Goal: Task Accomplishment & Management: Manage account settings

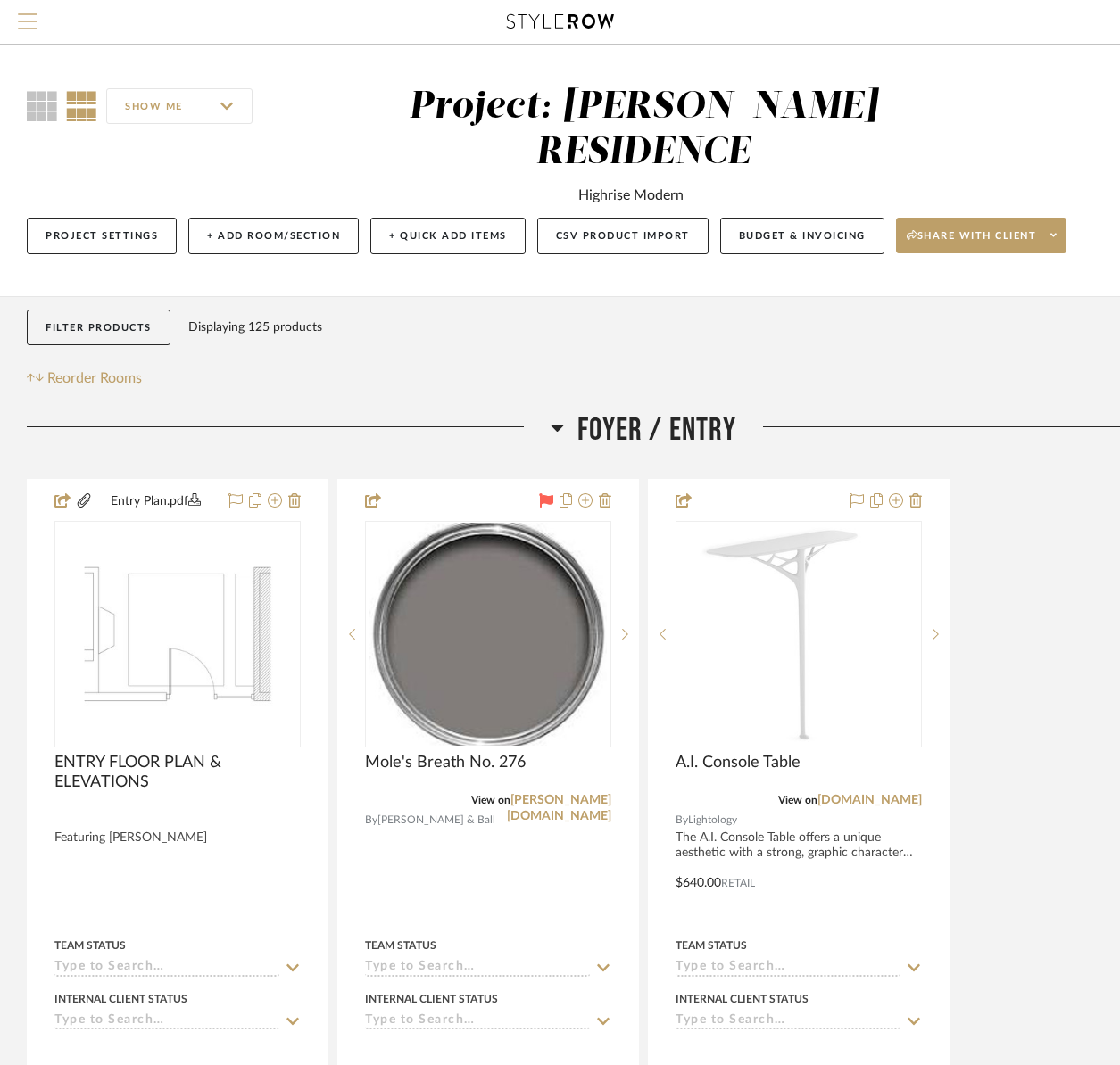
click at [31, 24] on span "Menu" at bounding box center [28, 26] width 20 height 26
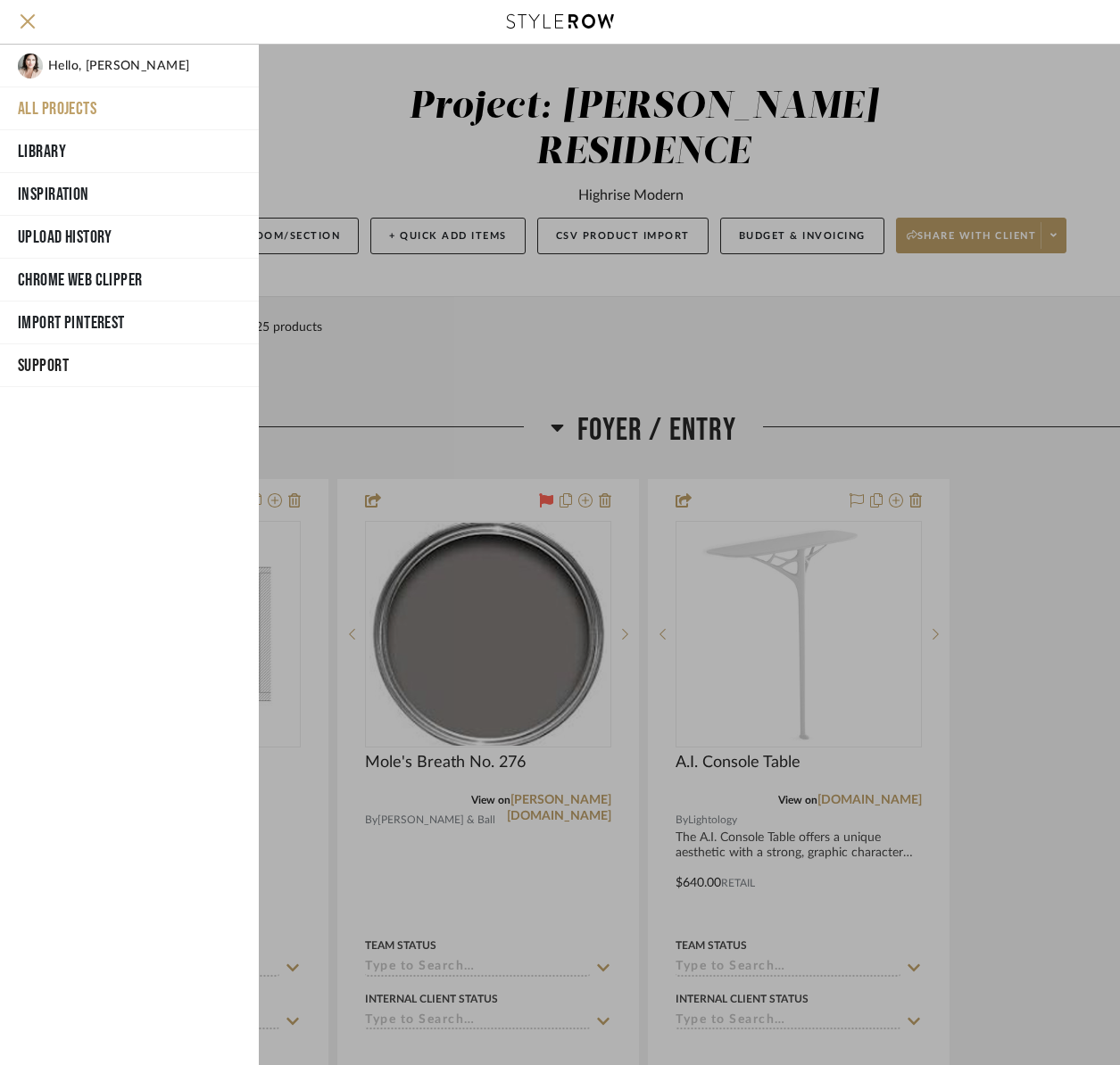
click at [55, 101] on button "All Projects" at bounding box center [129, 108] width 259 height 43
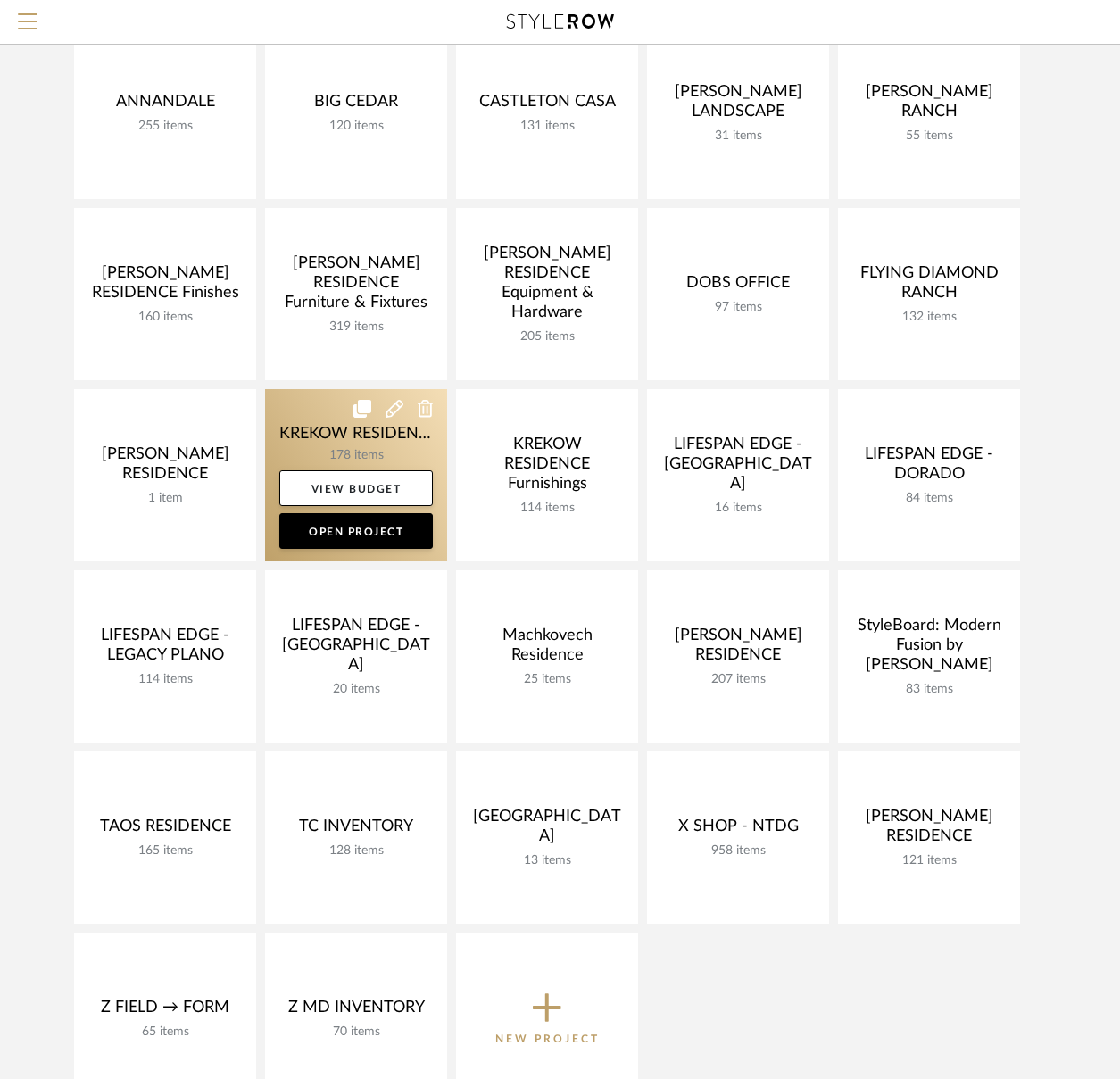
scroll to position [240, 0]
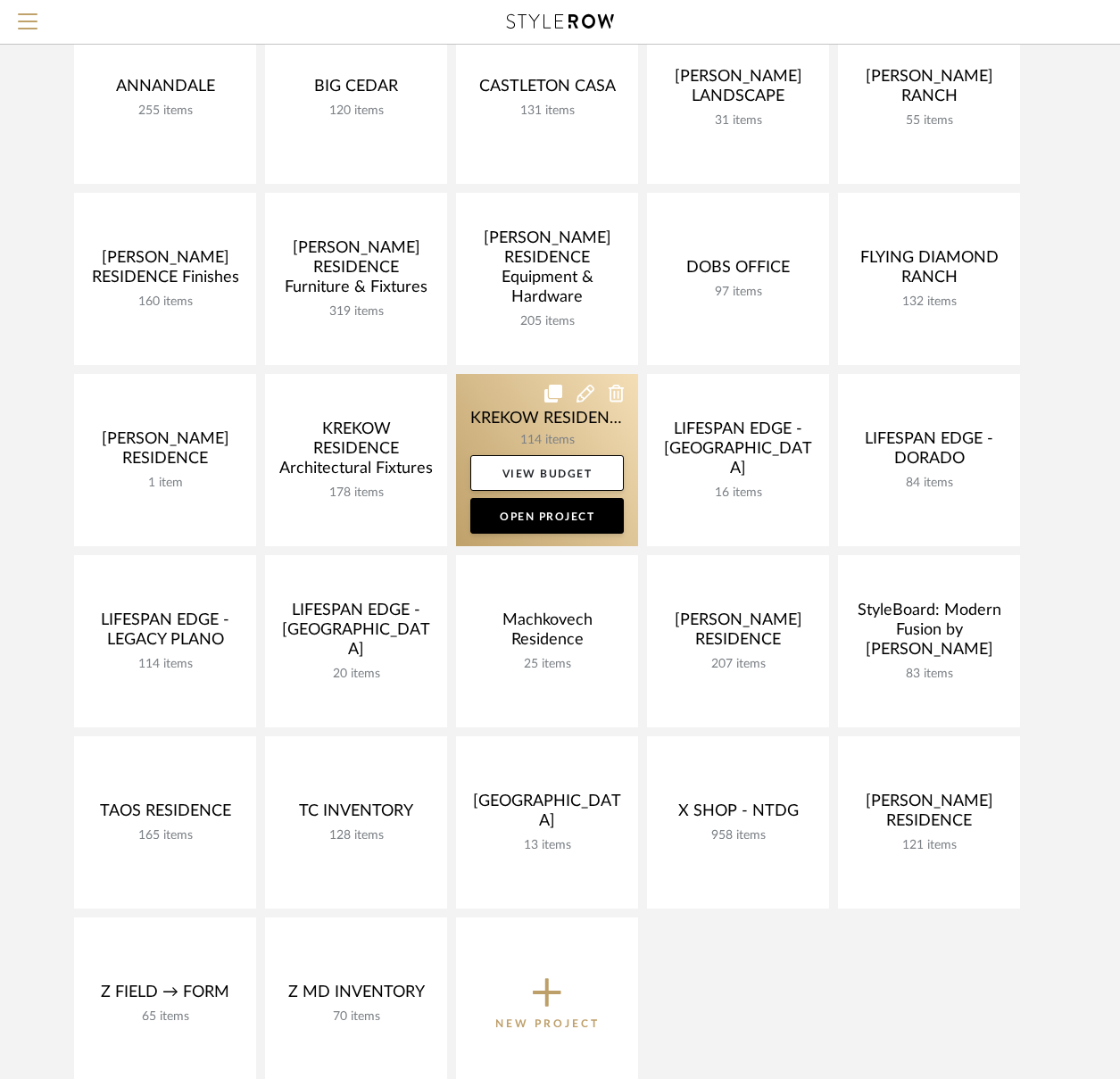
click at [497, 417] on link at bounding box center [547, 459] width 182 height 172
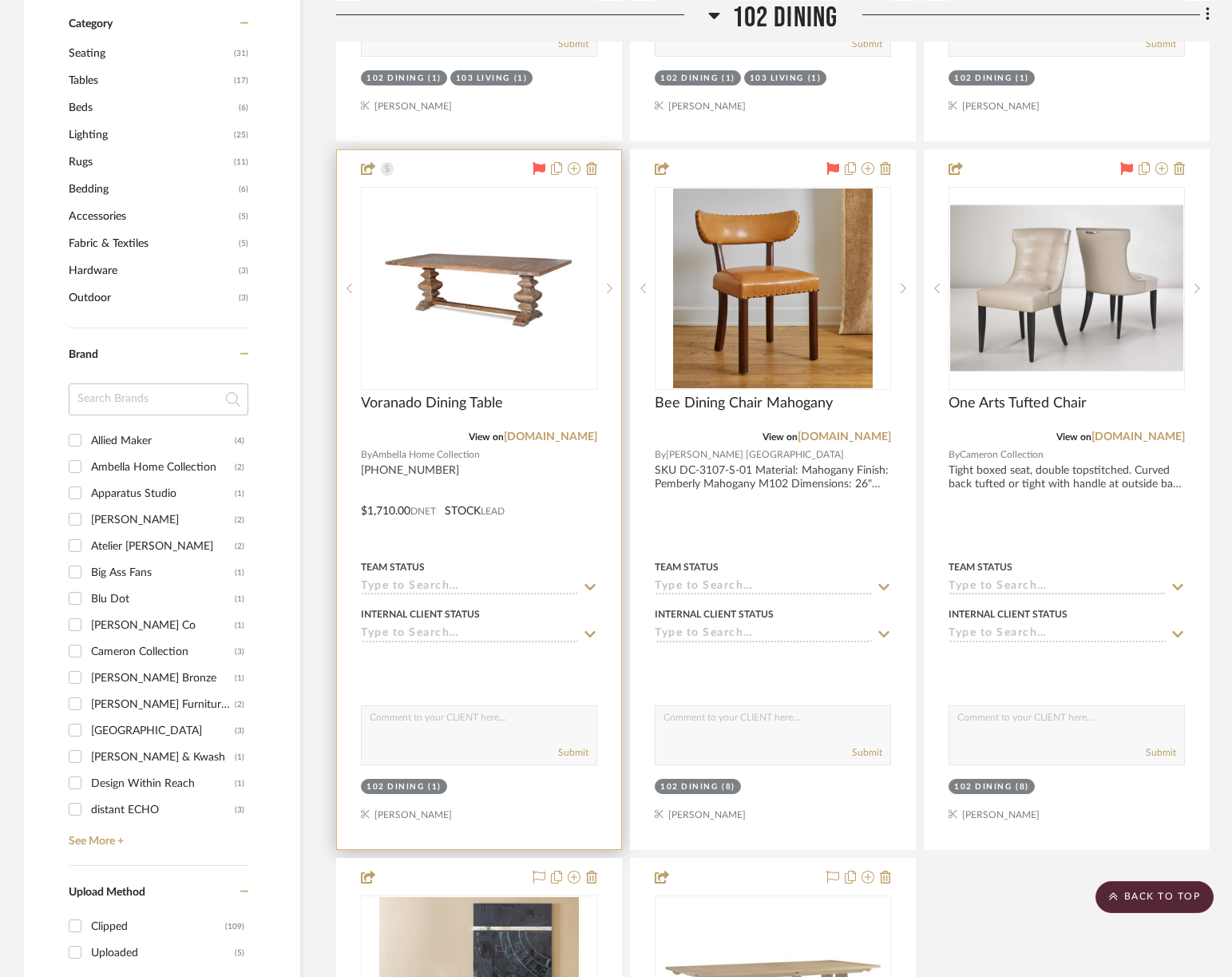
scroll to position [799, 0]
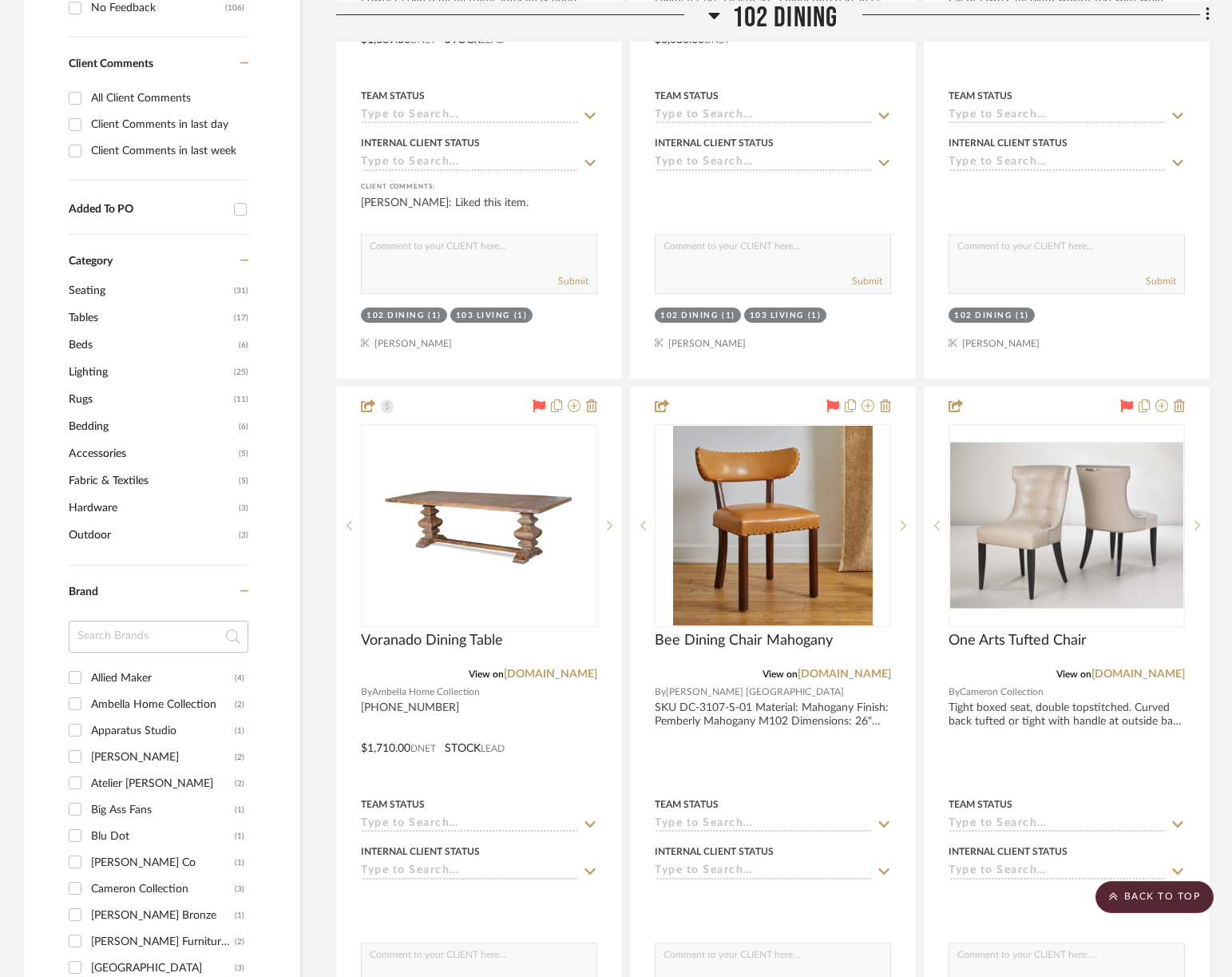
click at [97, 366] on span "Lighting" at bounding box center [149, 372] width 161 height 27
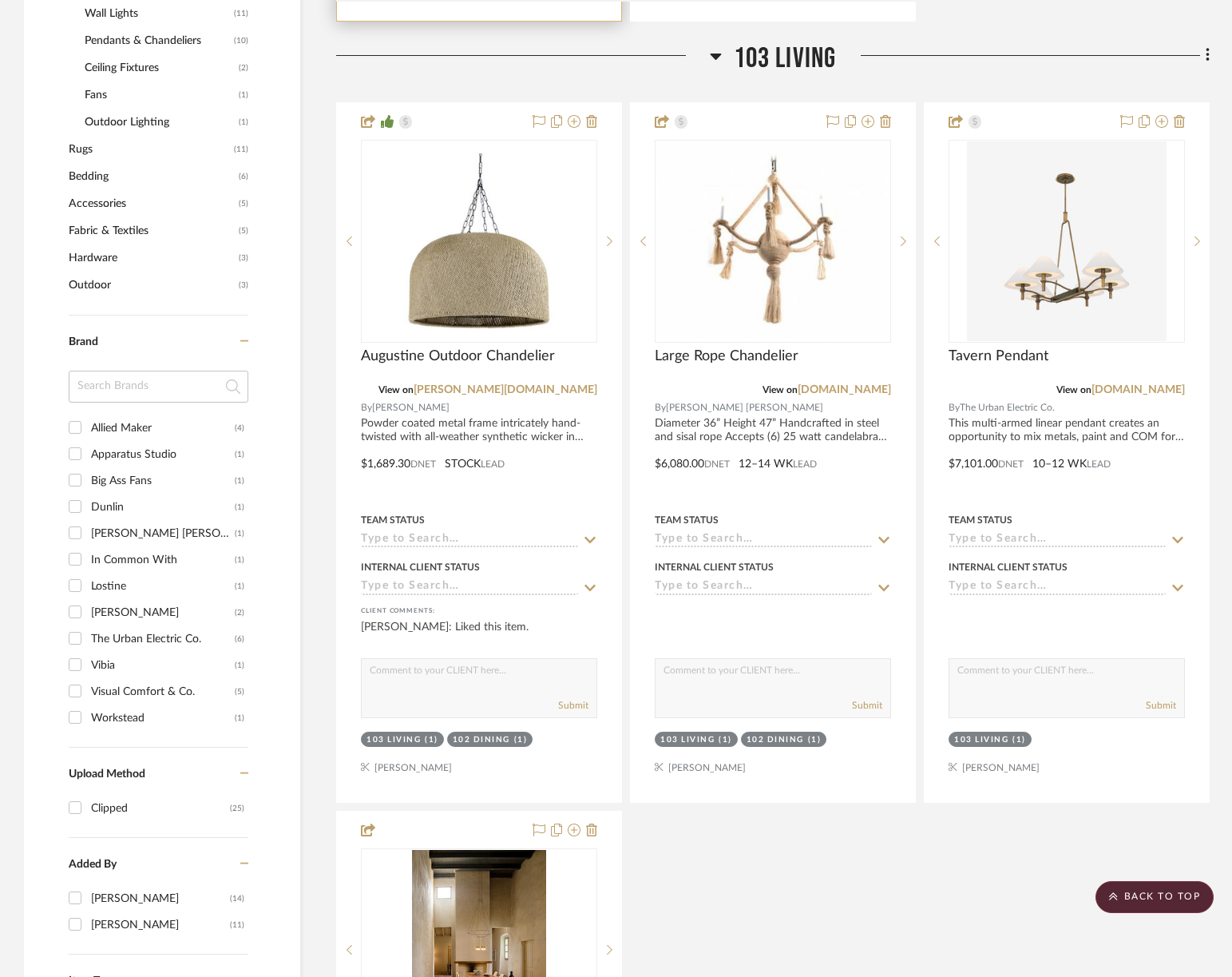
scroll to position [1188, 0]
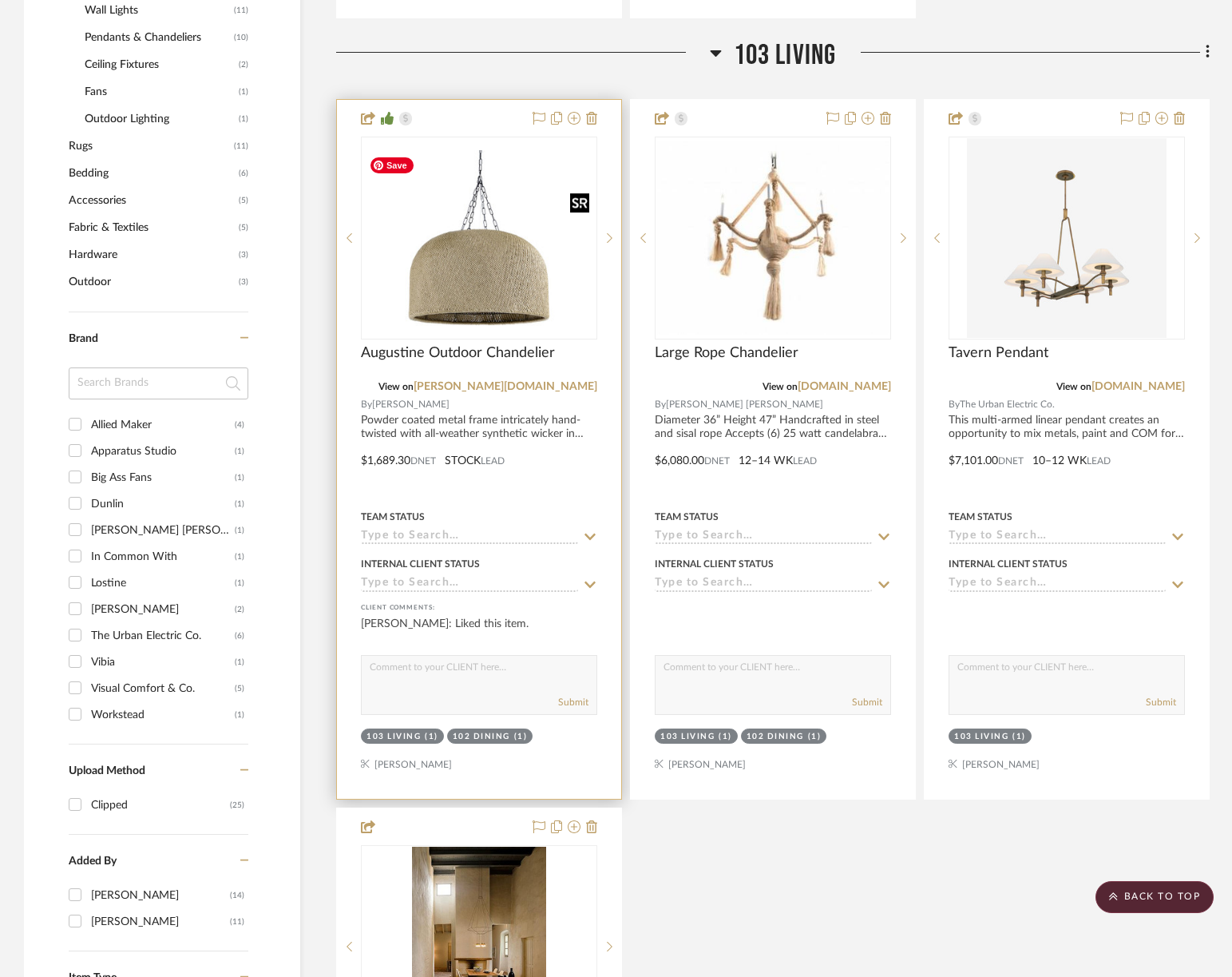
click at [0, 0] on img at bounding box center [0, 0] width 0 height 0
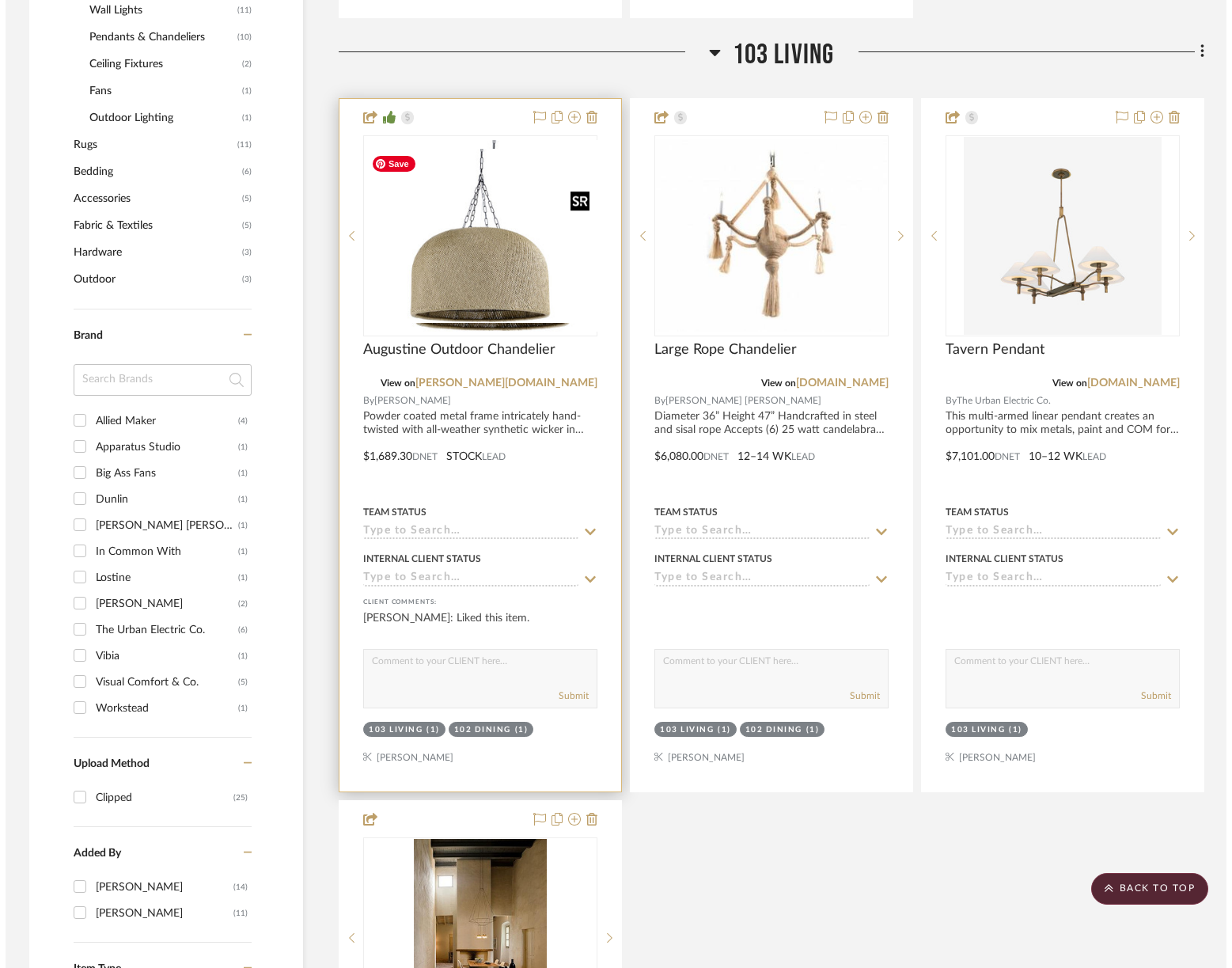
scroll to position [0, 0]
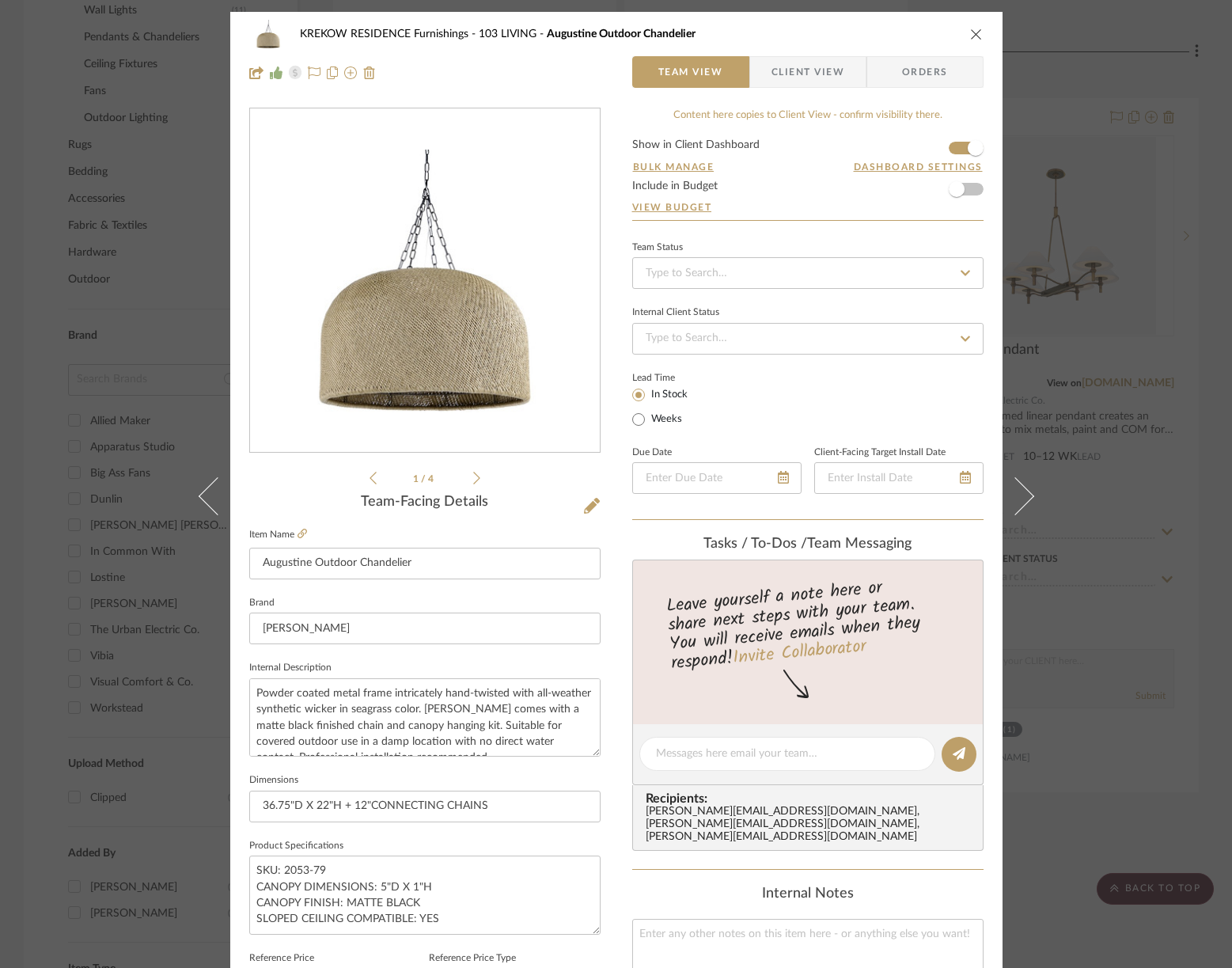
click at [777, 73] on span "Client View" at bounding box center [807, 72] width 73 height 31
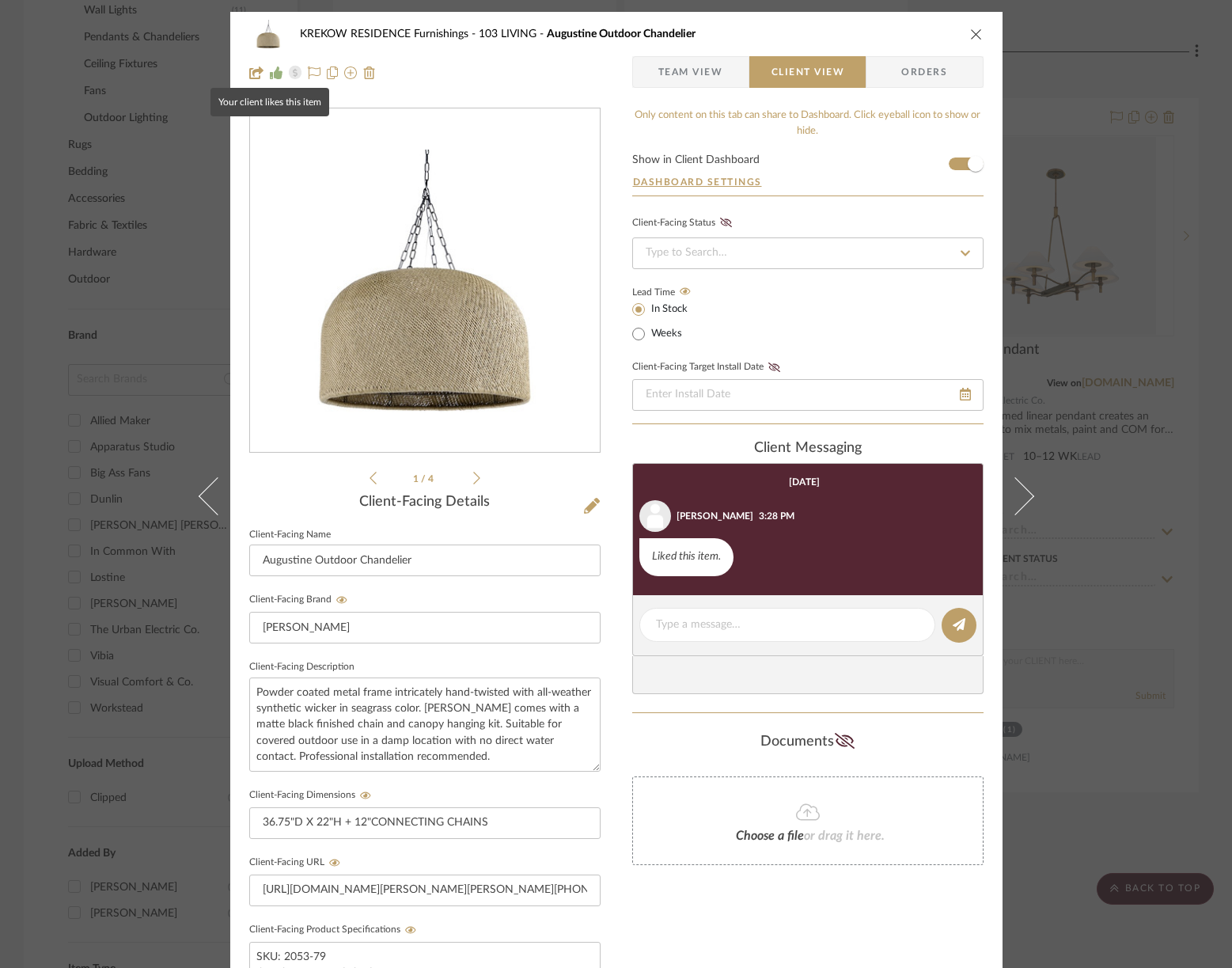
click at [270, 77] on icon at bounding box center [276, 73] width 13 height 13
click at [971, 32] on icon "close" at bounding box center [977, 34] width 13 height 13
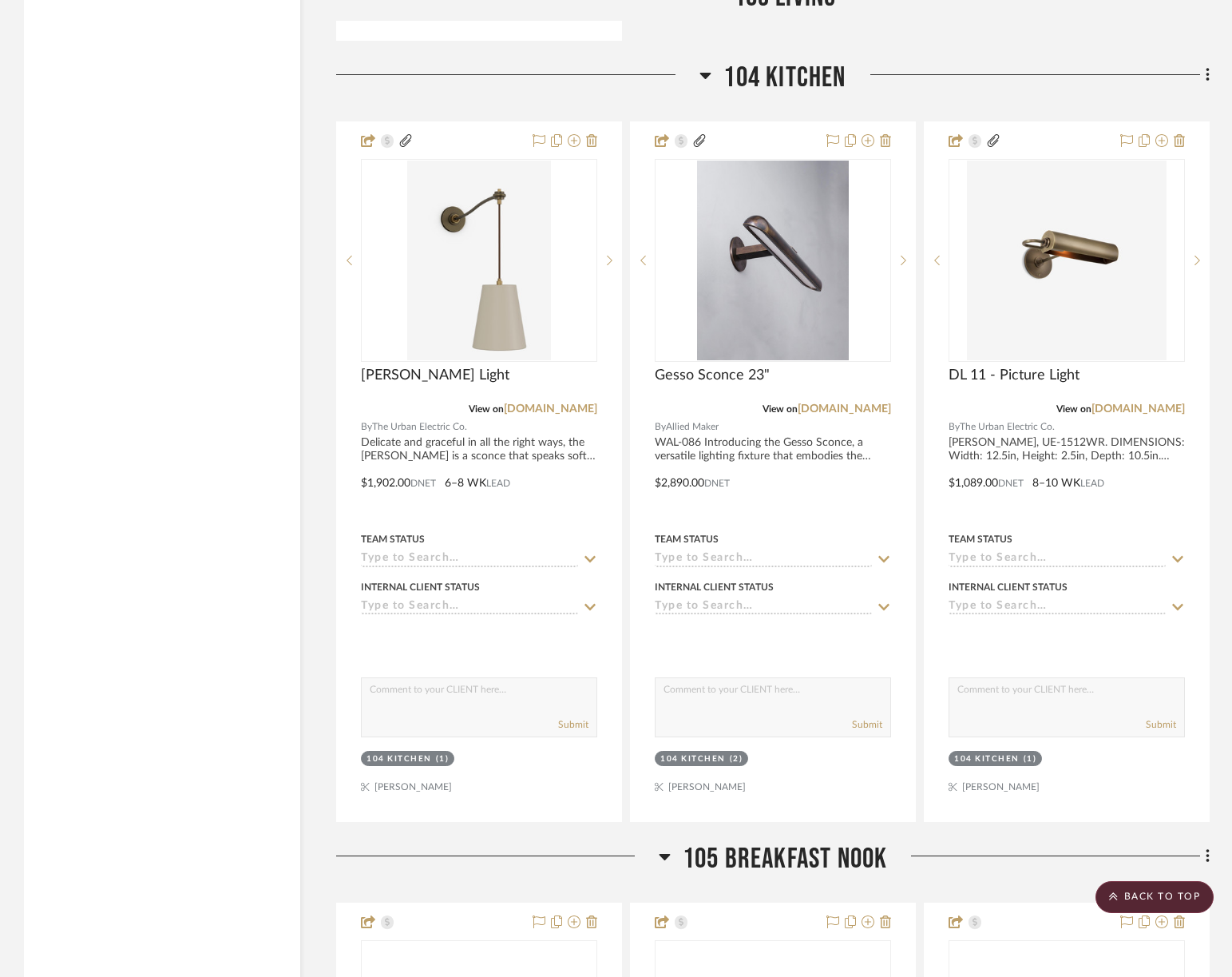
scroll to position [2655, 0]
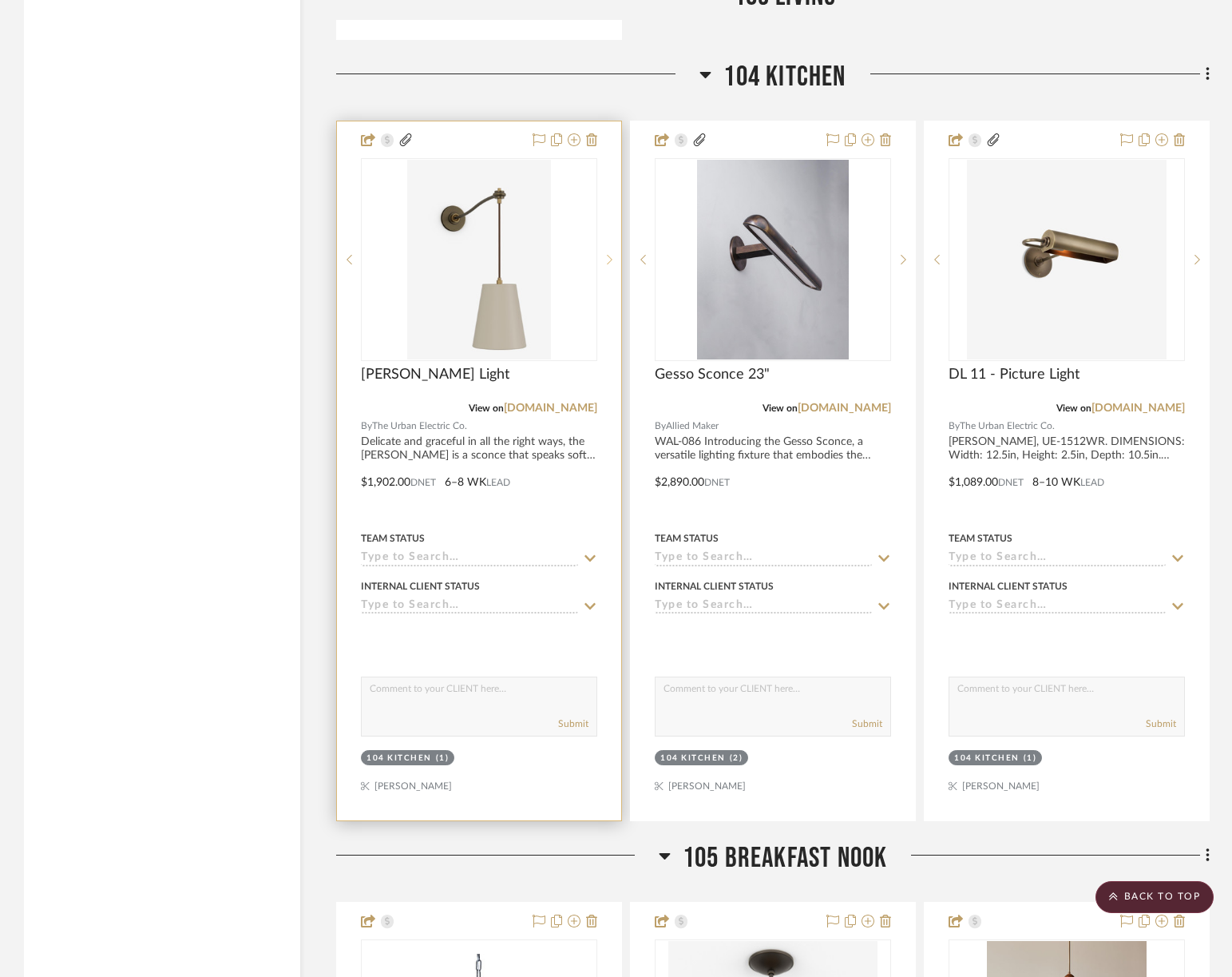
click at [607, 254] on icon at bounding box center [609, 260] width 6 height 11
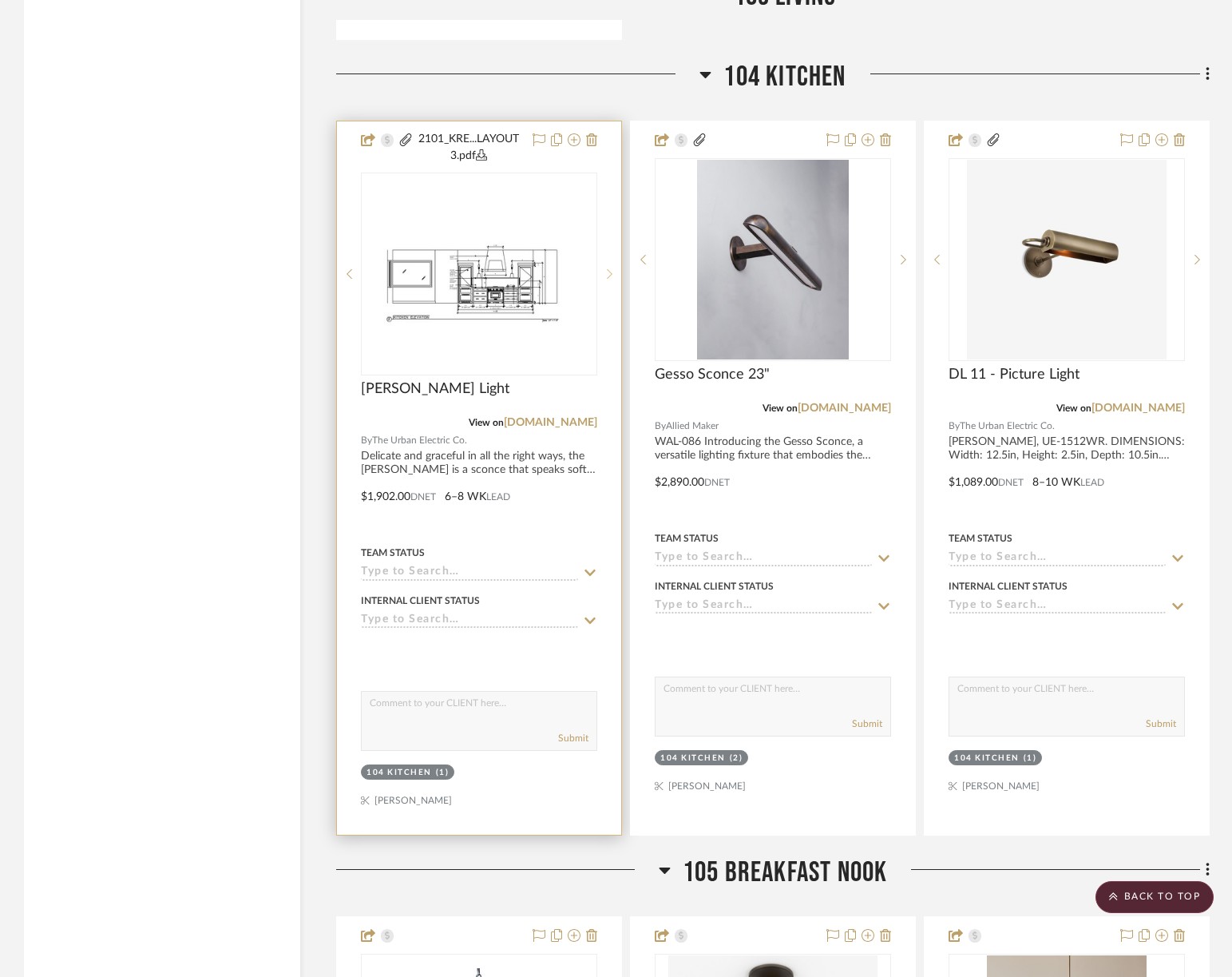
click at [607, 268] on icon at bounding box center [609, 274] width 6 height 11
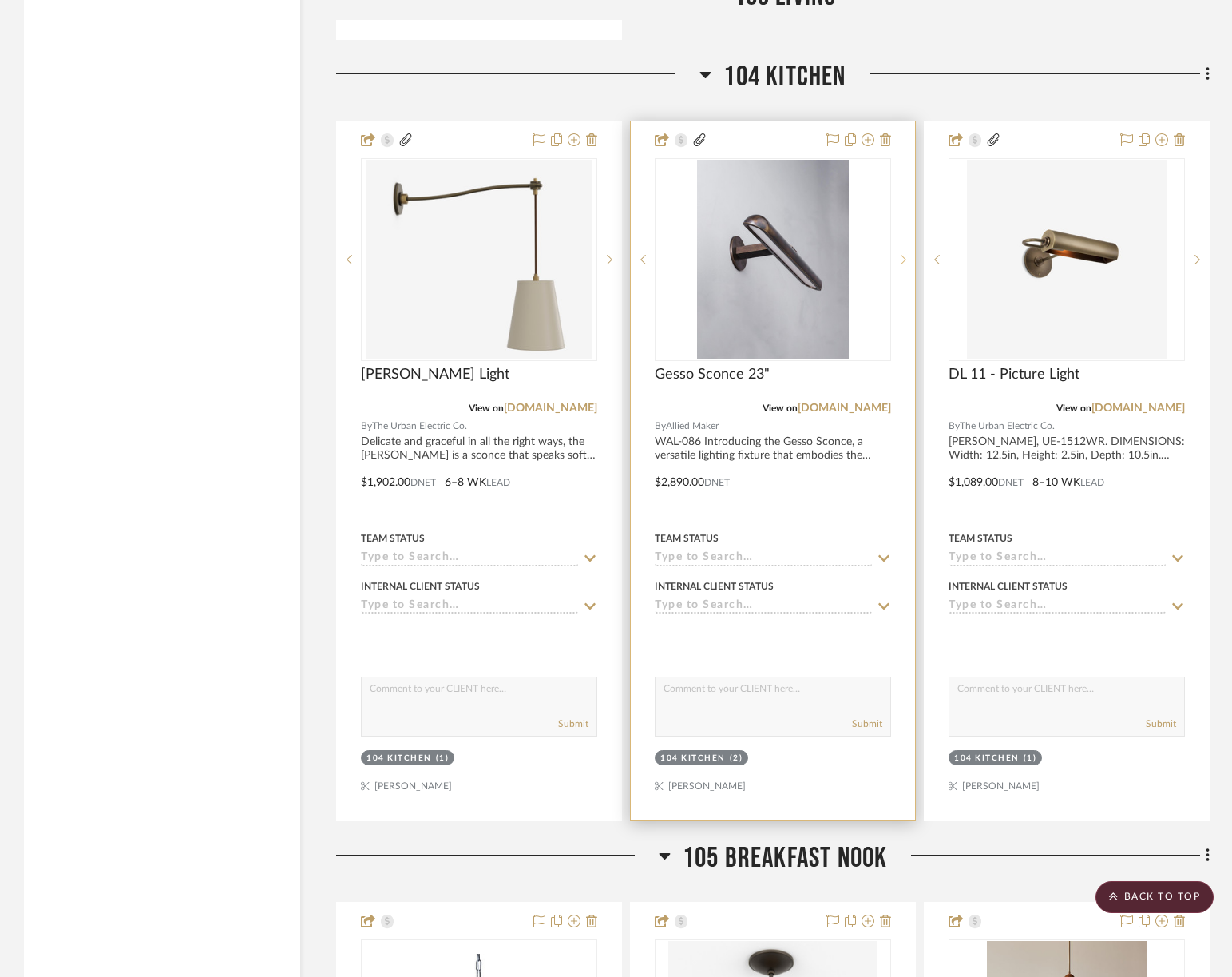
click at [901, 255] on icon at bounding box center [903, 260] width 6 height 11
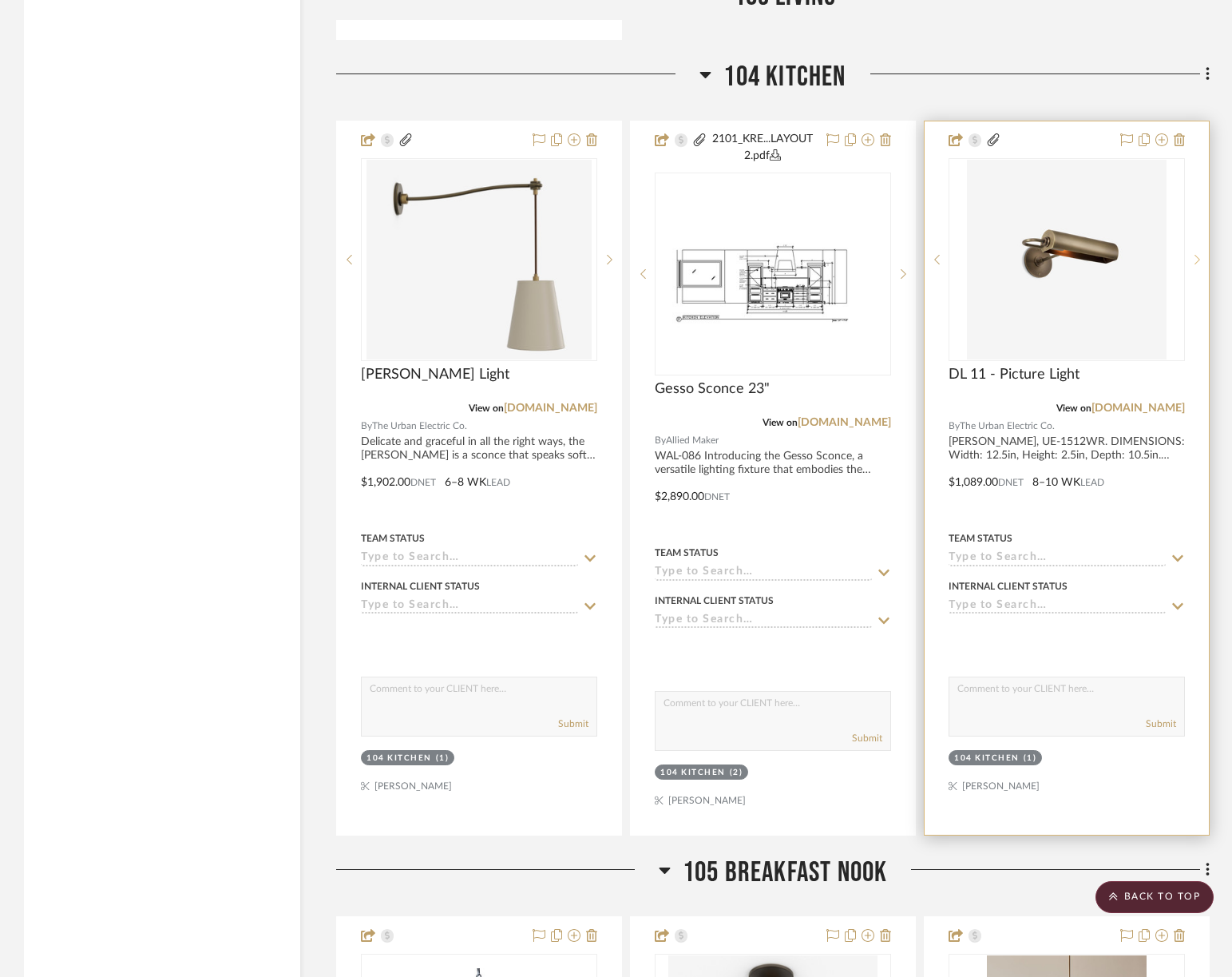
click at [1001, 254] on icon at bounding box center [1197, 260] width 6 height 11
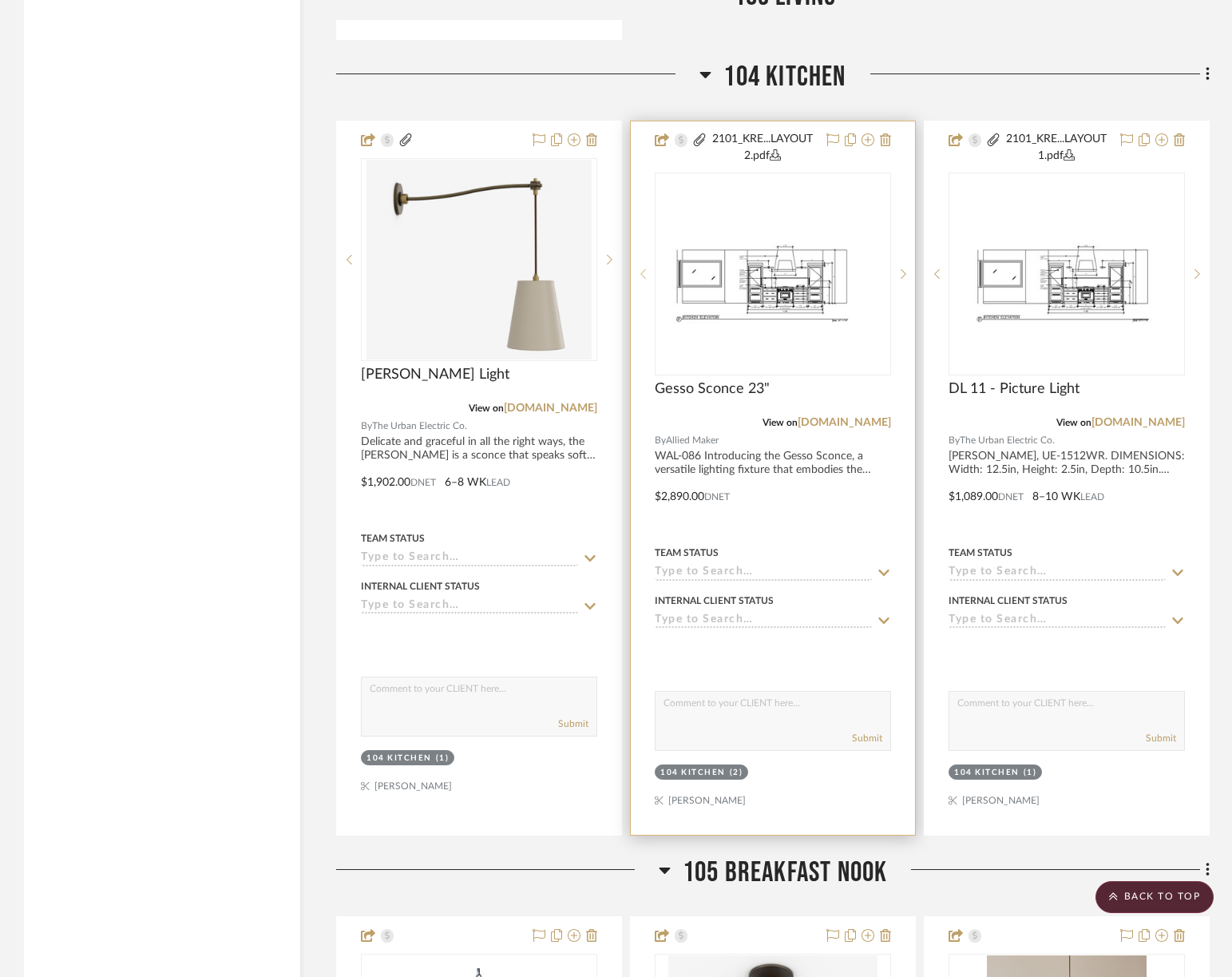
click at [641, 273] on icon at bounding box center [642, 274] width 6 height 11
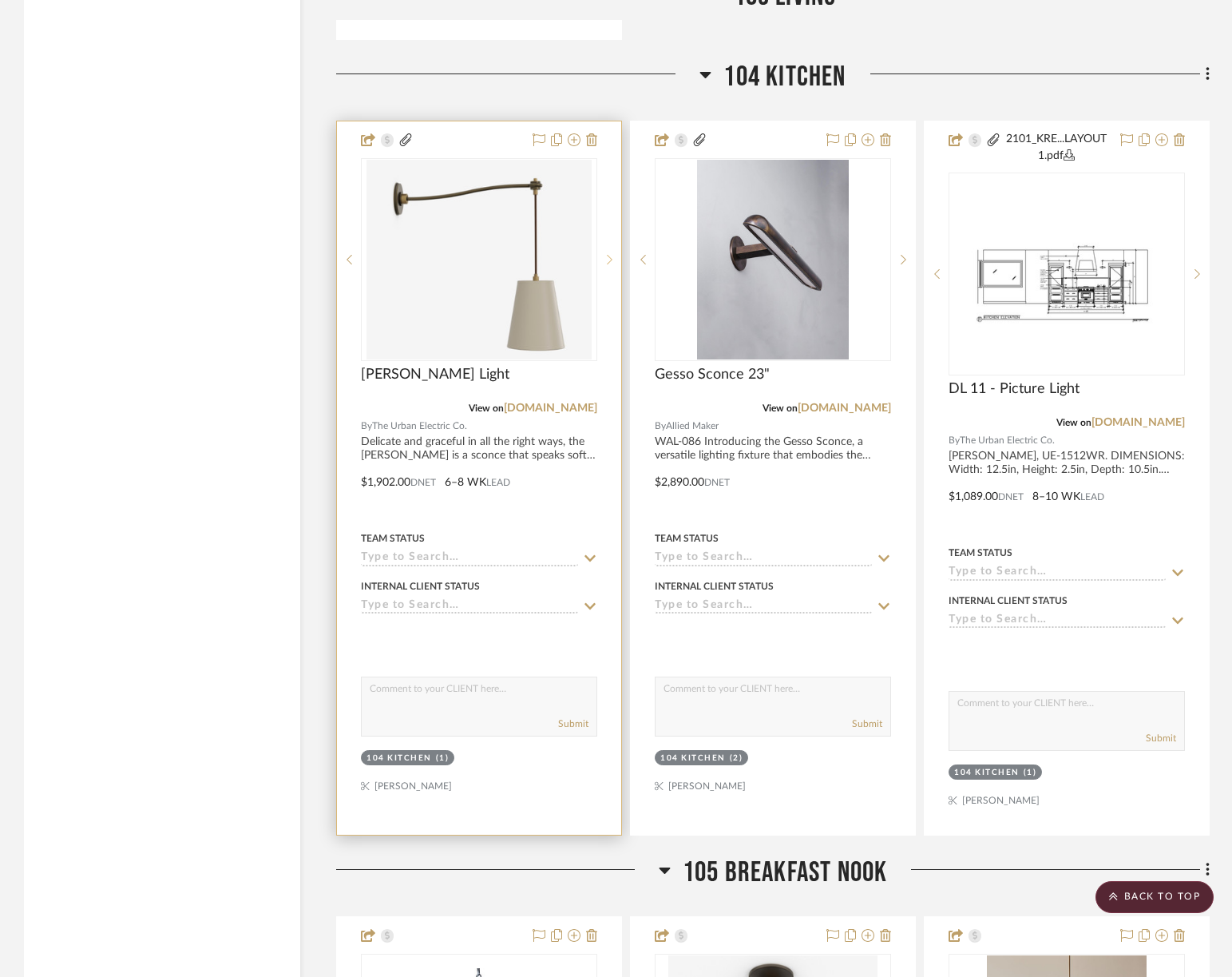
click at [610, 255] on icon at bounding box center [609, 260] width 6 height 11
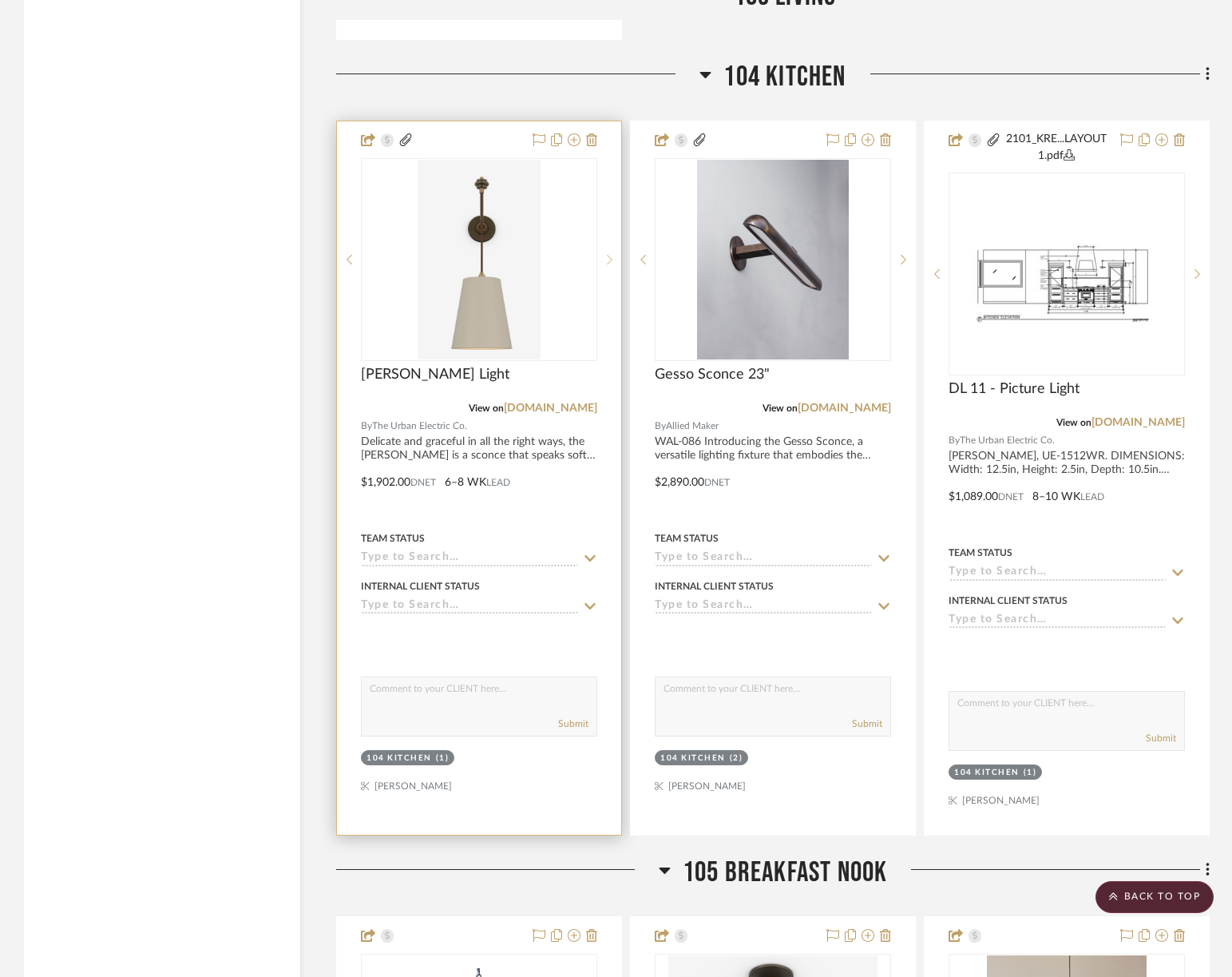
click at [609, 256] on icon at bounding box center [609, 260] width 6 height 11
click at [519, 325] on img "0" at bounding box center [479, 259] width 143 height 199
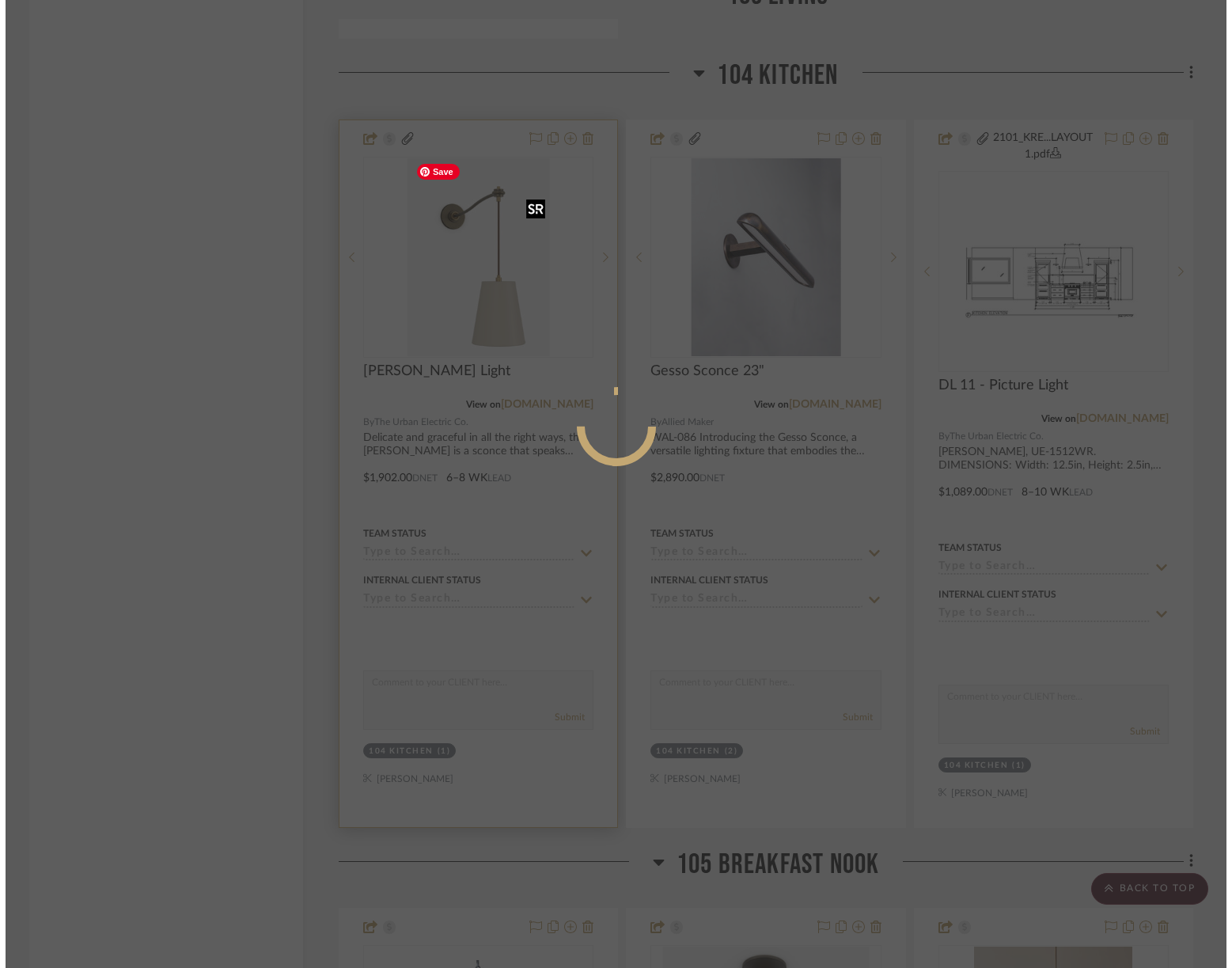
scroll to position [0, 0]
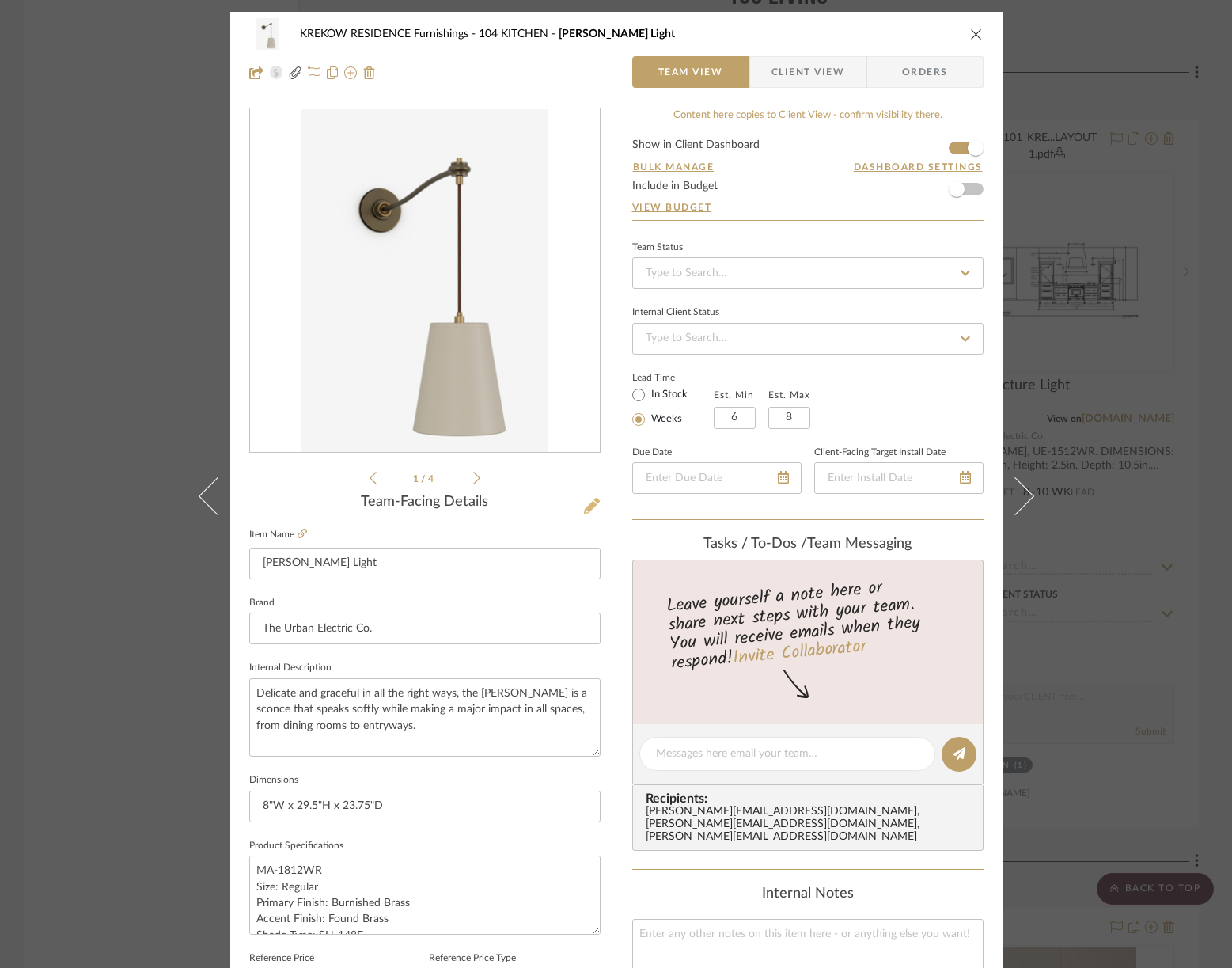
click at [584, 503] on icon at bounding box center [592, 506] width 16 height 16
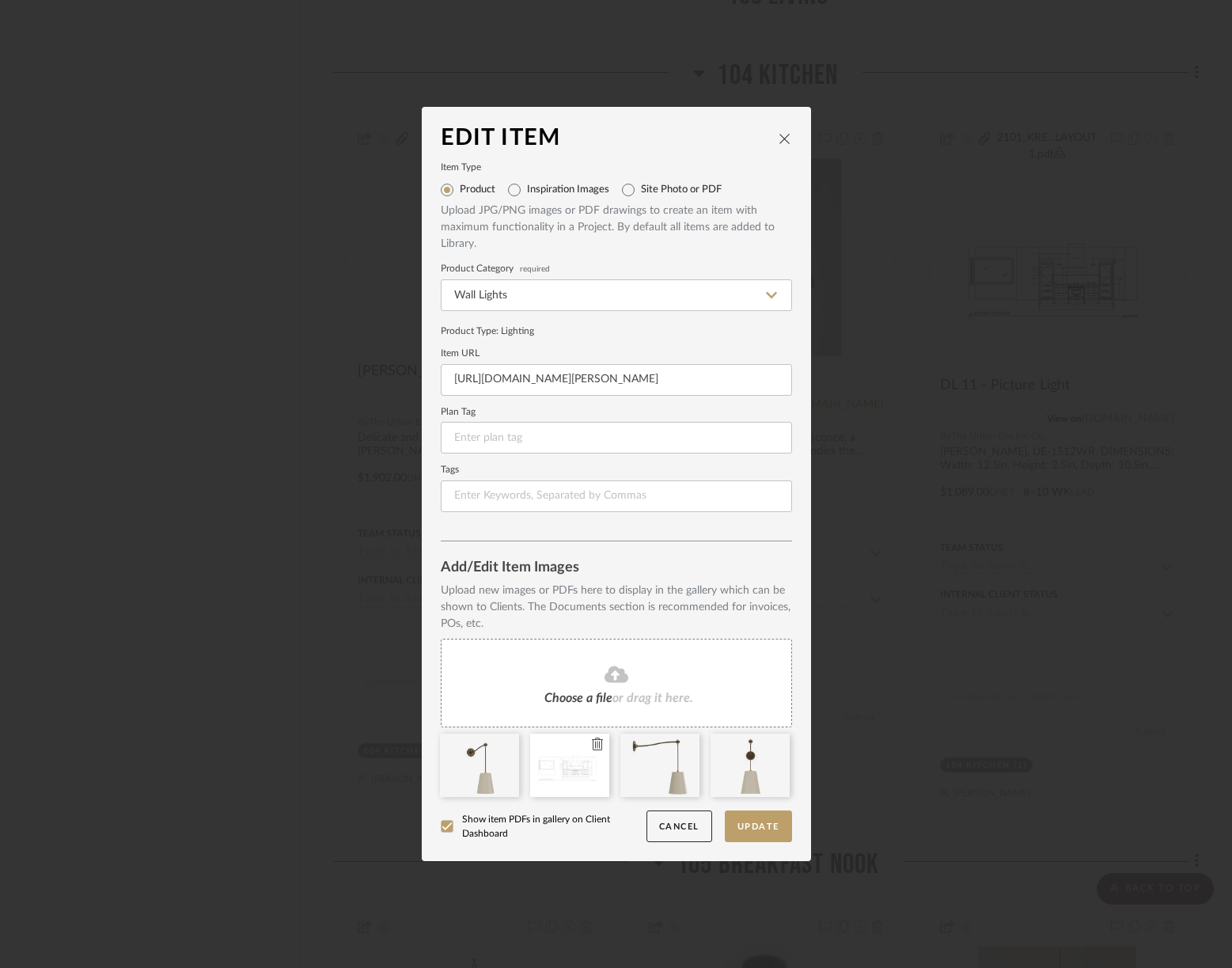
click at [591, 745] on icon at bounding box center [597, 744] width 11 height 13
click at [749, 827] on button "Update" at bounding box center [757, 826] width 67 height 32
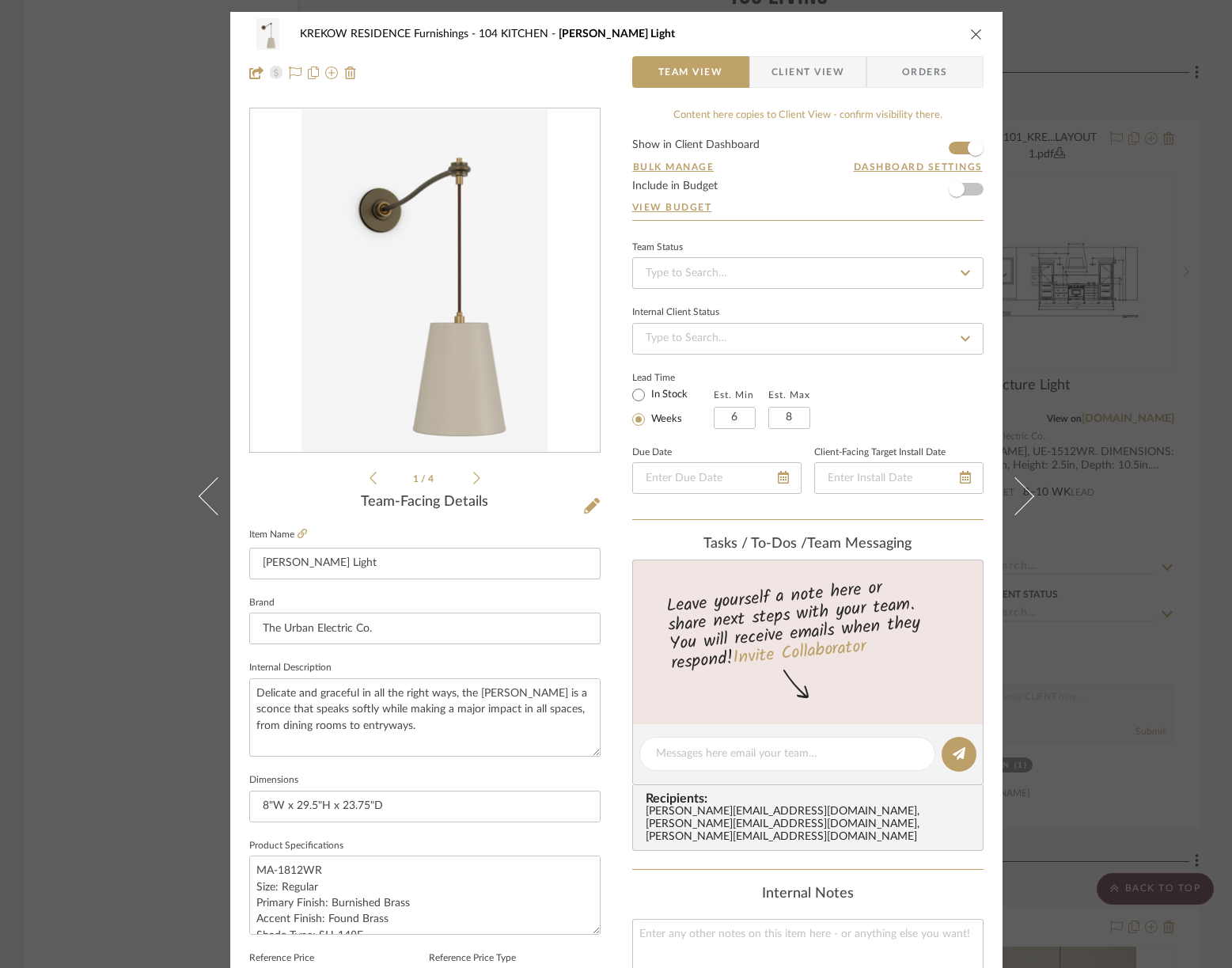
click at [179, 261] on div "KREKOW RESIDENCE Furnishings 104 KITCHEN [PERSON_NAME] Light Team View Client V…" at bounding box center [616, 484] width 1232 height 968
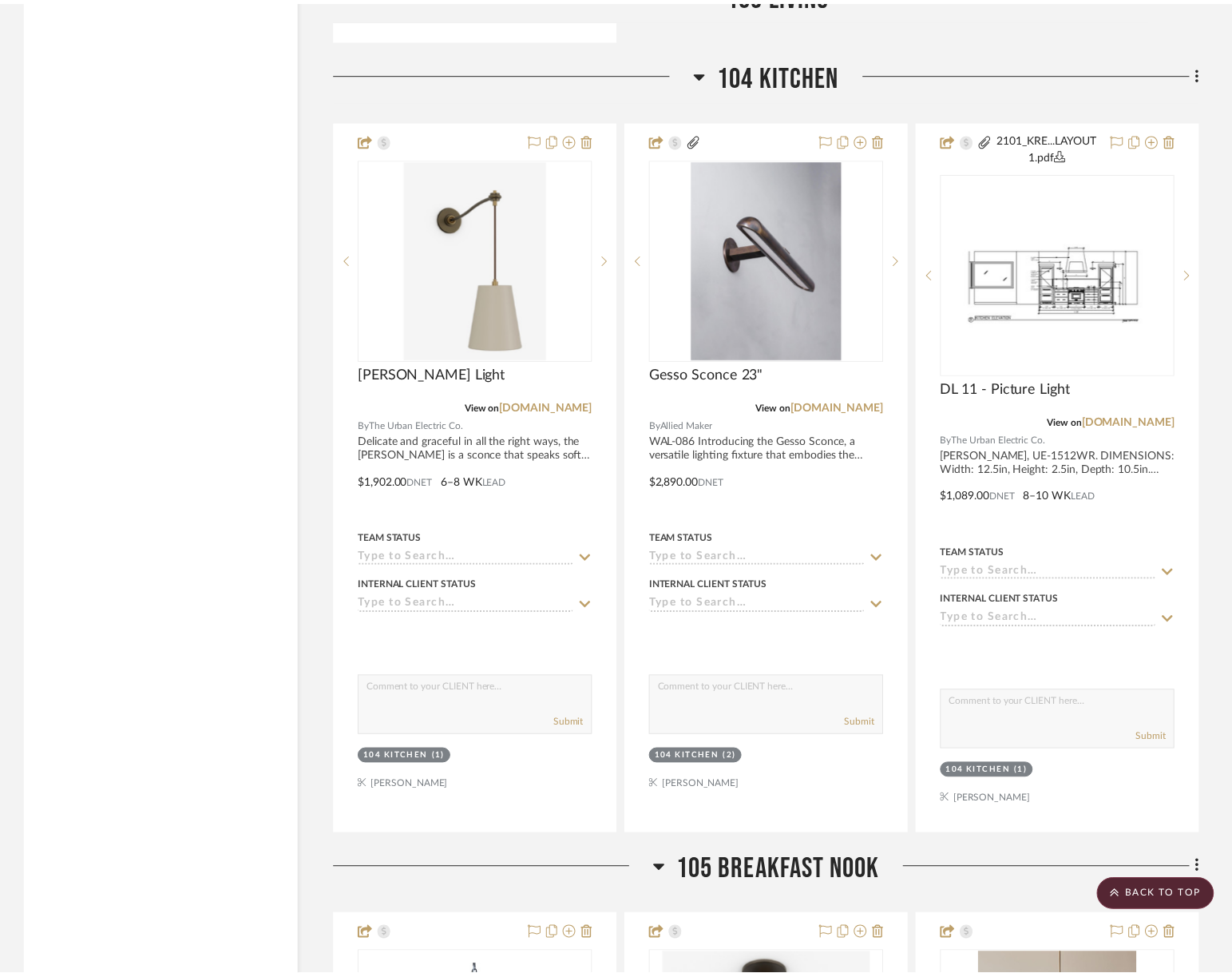
scroll to position [2655, 0]
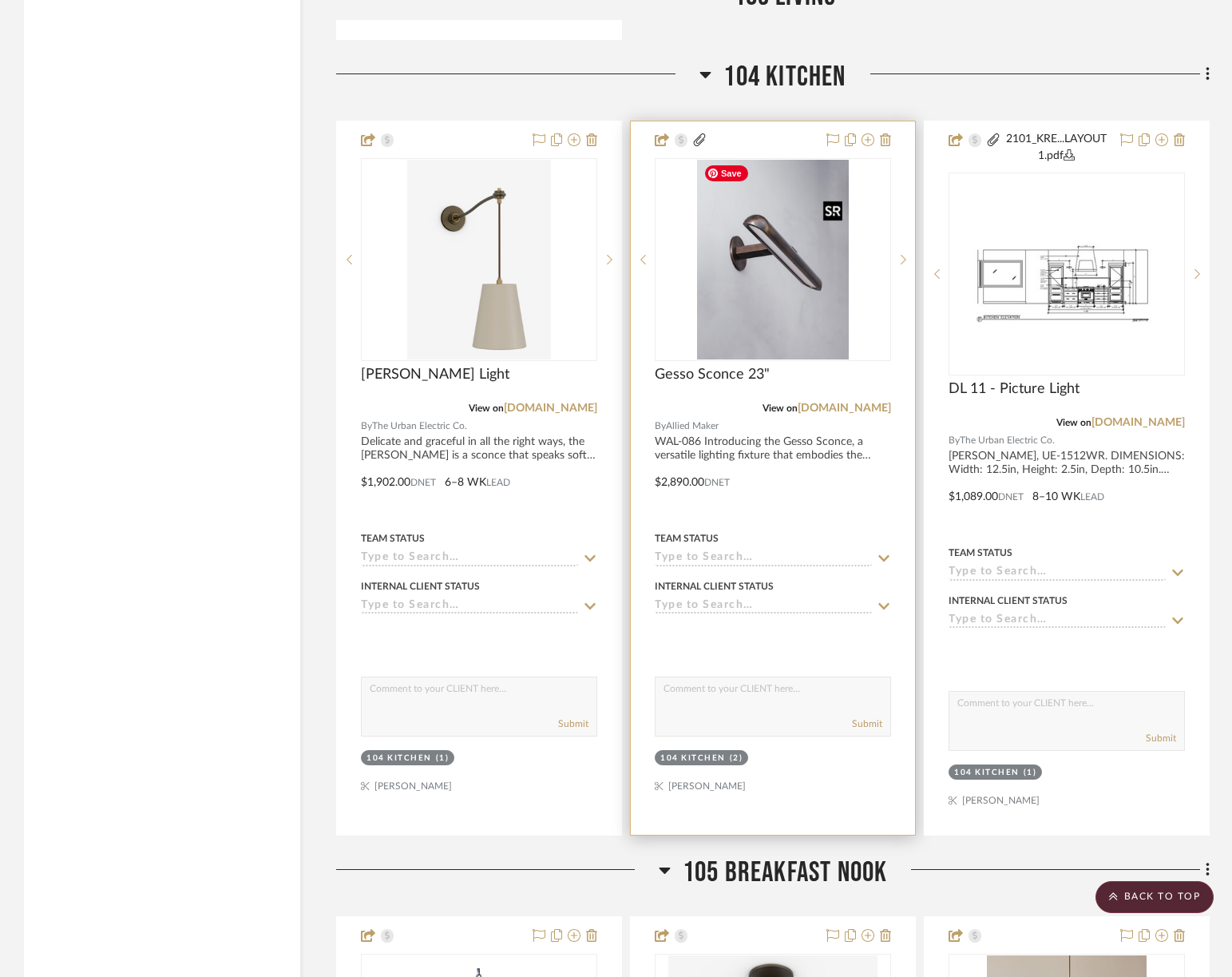
click at [741, 300] on img "0" at bounding box center [773, 259] width 151 height 199
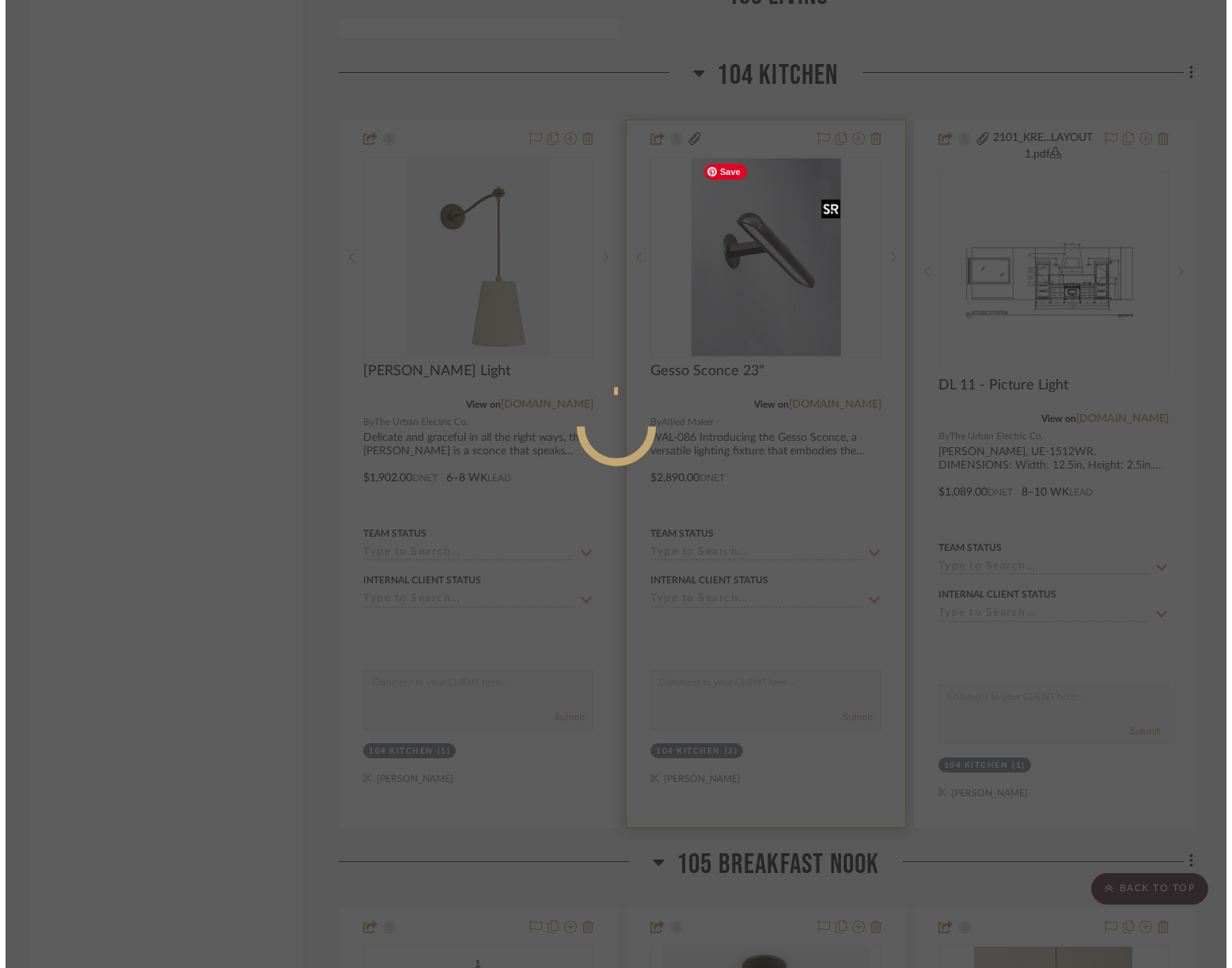
scroll to position [0, 0]
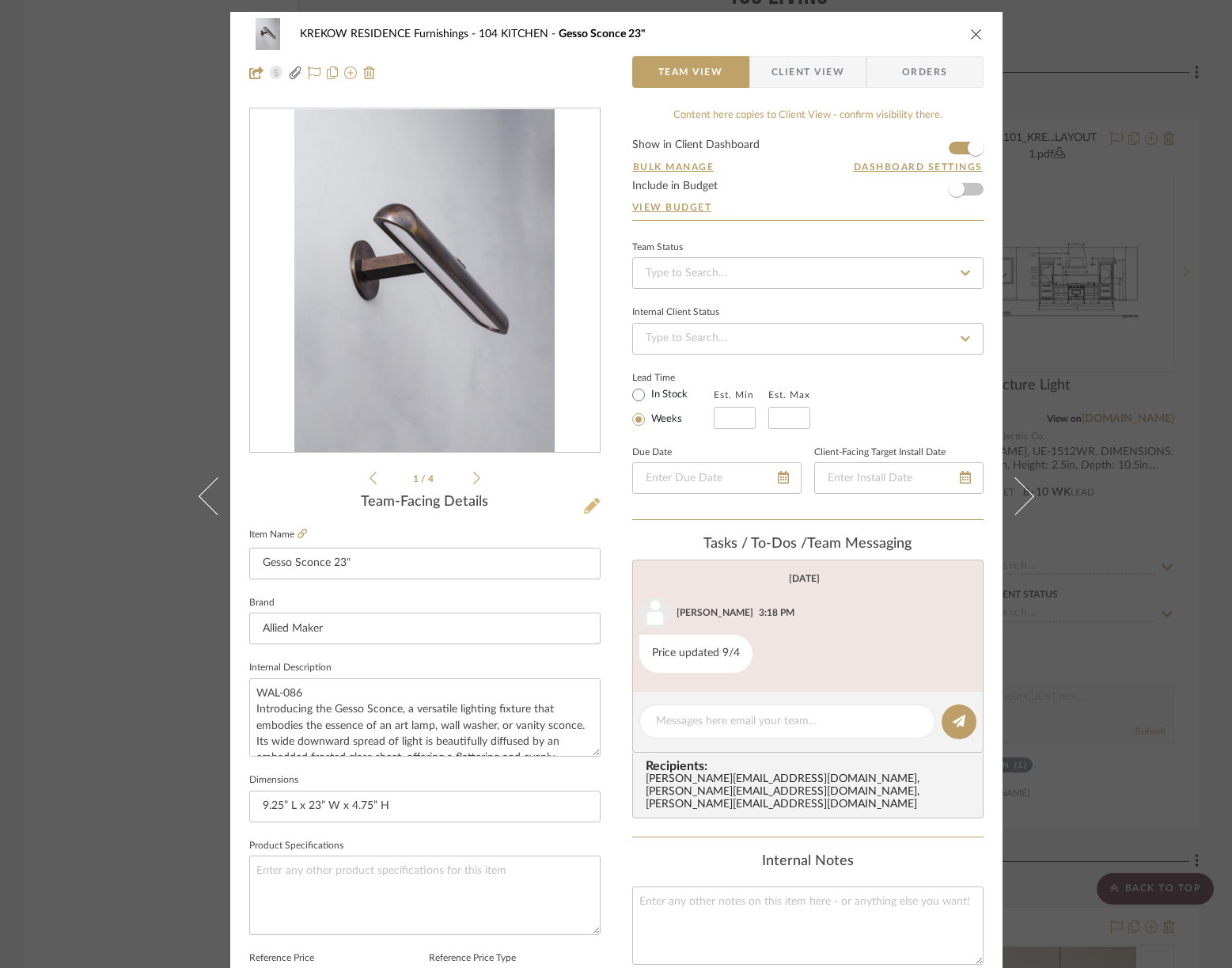
click at [587, 509] on icon at bounding box center [592, 506] width 16 height 16
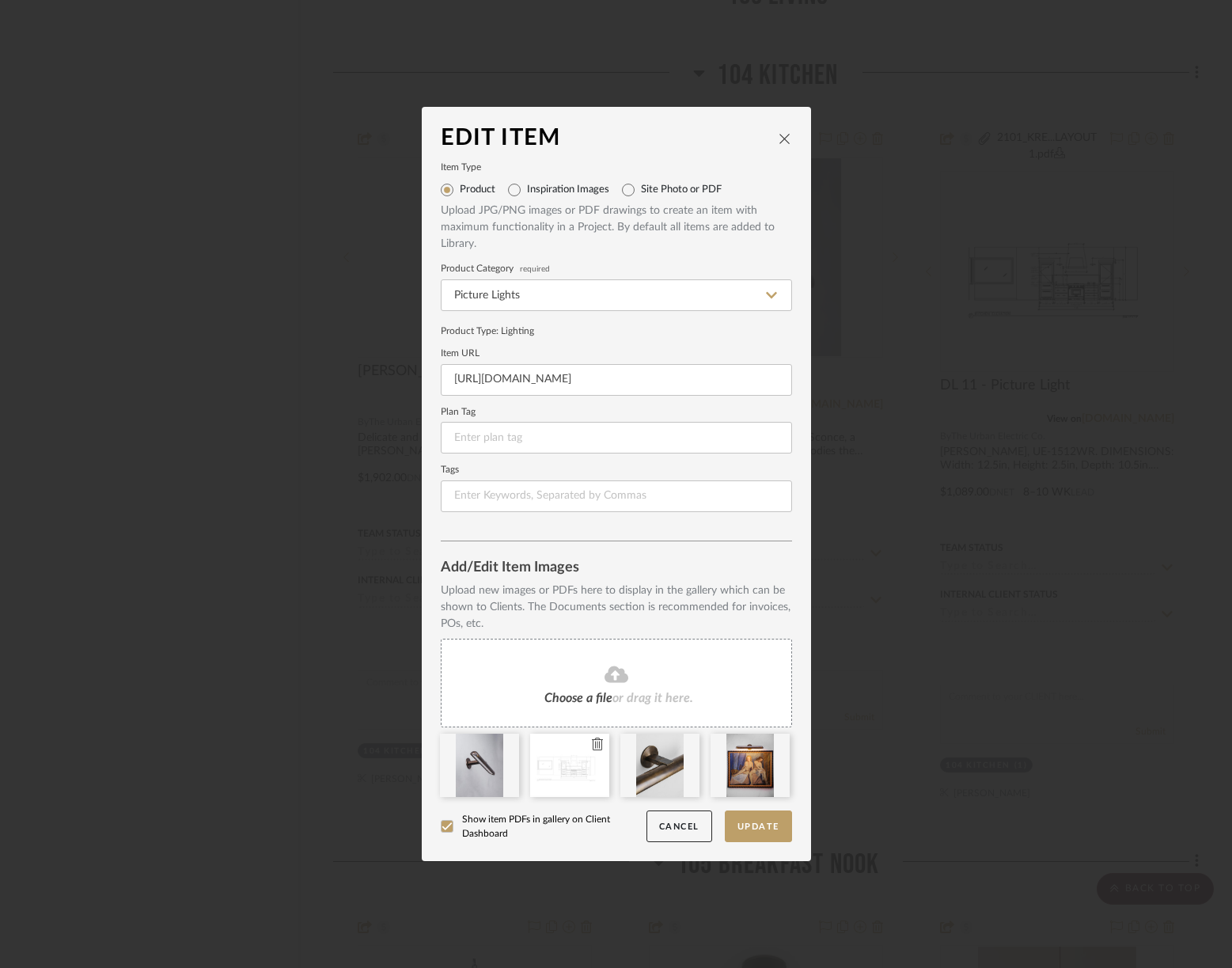
click at [594, 746] on icon at bounding box center [597, 744] width 11 height 13
click at [750, 830] on button "Update" at bounding box center [757, 826] width 67 height 32
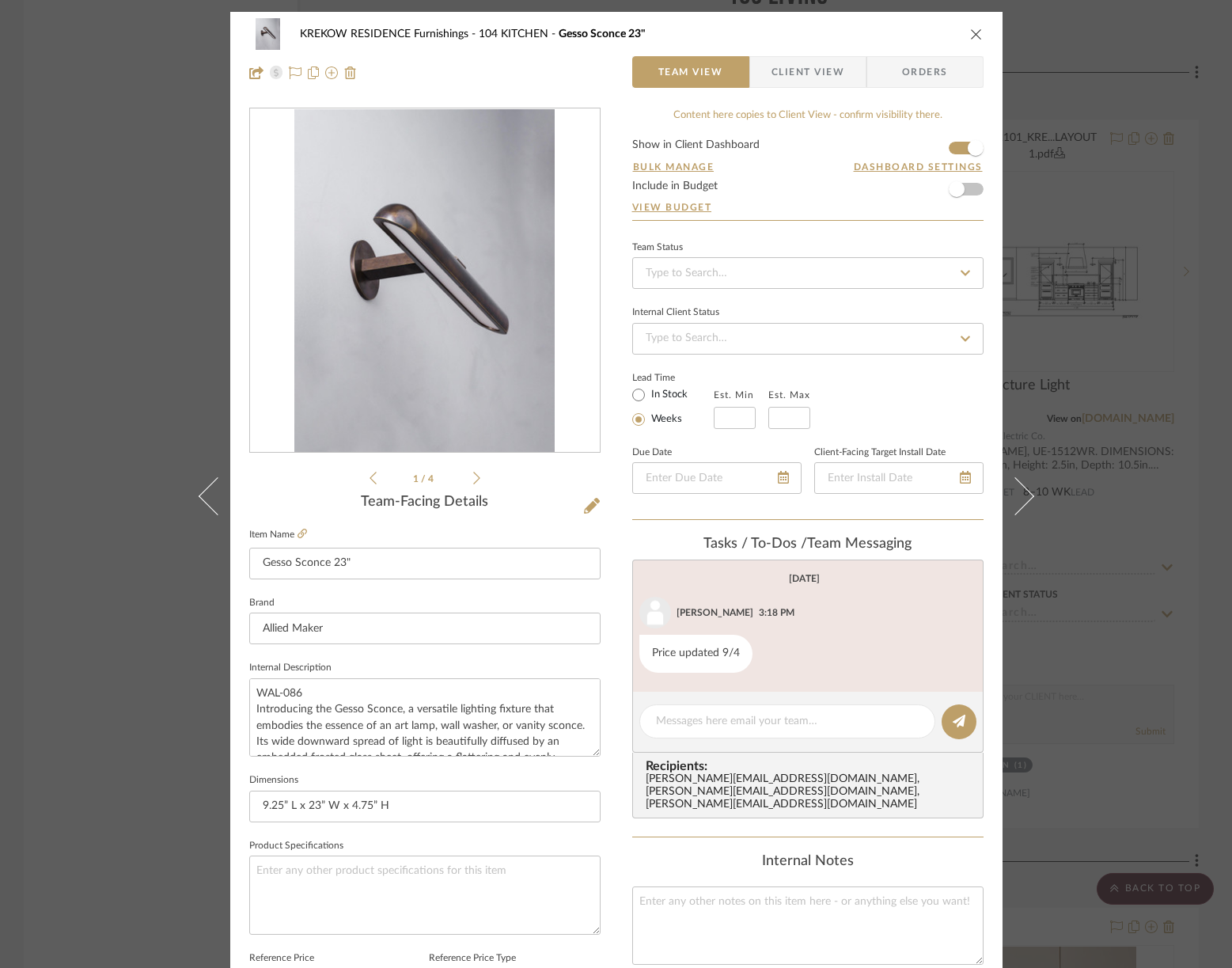
click at [970, 34] on icon "close" at bounding box center [977, 34] width 13 height 13
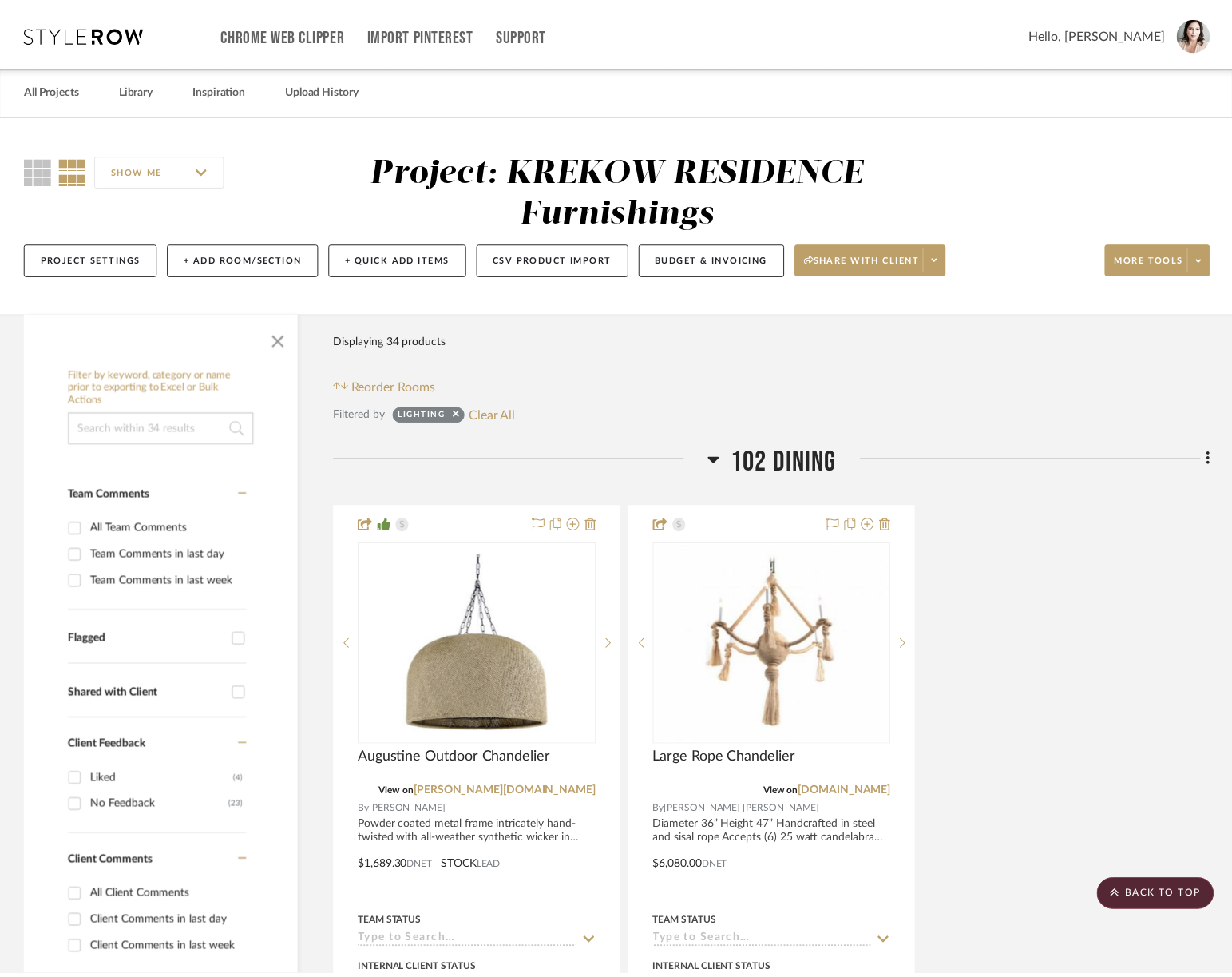
scroll to position [2655, 0]
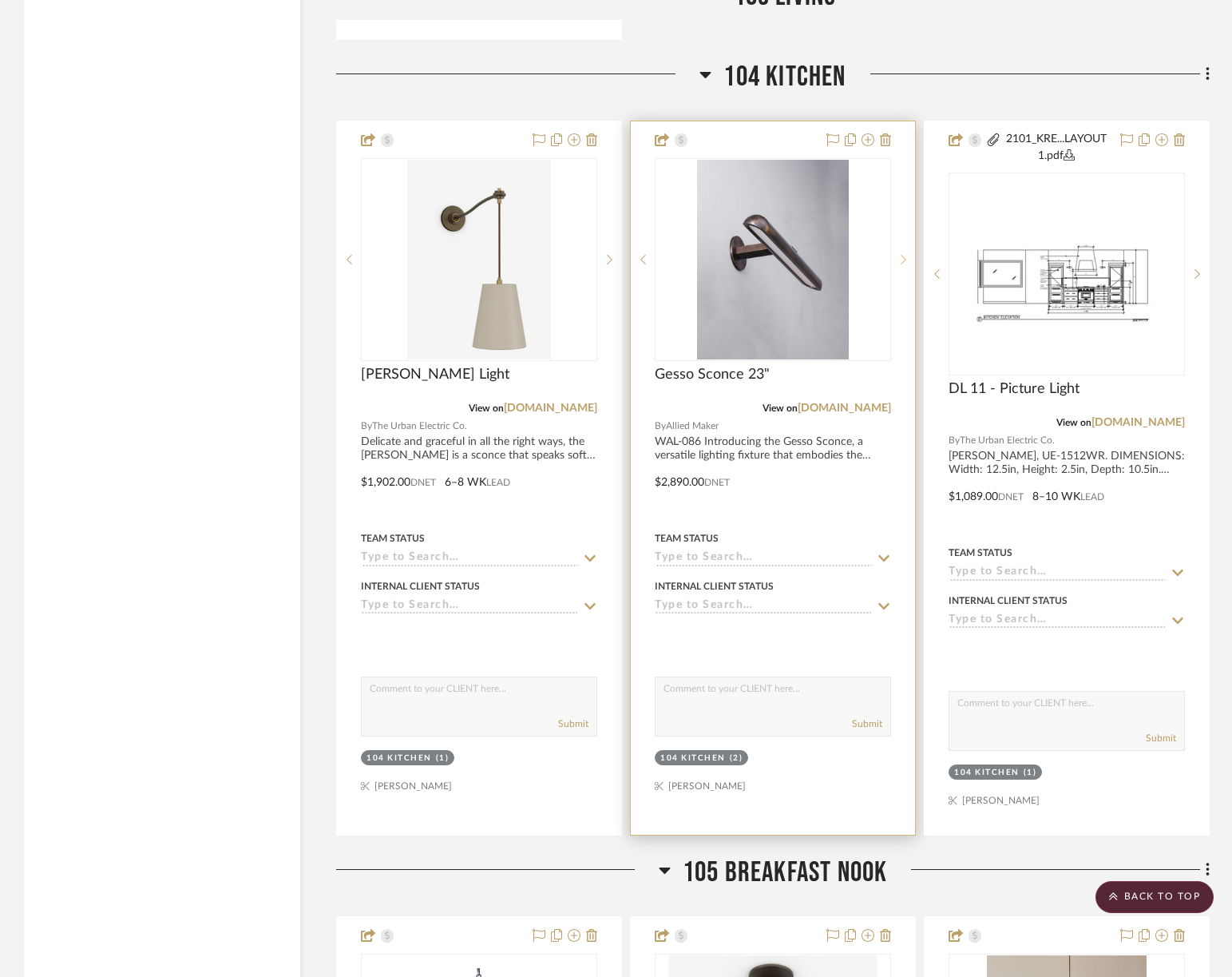
click at [906, 259] on sr-next-btn at bounding box center [903, 260] width 24 height 11
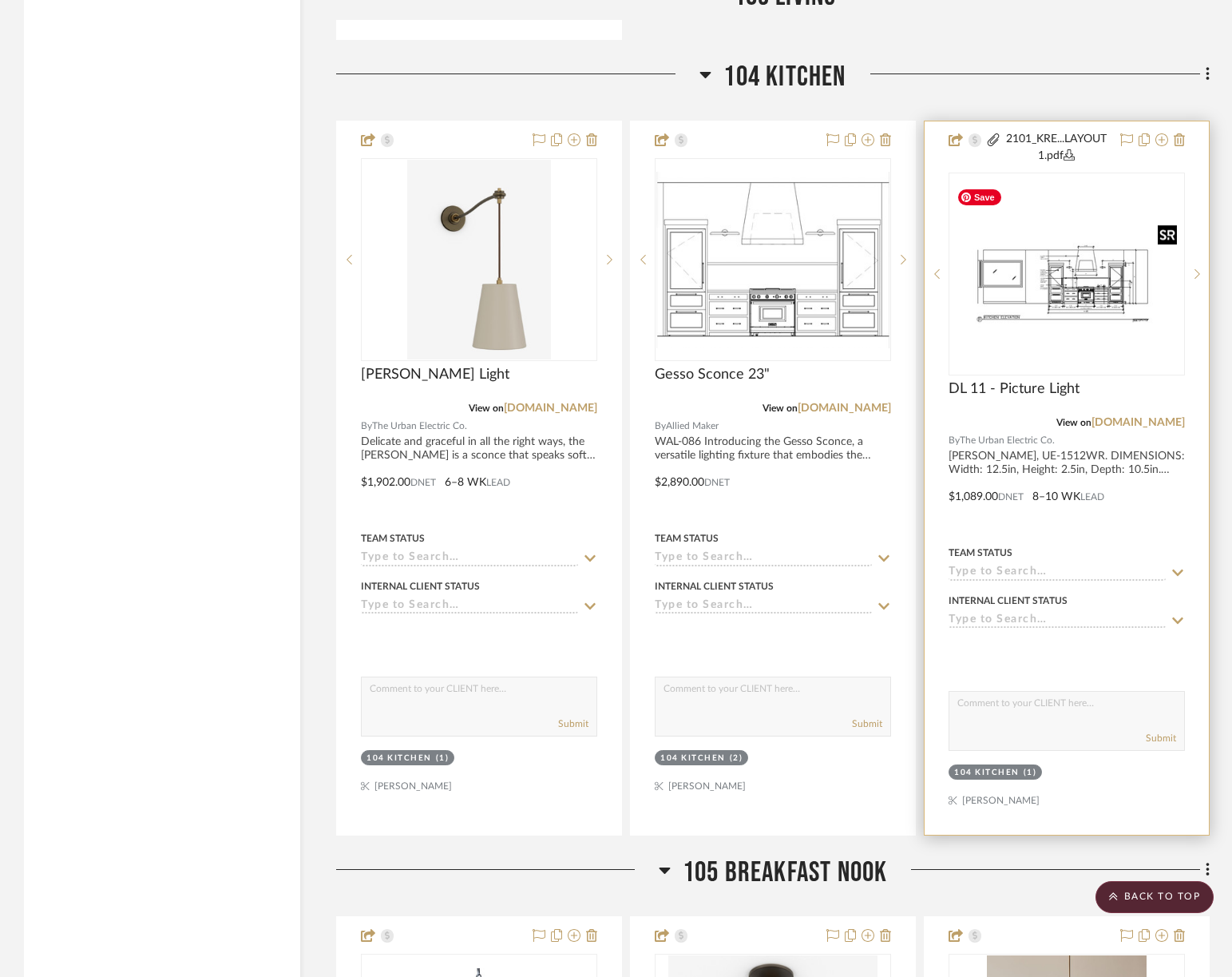
click at [1001, 281] on img "1" at bounding box center [1066, 273] width 233 height 180
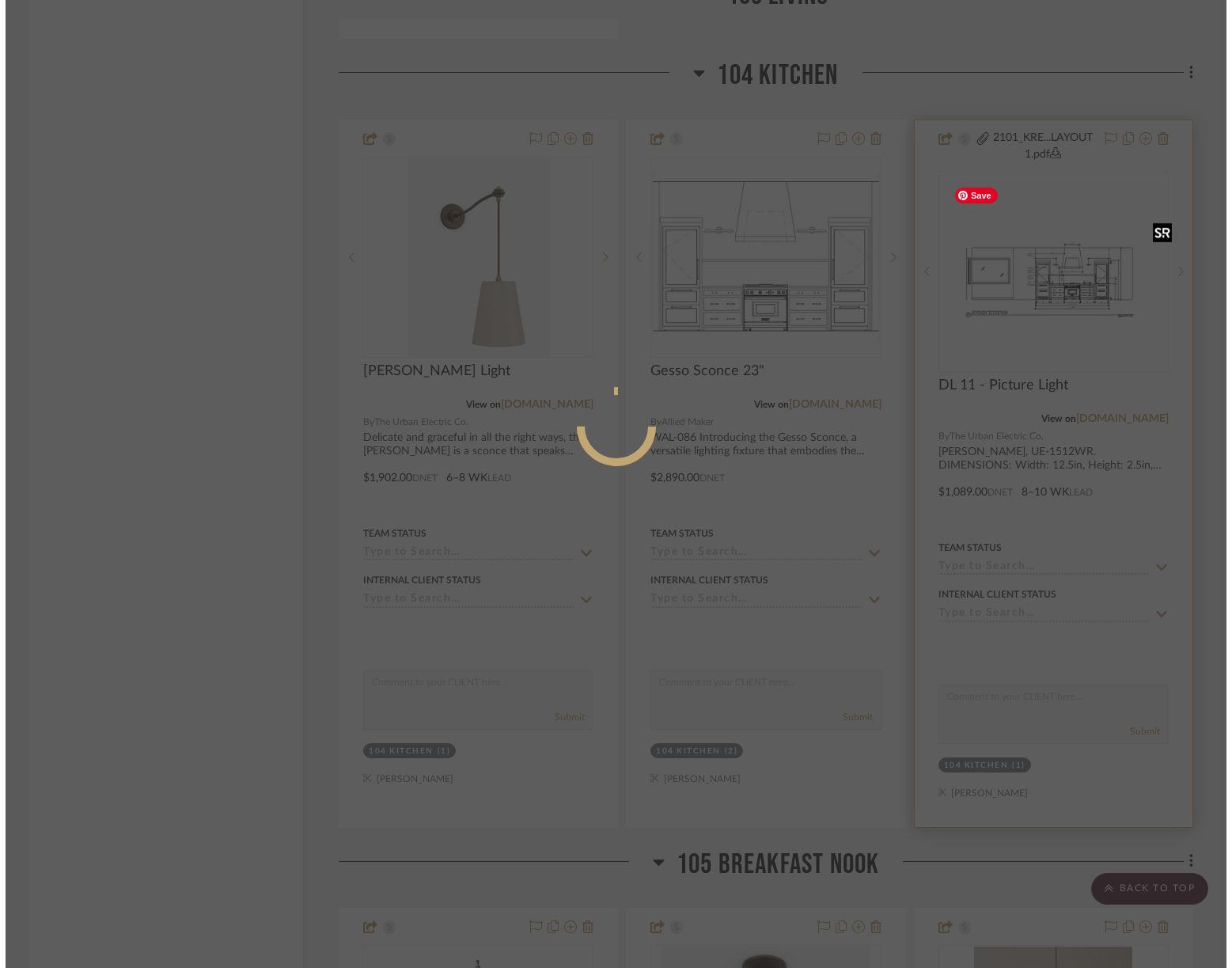
scroll to position [0, 0]
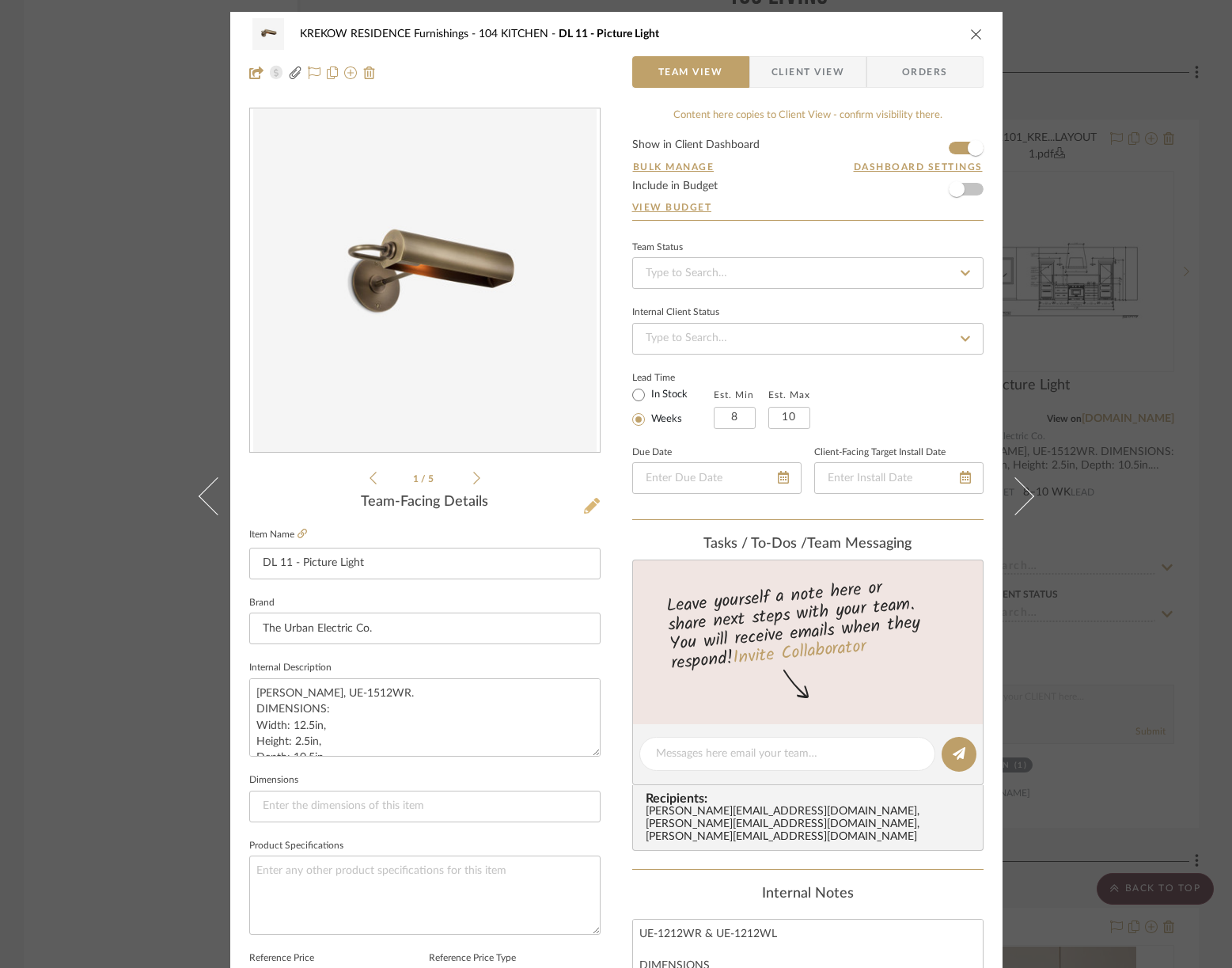
click at [584, 503] on icon at bounding box center [592, 506] width 16 height 16
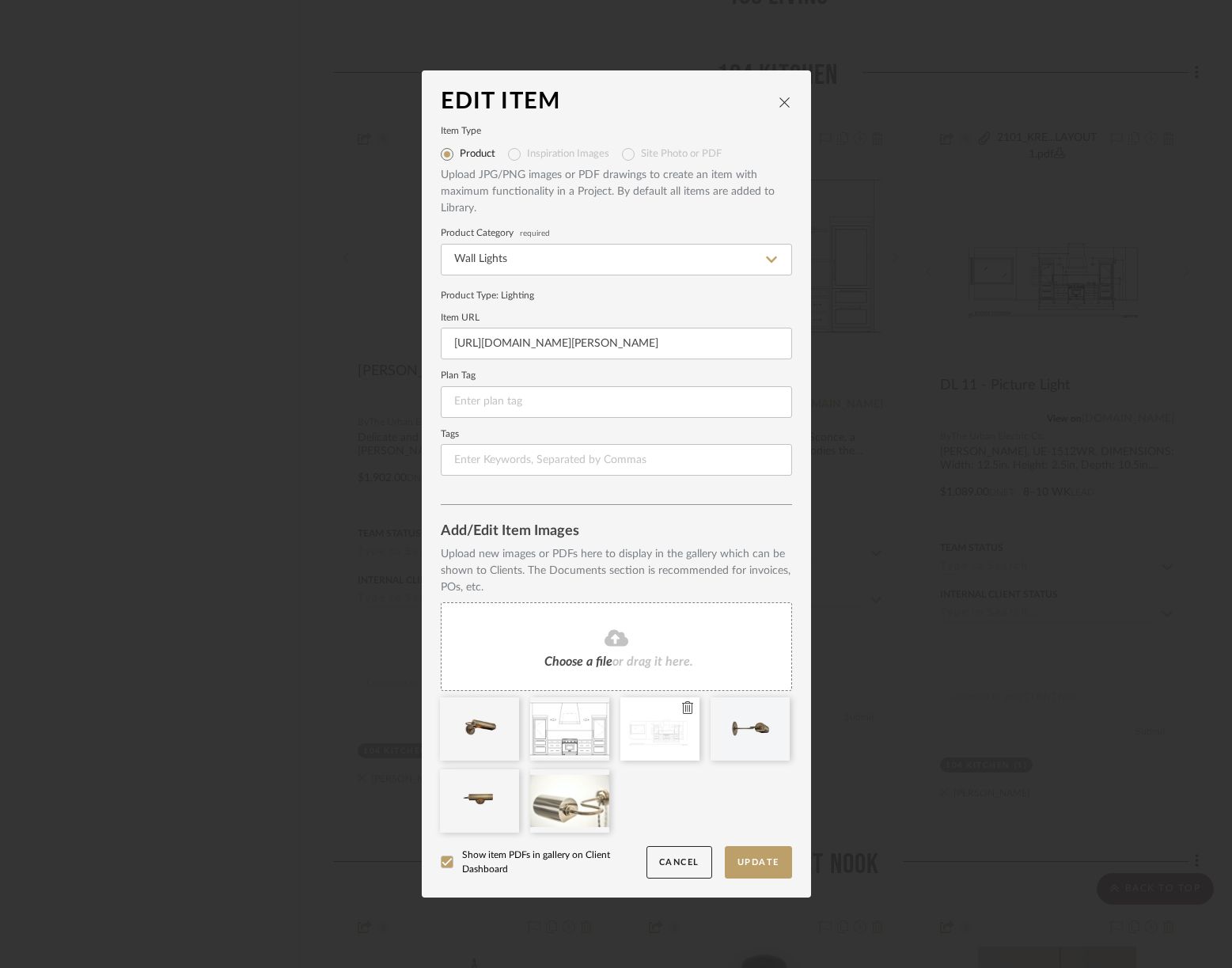
click at [682, 708] on icon at bounding box center [687, 708] width 11 height 13
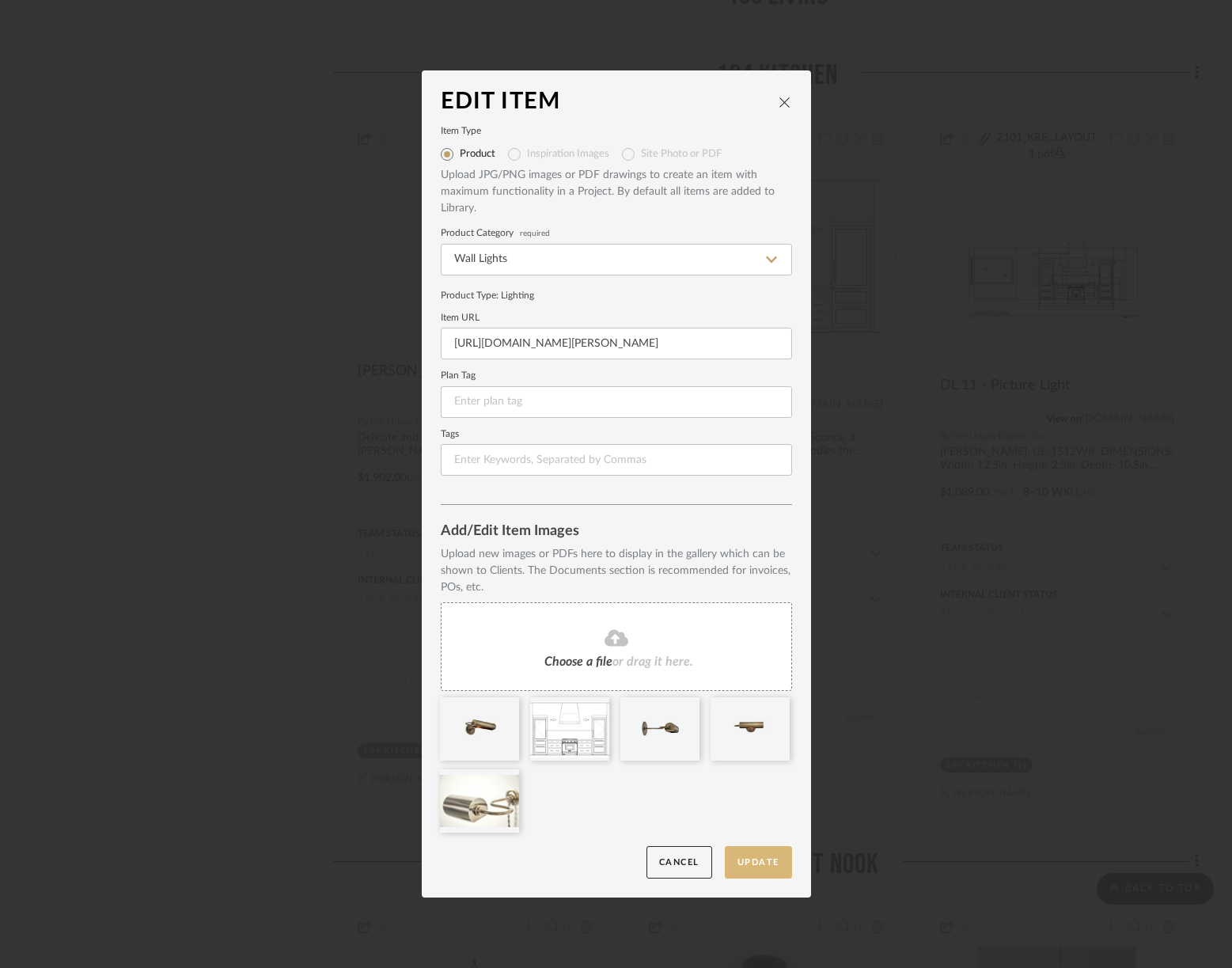
click at [757, 862] on button "Update" at bounding box center [757, 862] width 67 height 32
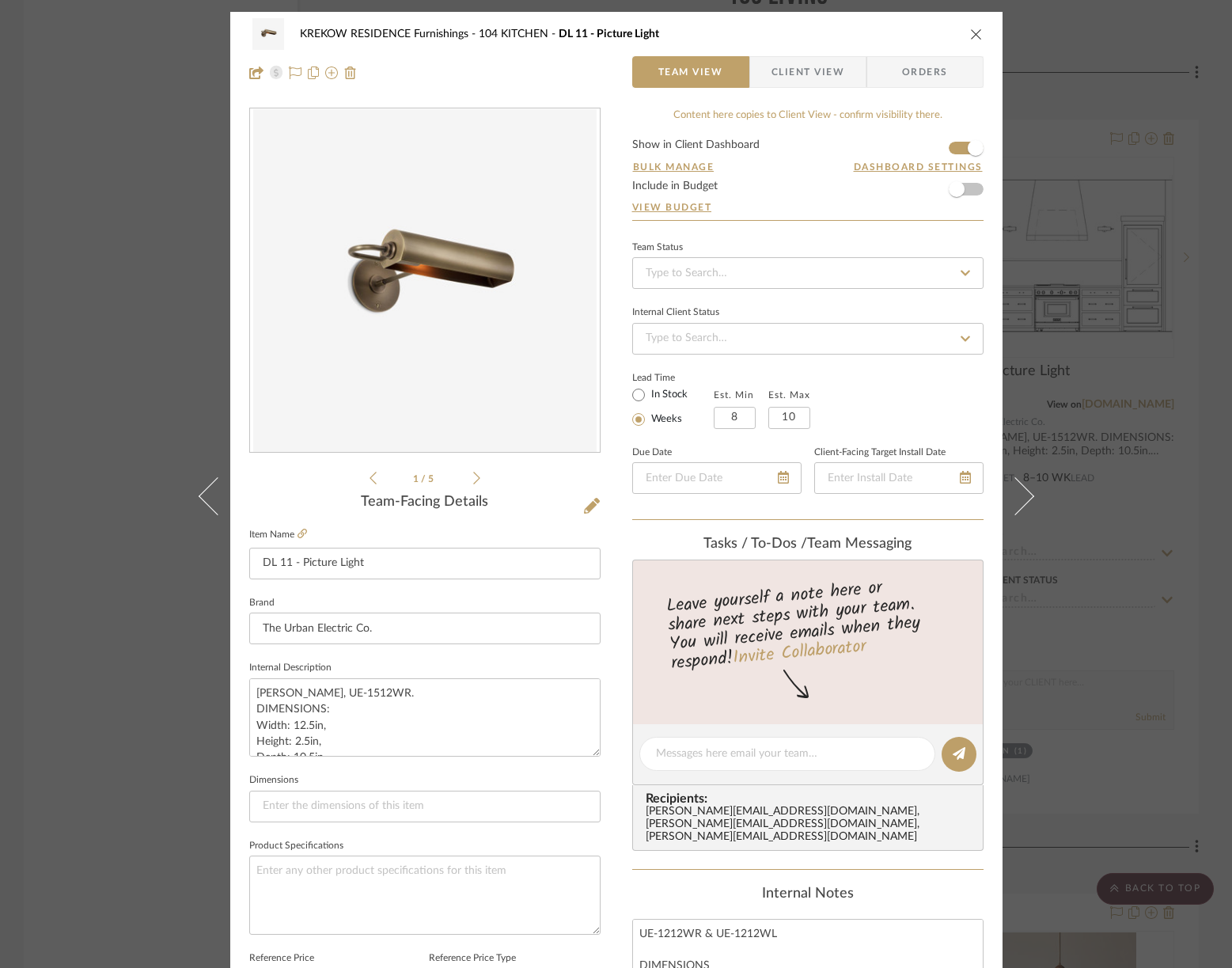
click at [970, 33] on icon "close" at bounding box center [977, 34] width 13 height 13
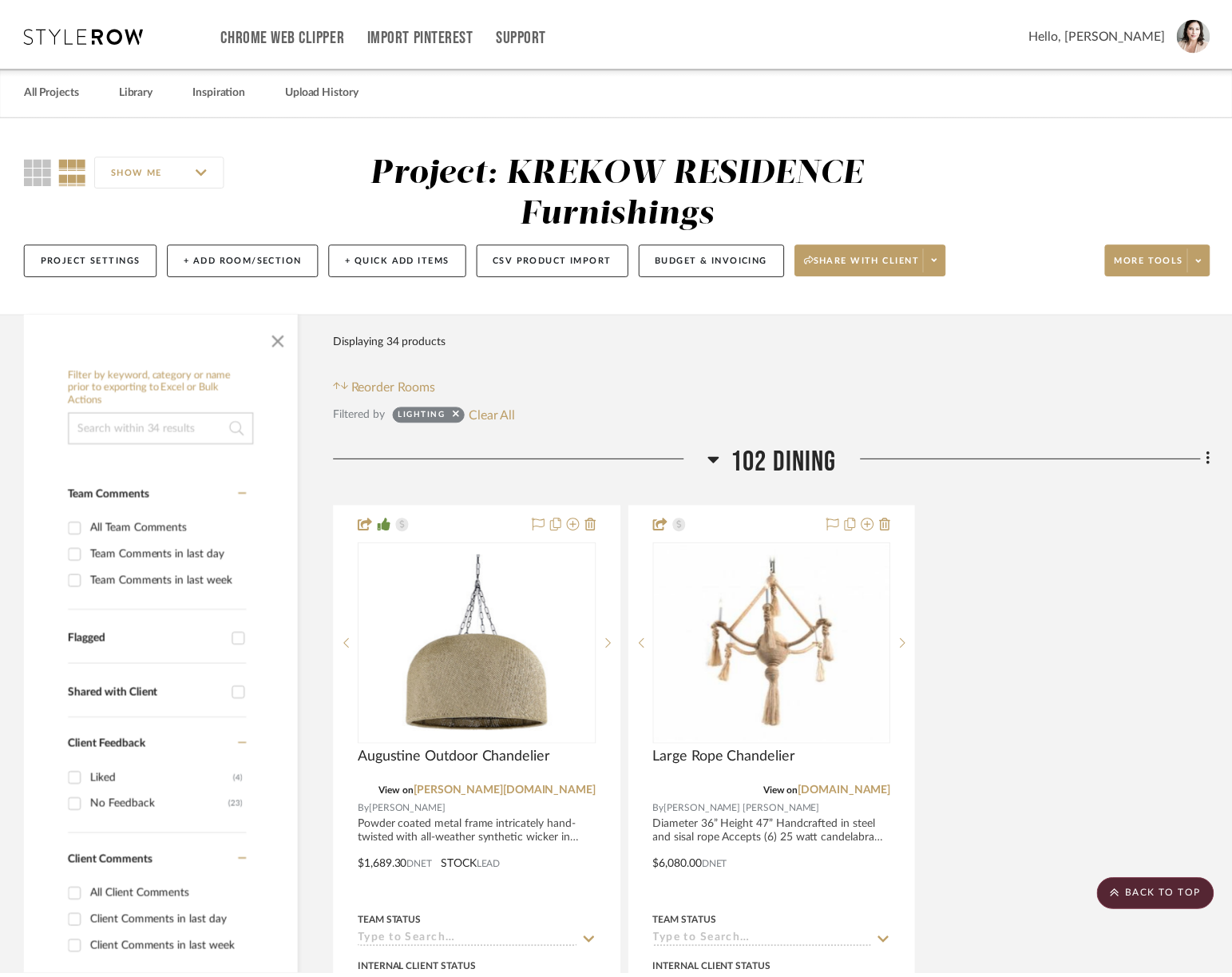
scroll to position [2655, 0]
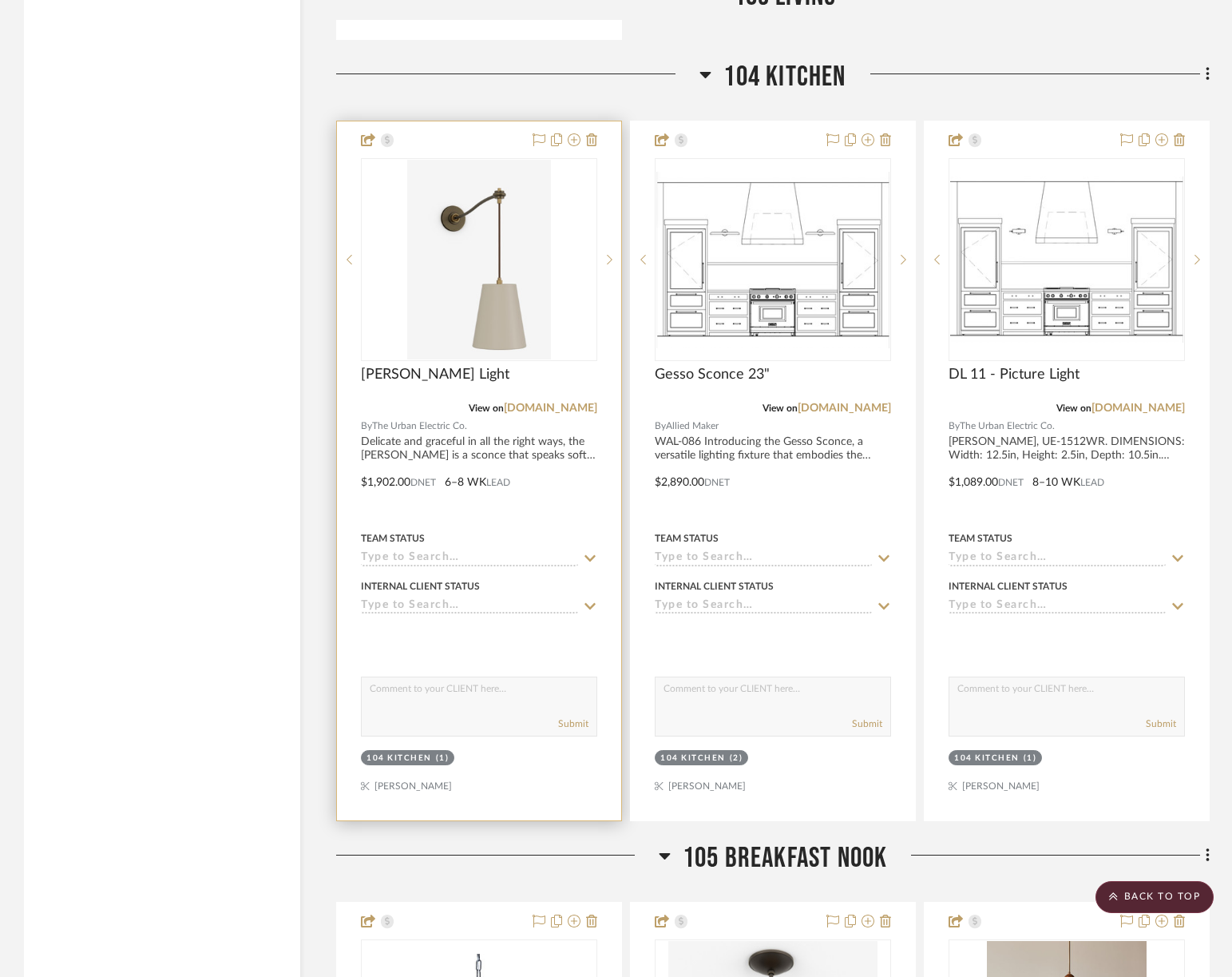
click at [488, 137] on div at bounding box center [479, 470] width 285 height 699
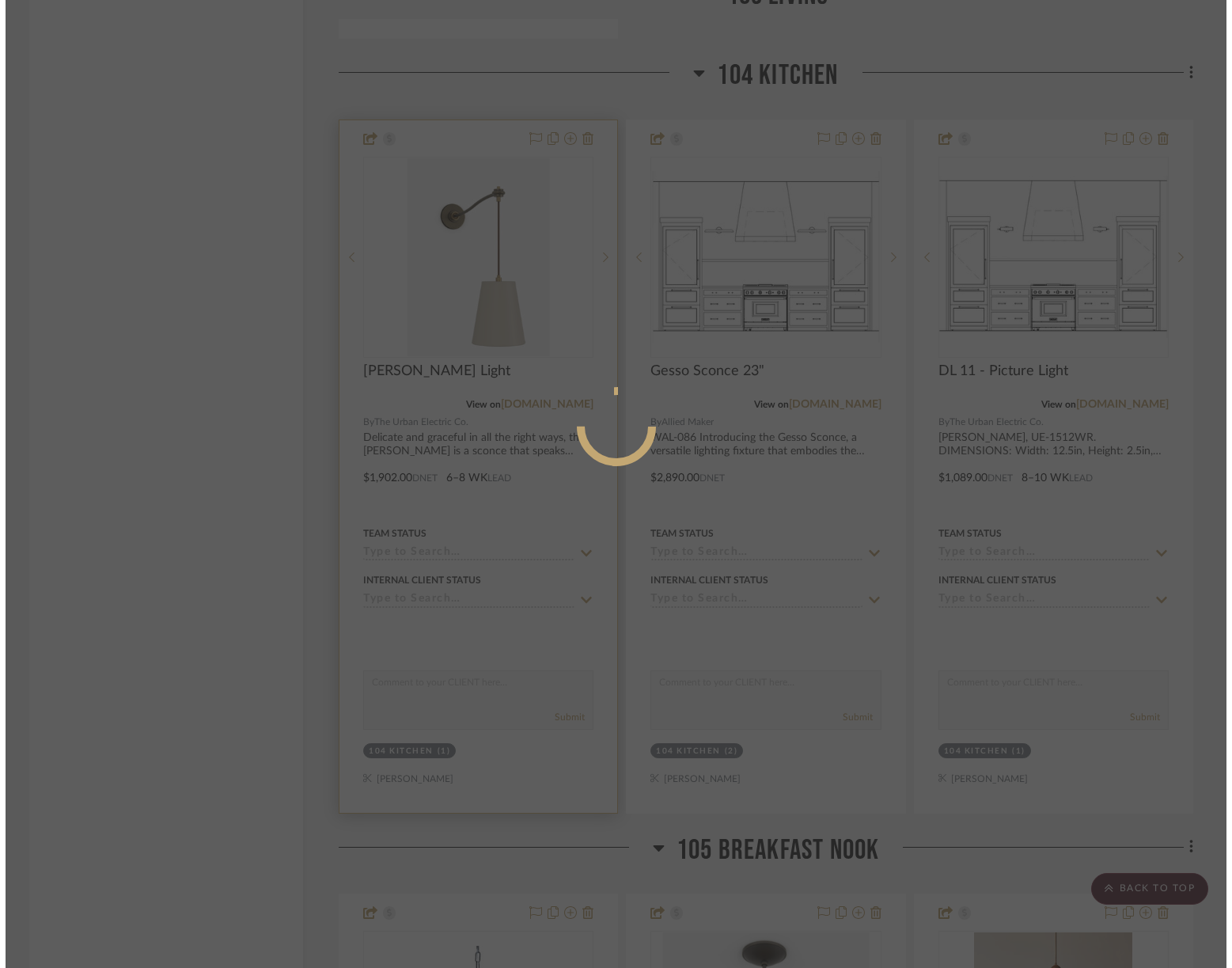
scroll to position [0, 0]
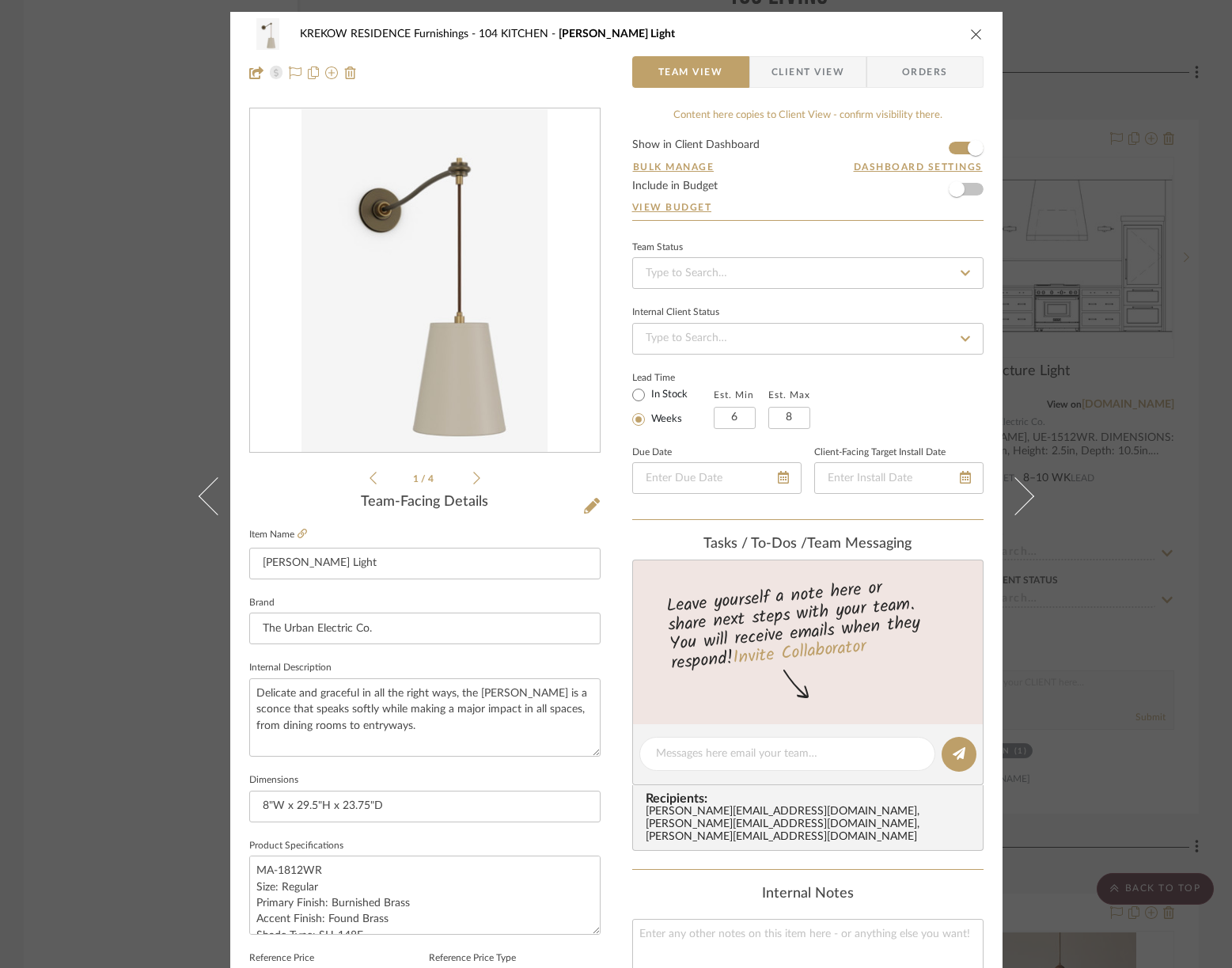
click at [970, 32] on icon "close" at bounding box center [977, 34] width 13 height 13
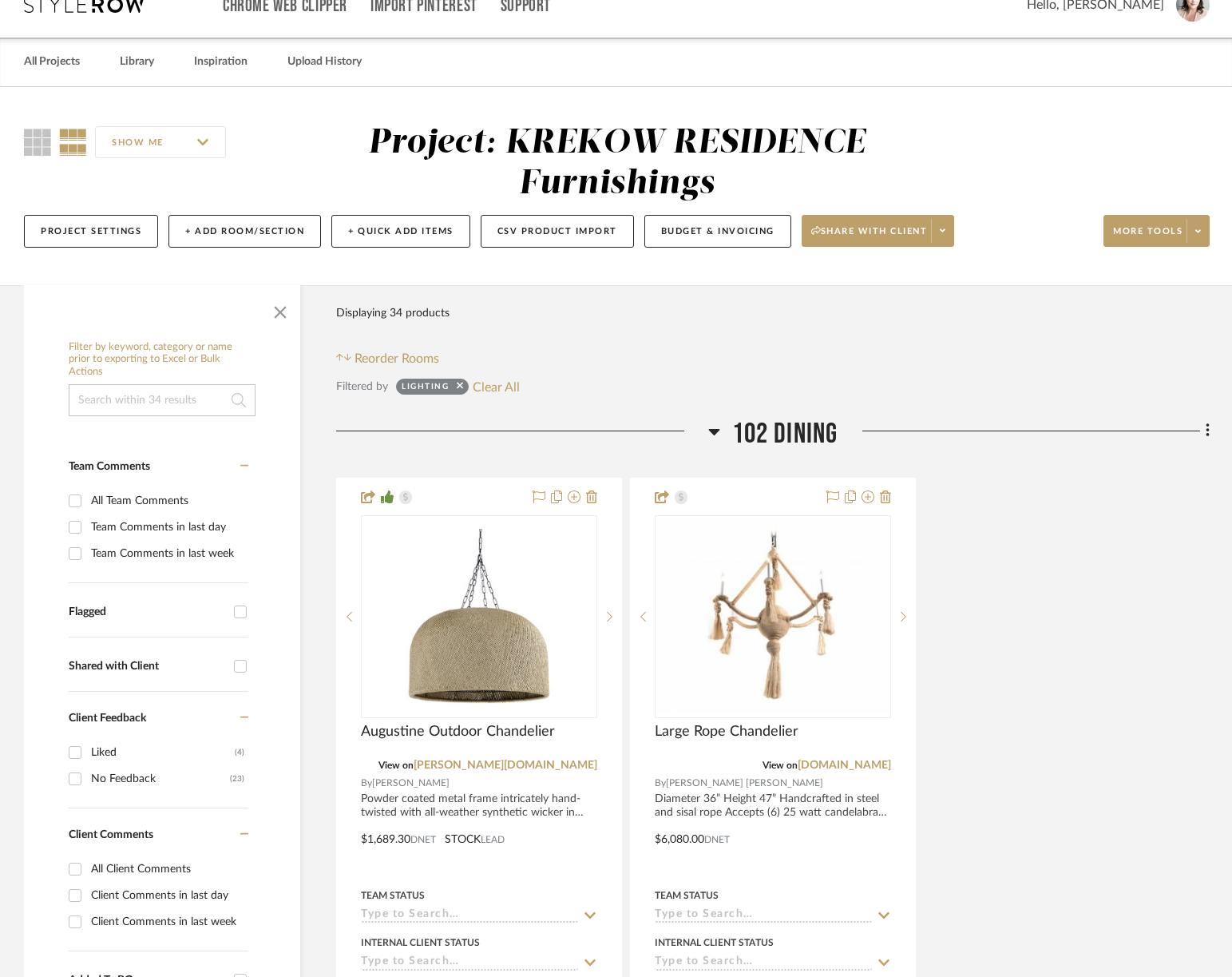
scroll to position [28, 0]
click at [922, 231] on span "Share with client" at bounding box center [868, 237] width 116 height 24
click at [875, 312] on span "Generate URL to Share" at bounding box center [884, 315] width 137 height 14
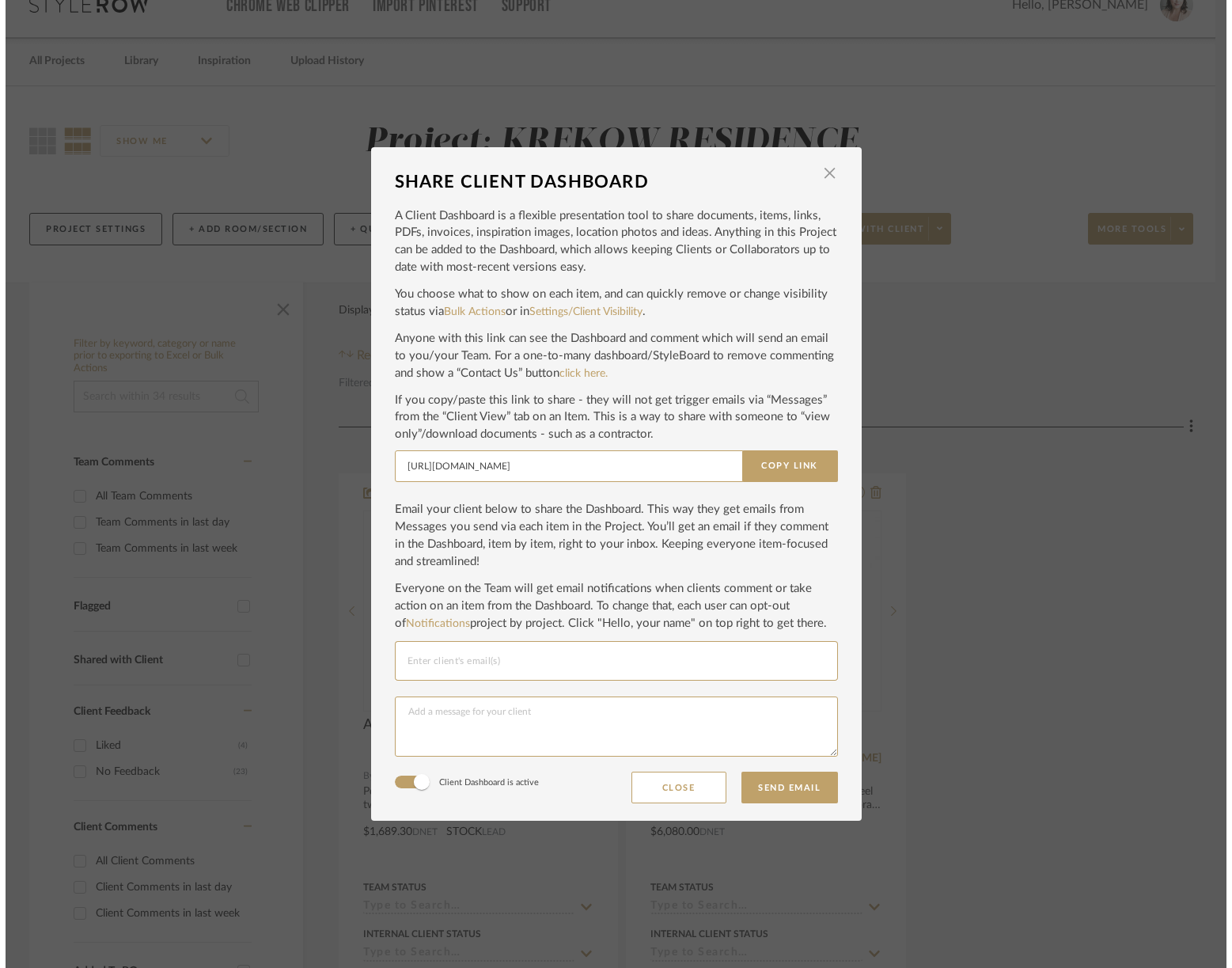
scroll to position [0, 0]
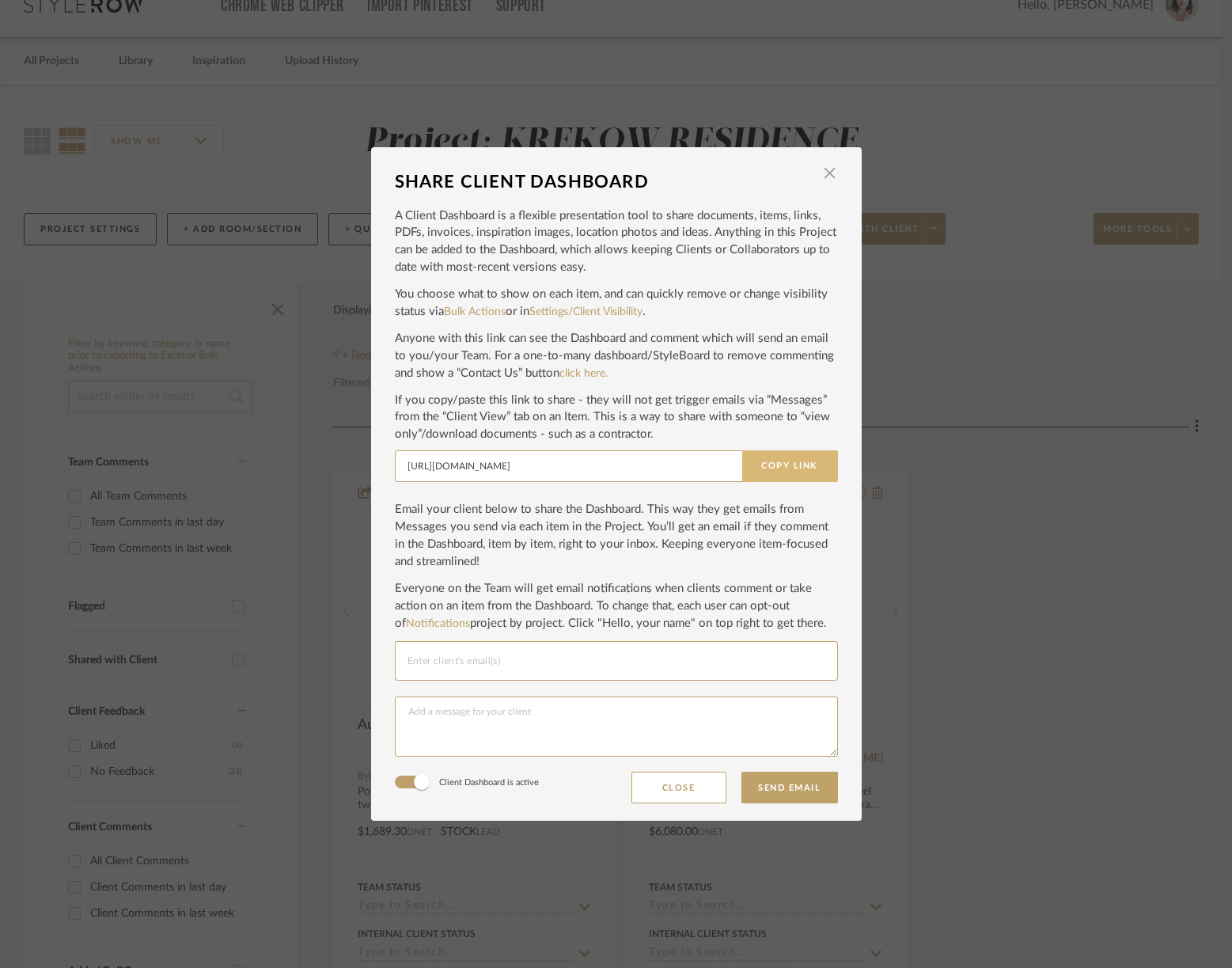
click at [785, 459] on button "Copy Link" at bounding box center [790, 466] width 96 height 31
click at [825, 178] on span "button" at bounding box center [829, 172] width 31 height 31
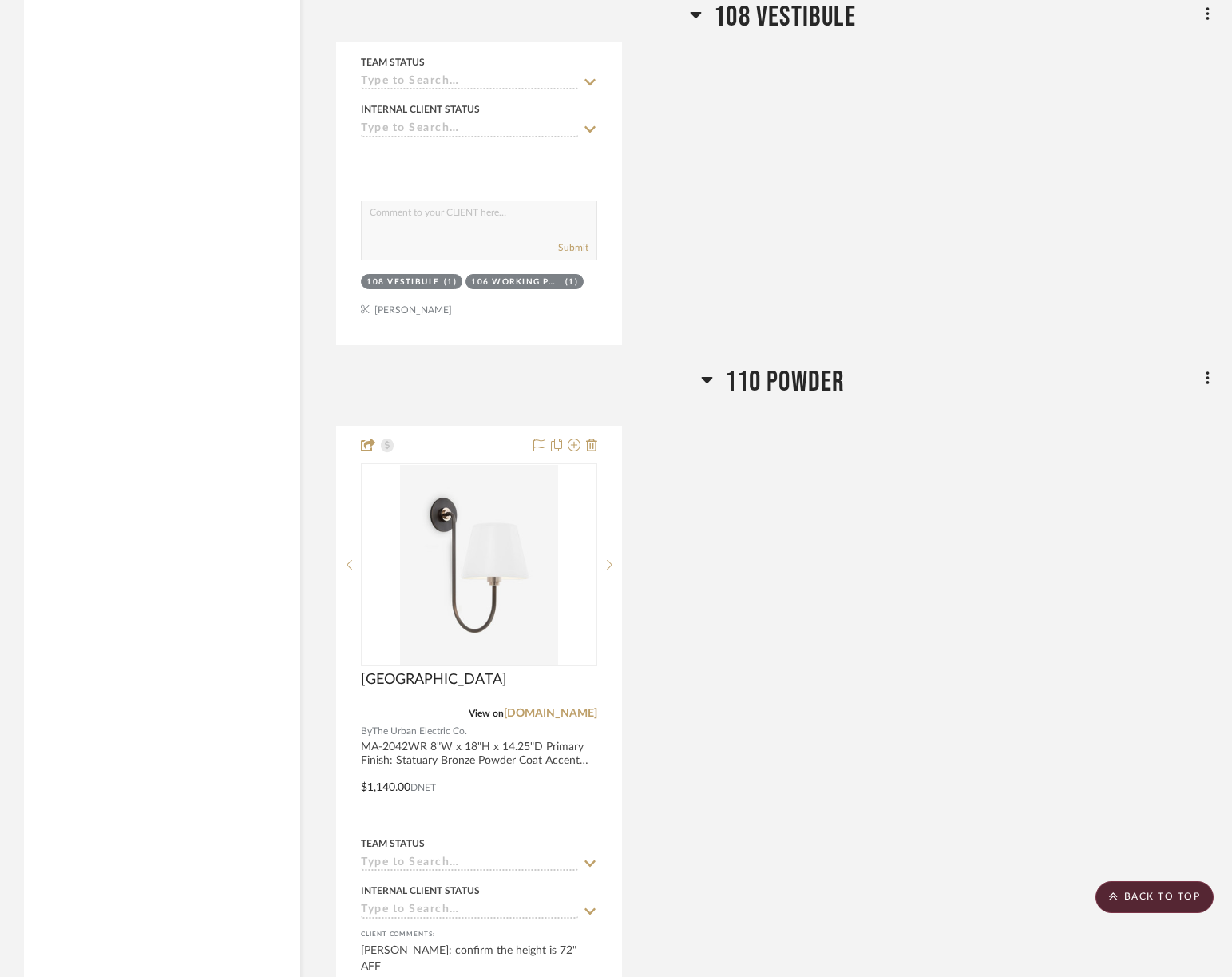
scroll to position [6571, 0]
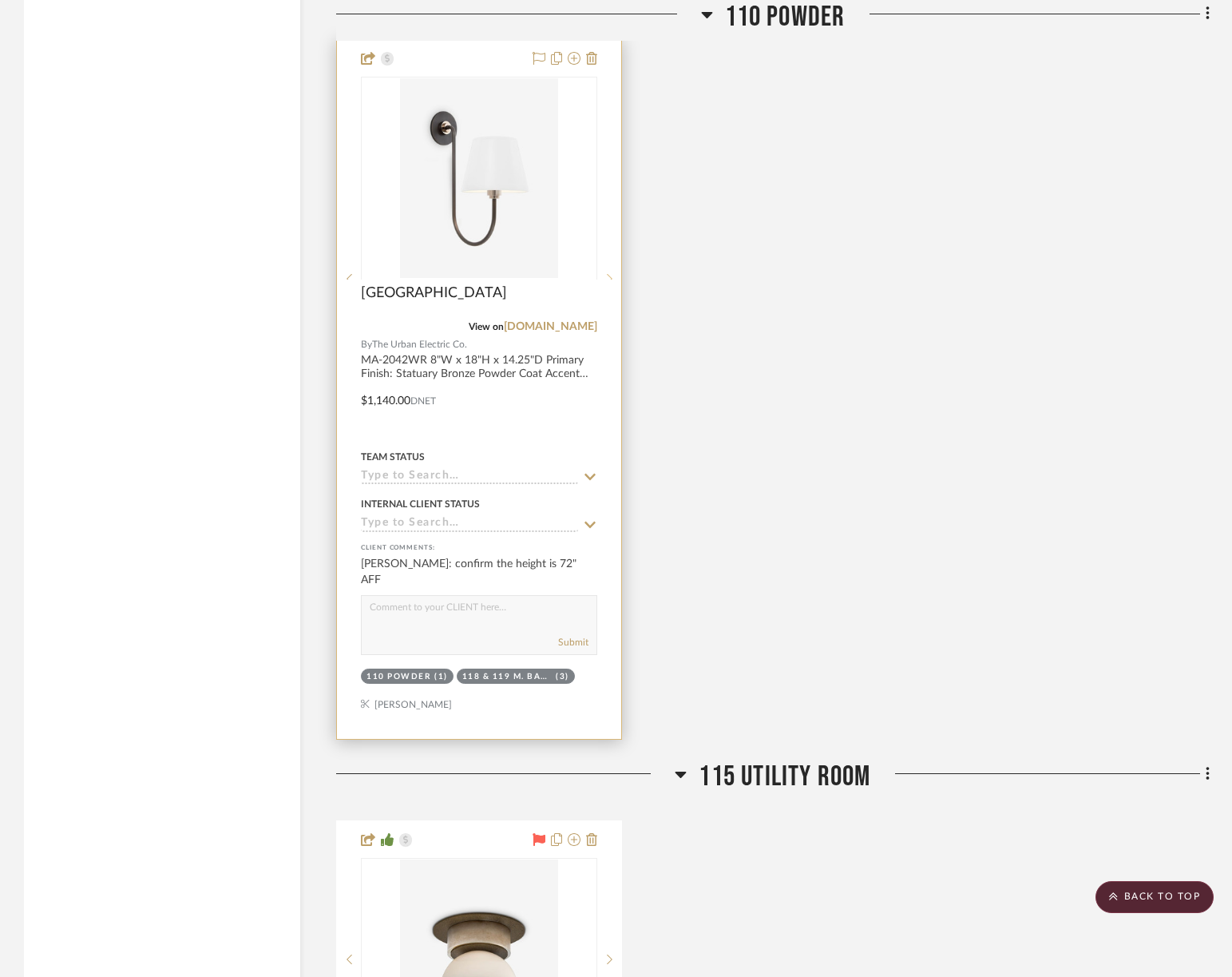
click at [609, 177] on div at bounding box center [608, 278] width 24 height 404
click at [609, 177] on div at bounding box center [608, 177] width 24 height 203
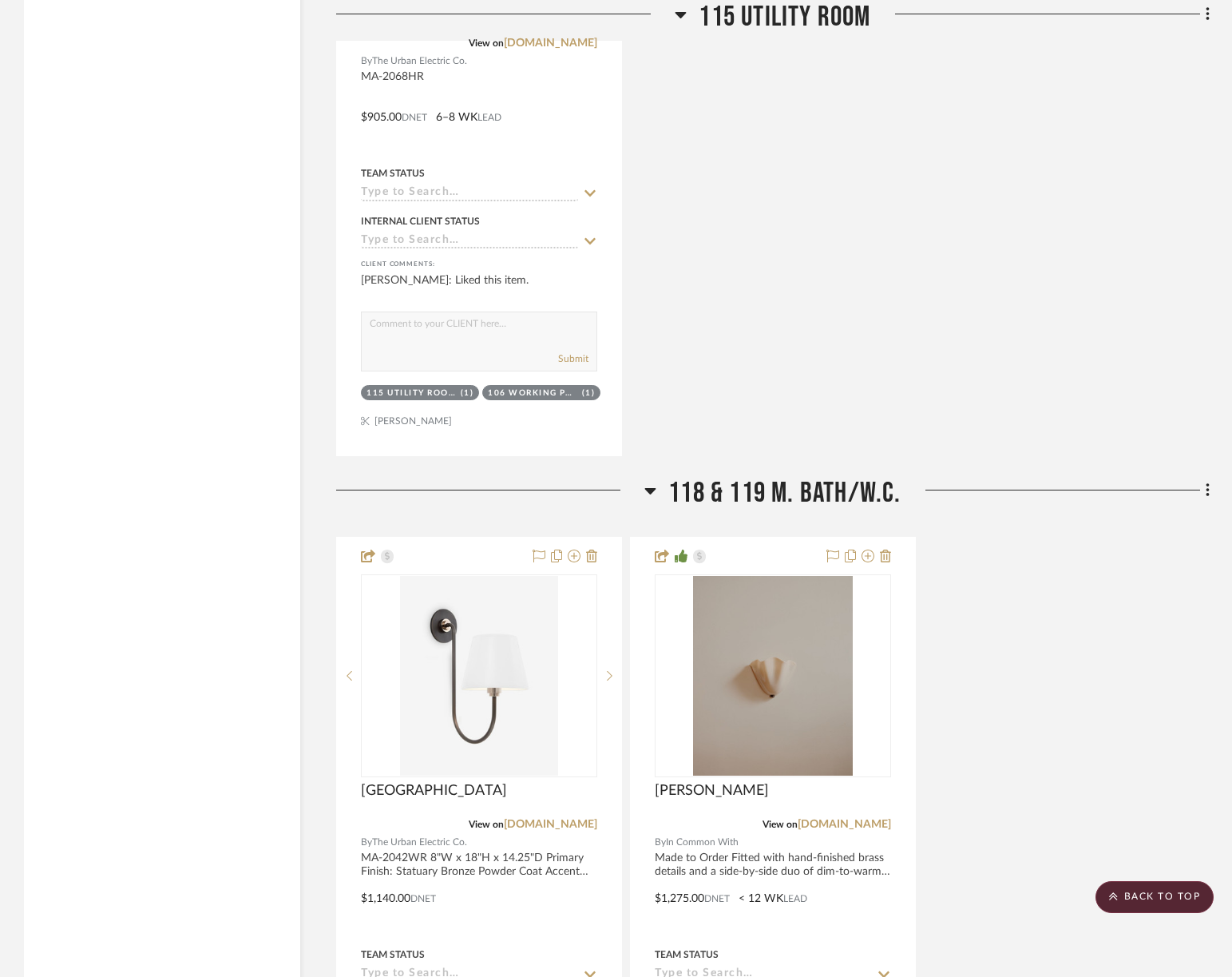
scroll to position [8172, 0]
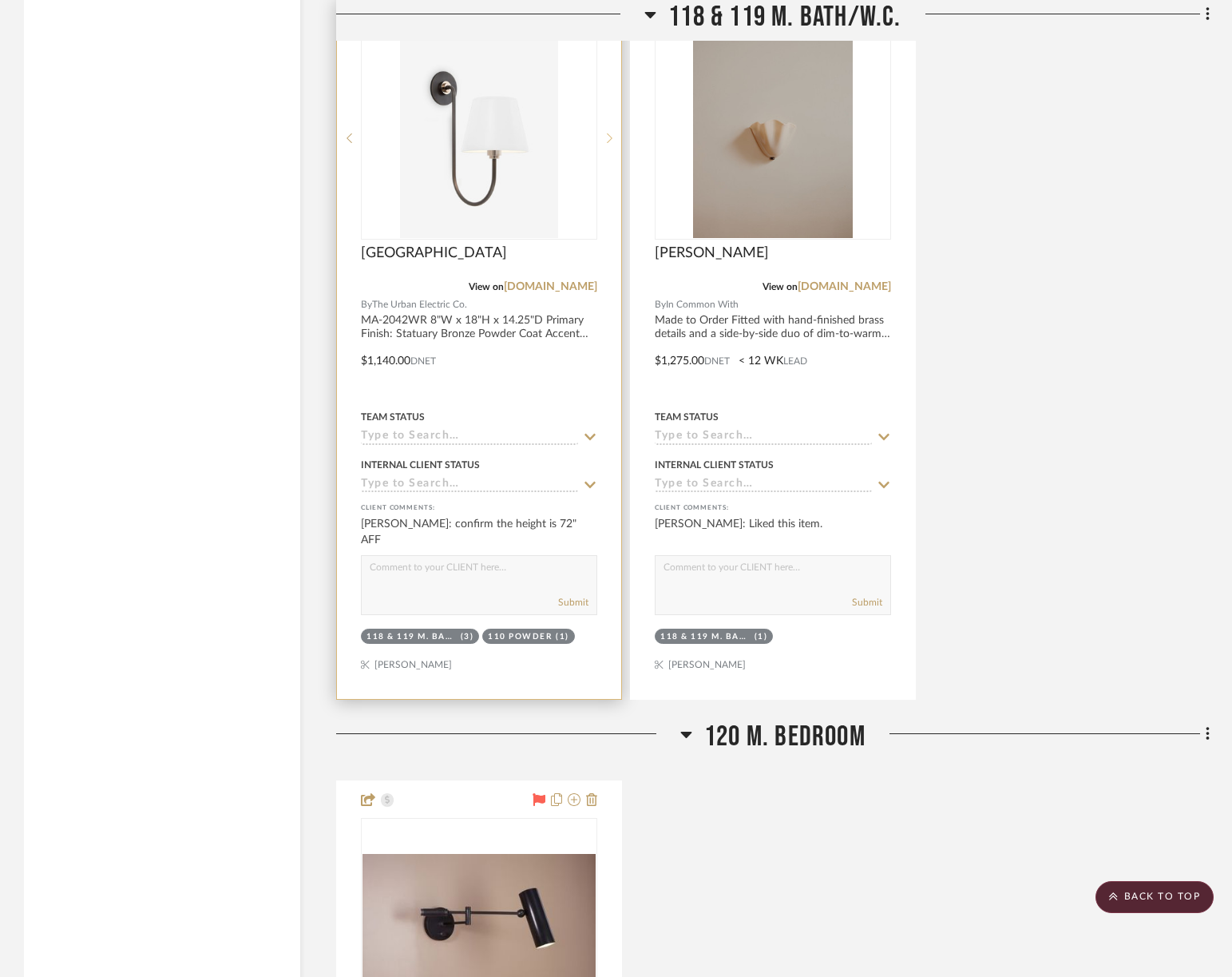
click at [614, 137] on div at bounding box center [608, 137] width 24 height 203
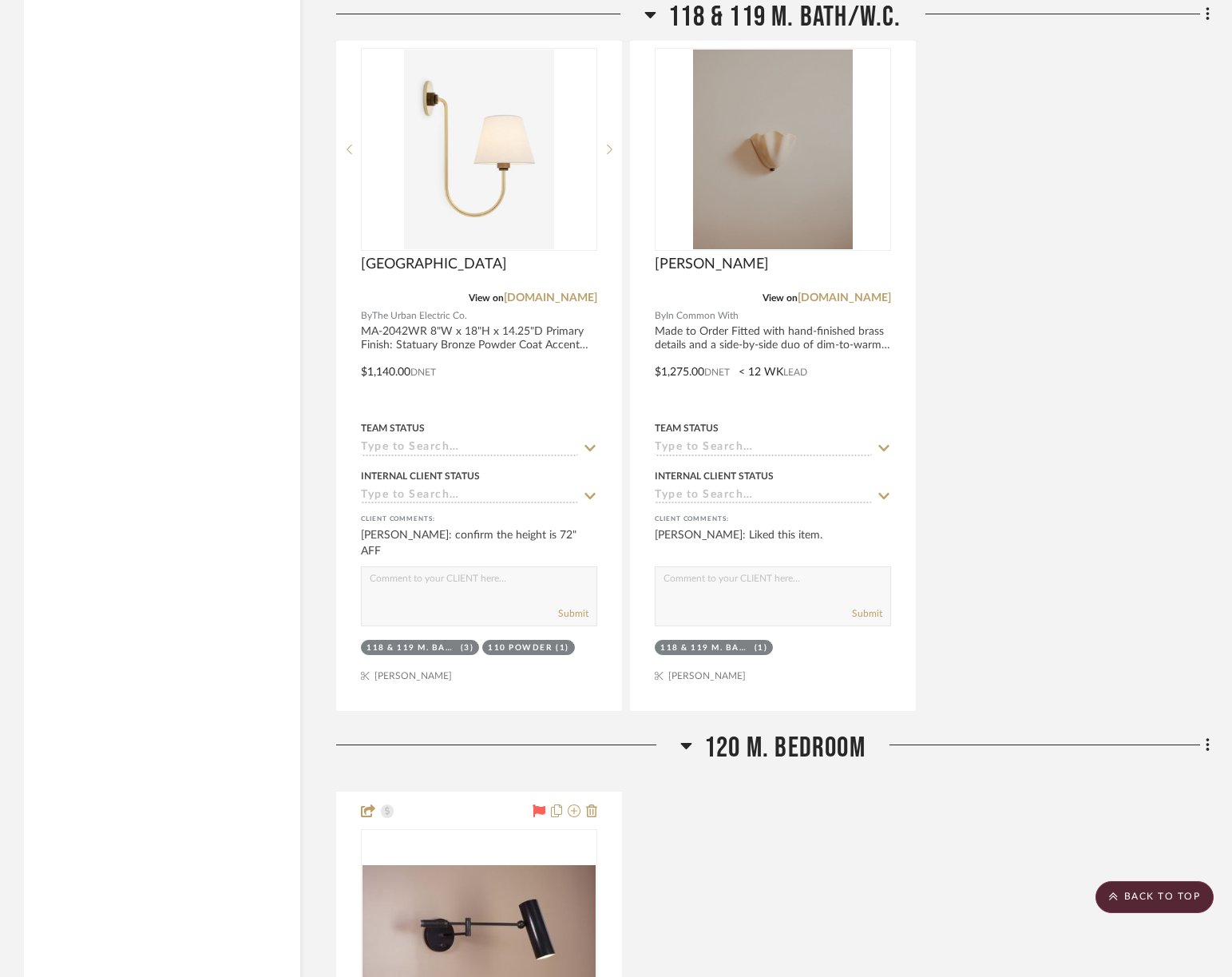
scroll to position [8149, 0]
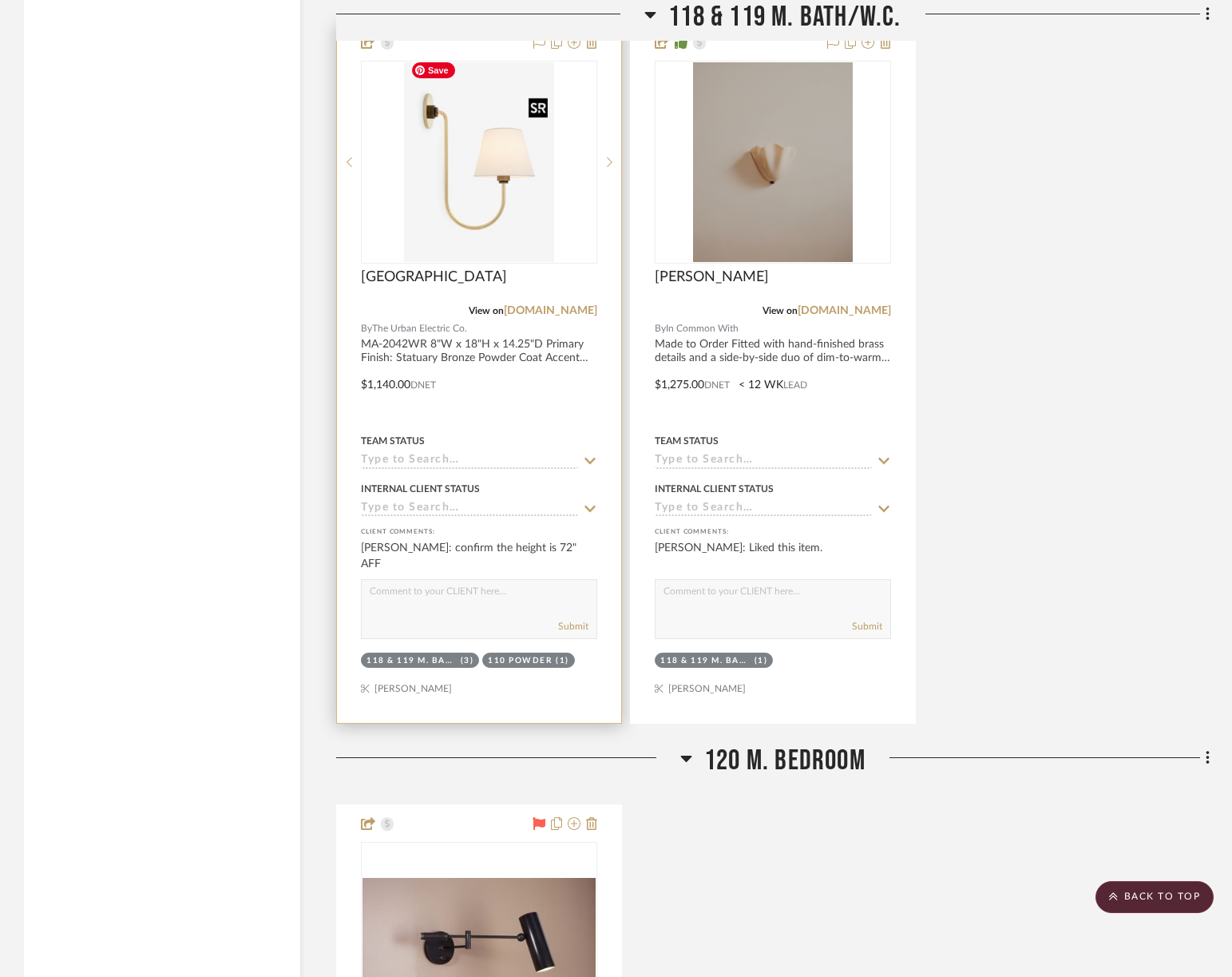
click at [524, 190] on img "3" at bounding box center [479, 162] width 150 height 199
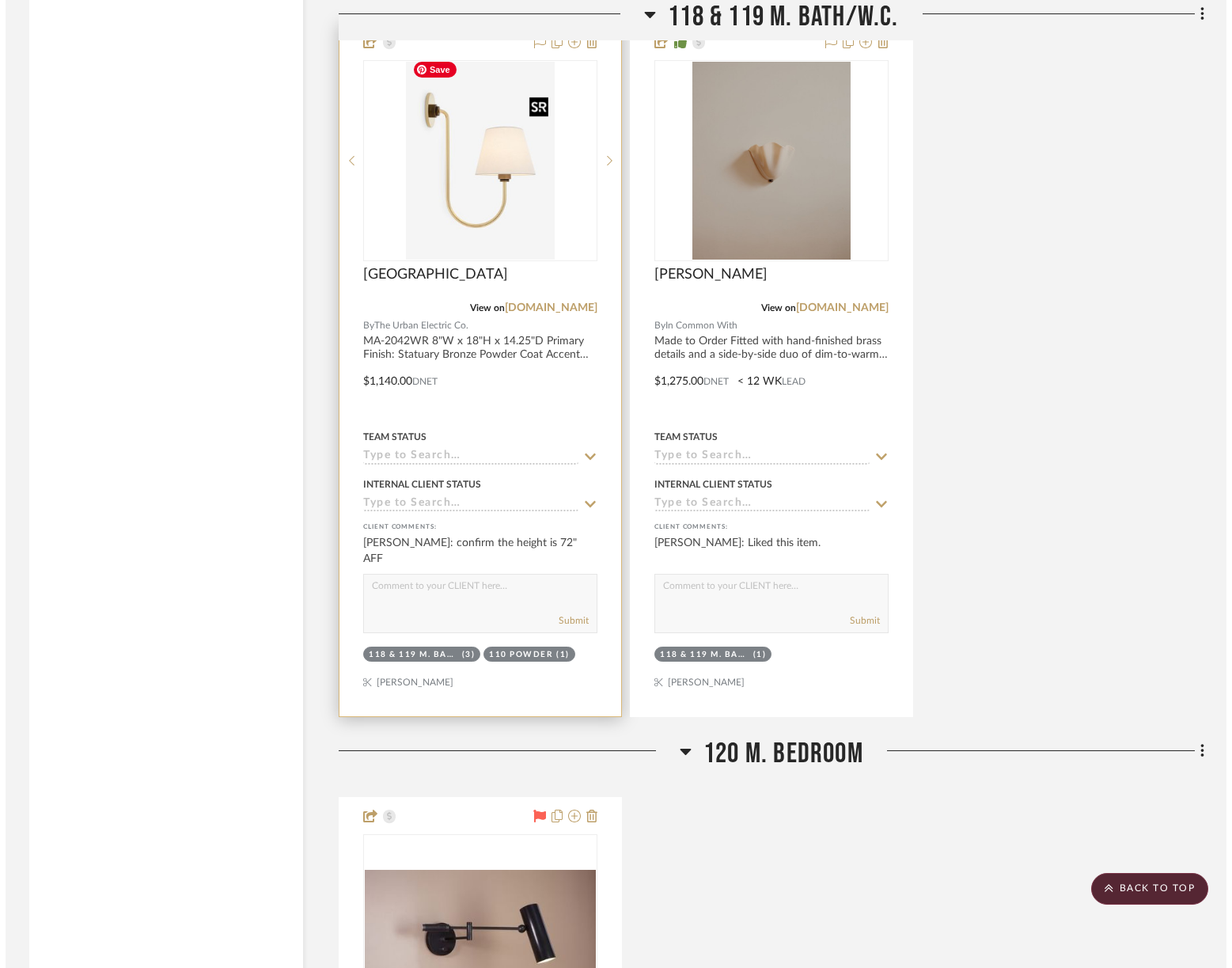
scroll to position [0, 0]
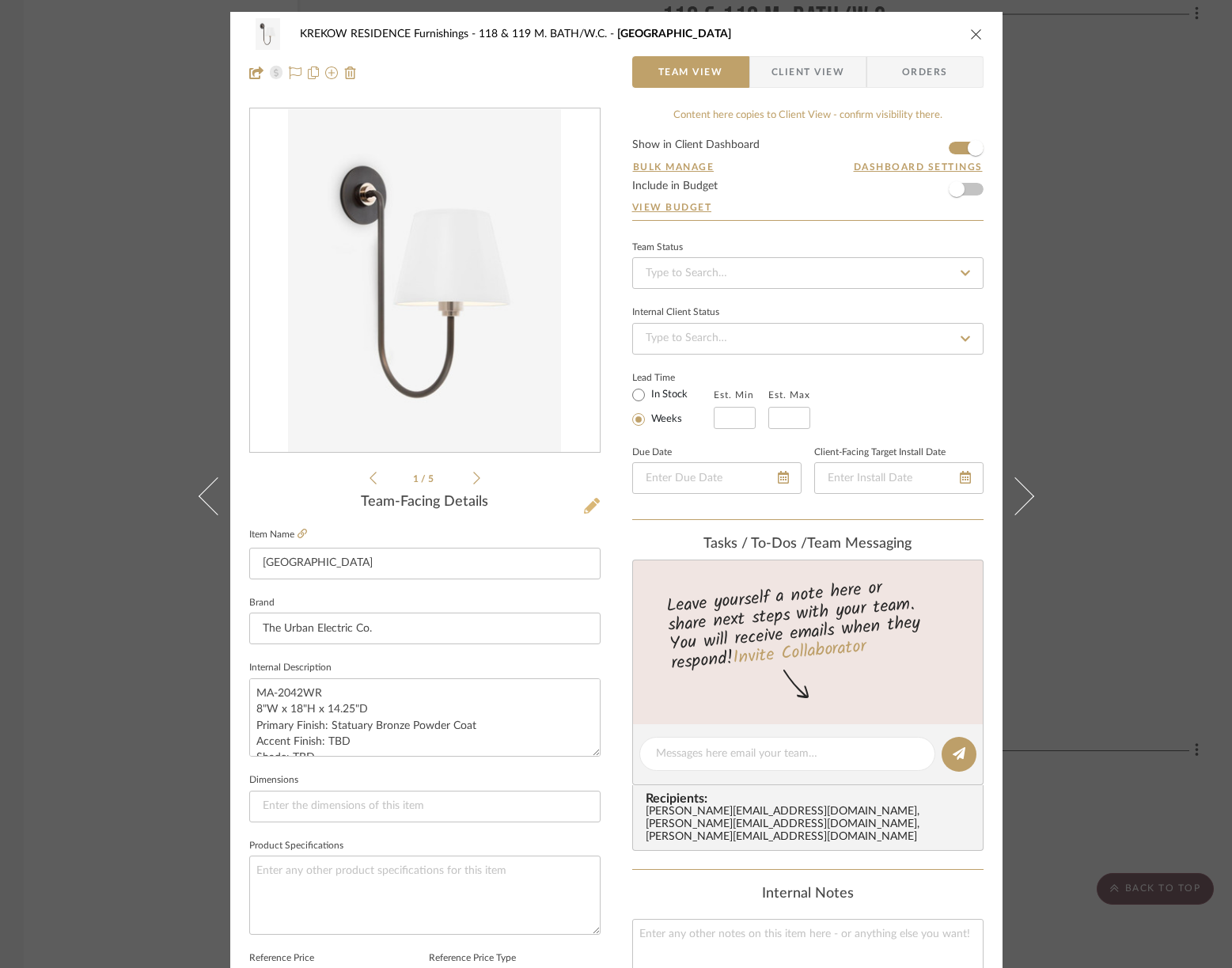
click at [588, 503] on icon at bounding box center [592, 506] width 16 height 16
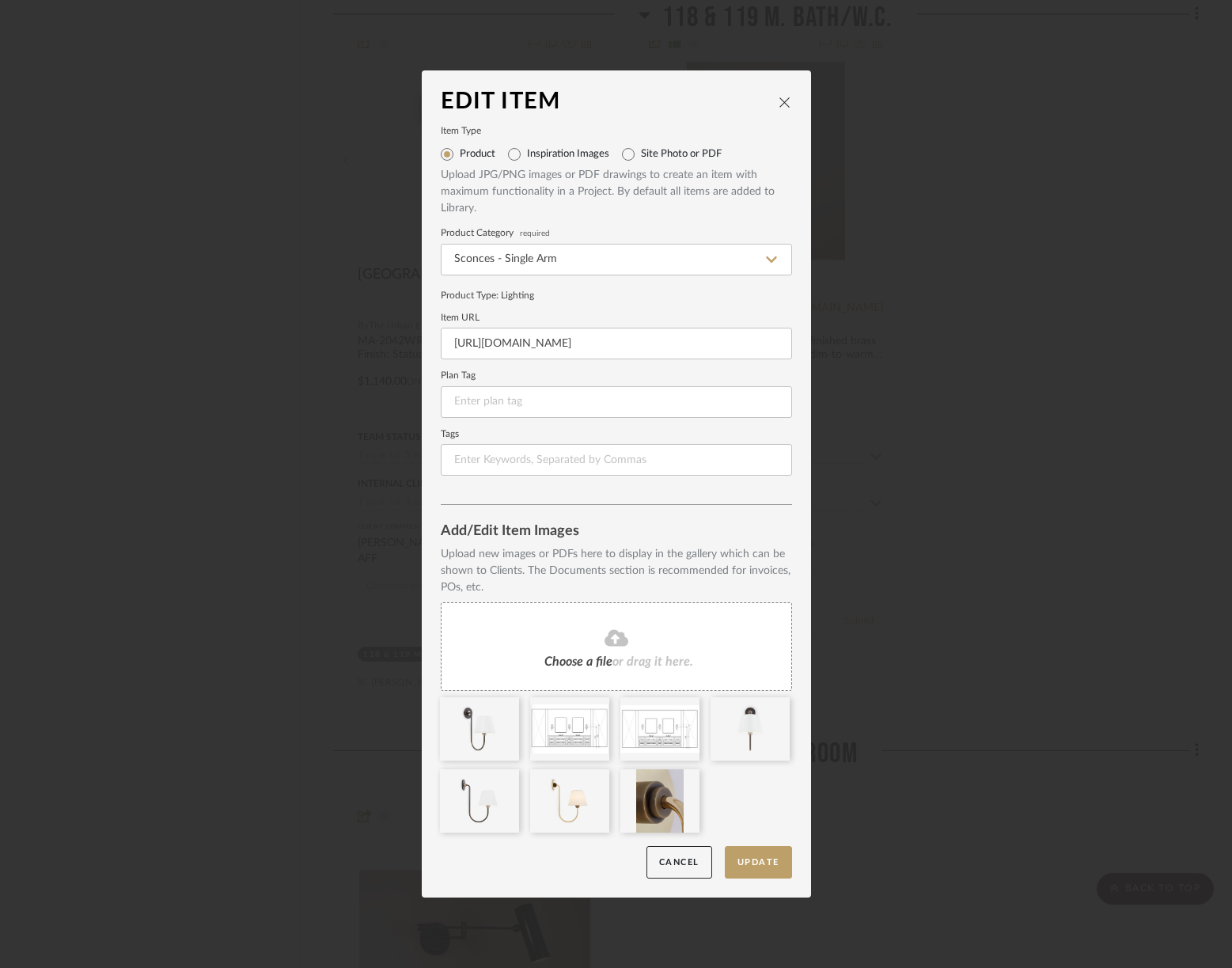
click at [778, 100] on icon "close" at bounding box center [785, 102] width 13 height 13
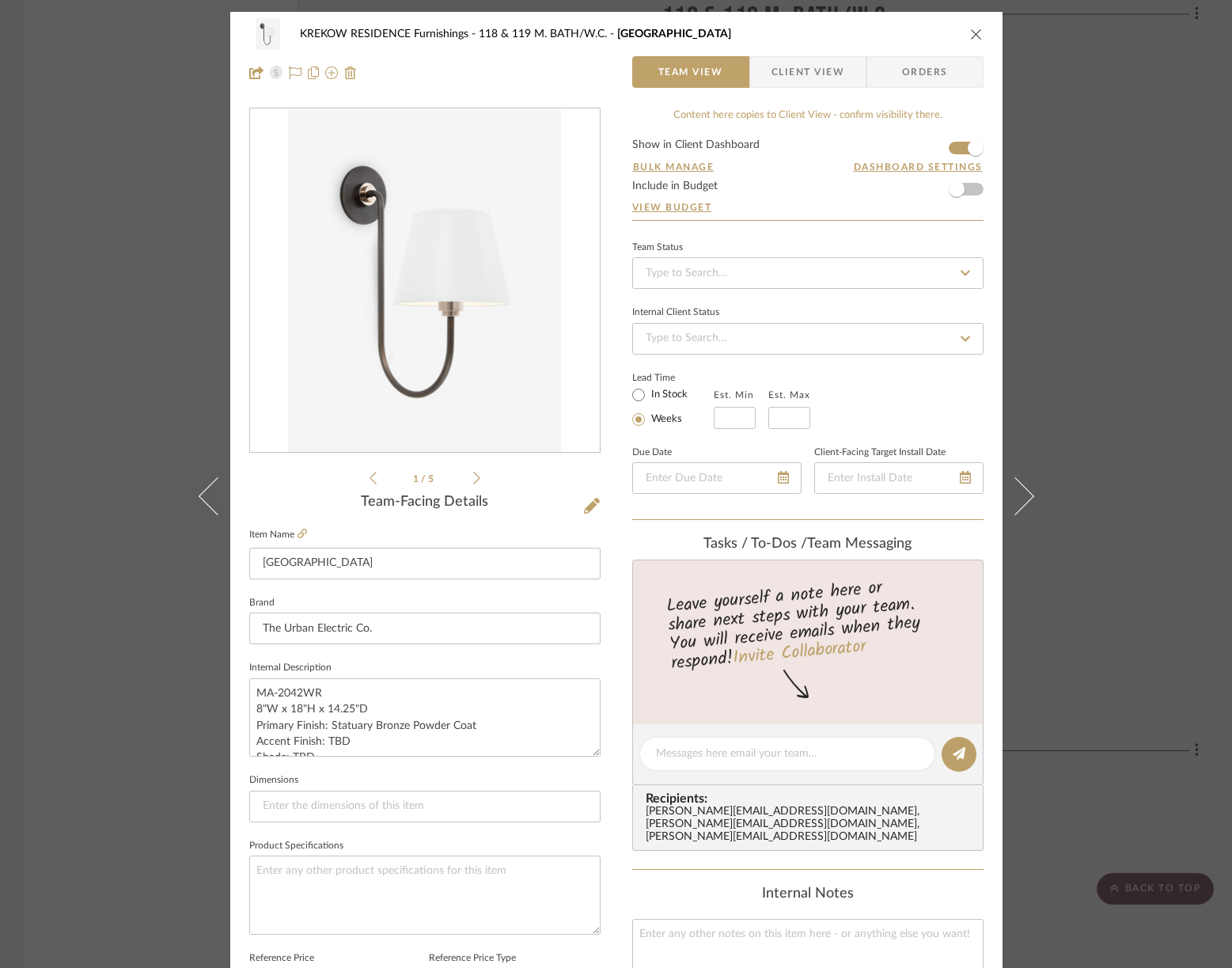
click at [473, 472] on icon at bounding box center [476, 478] width 7 height 13
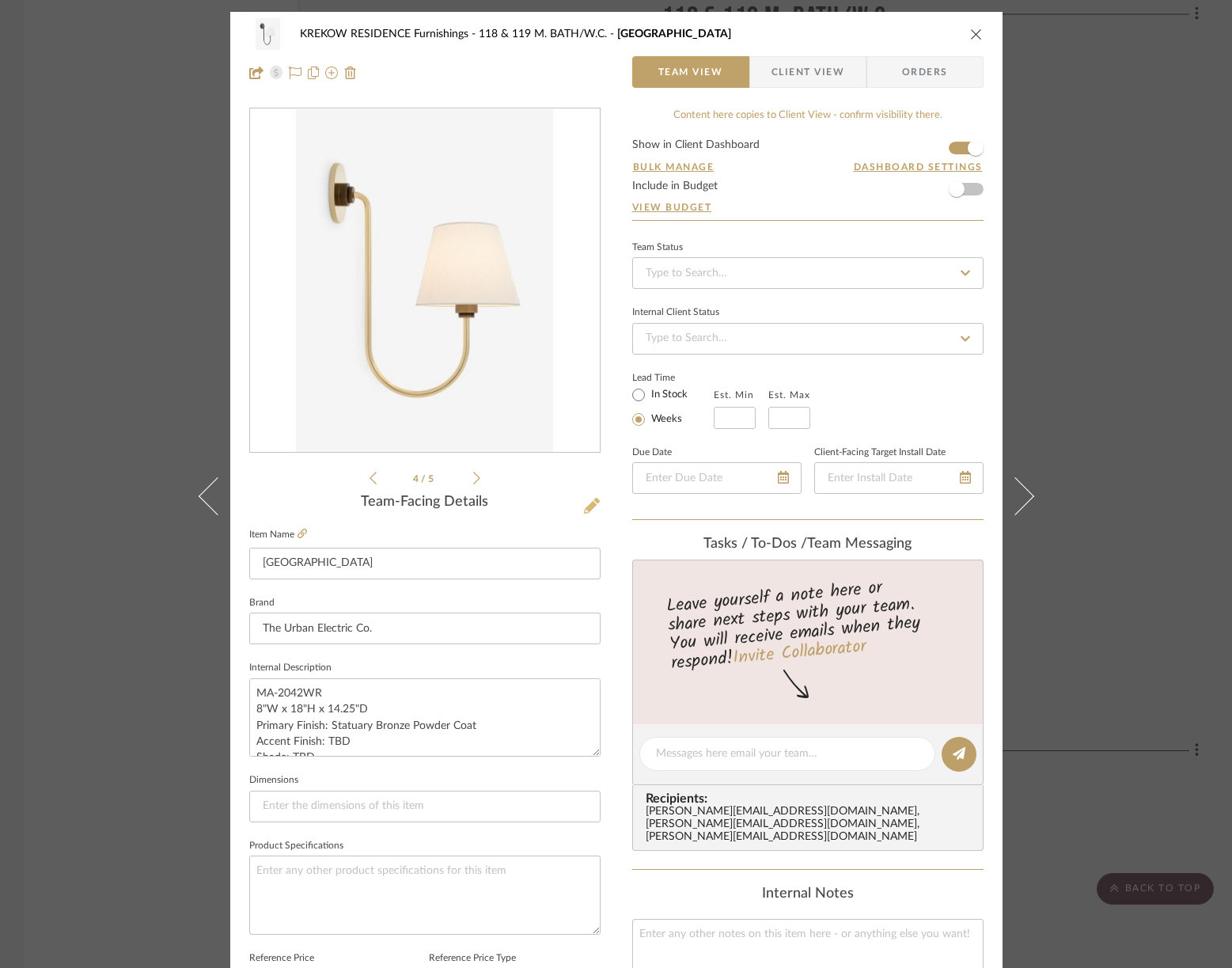
click at [584, 499] on icon at bounding box center [592, 506] width 16 height 16
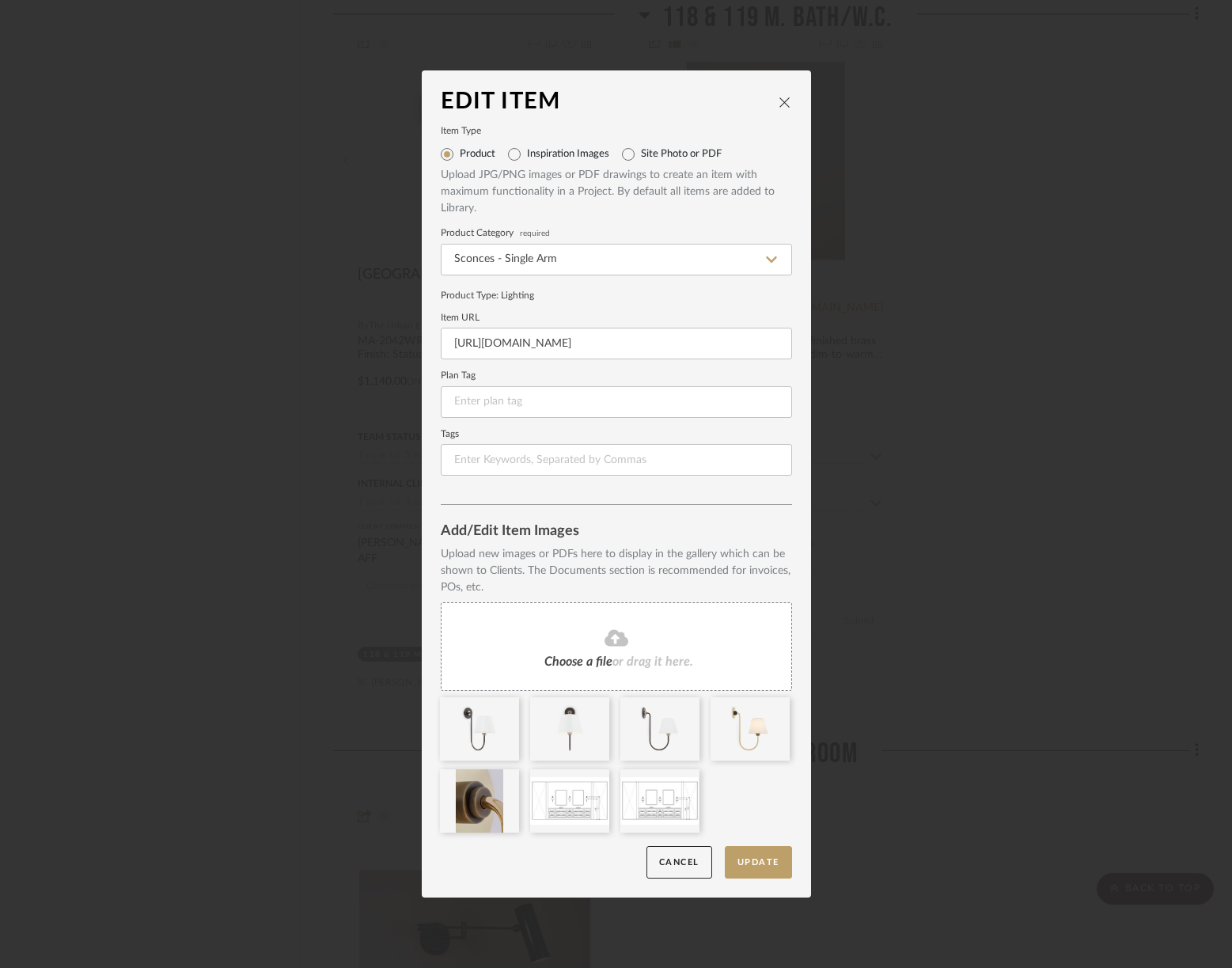
drag, startPoint x: 743, startPoint y: 861, endPoint x: 749, endPoint y: 824, distance: 37.5
click at [749, 824] on mat-dialog-content "Edit Item Item Type Product Inspiration Images Site Photo or PDF Upload JPG/PNG…" at bounding box center [616, 484] width 351 height 788
click at [562, 743] on div at bounding box center [570, 729] width 79 height 64
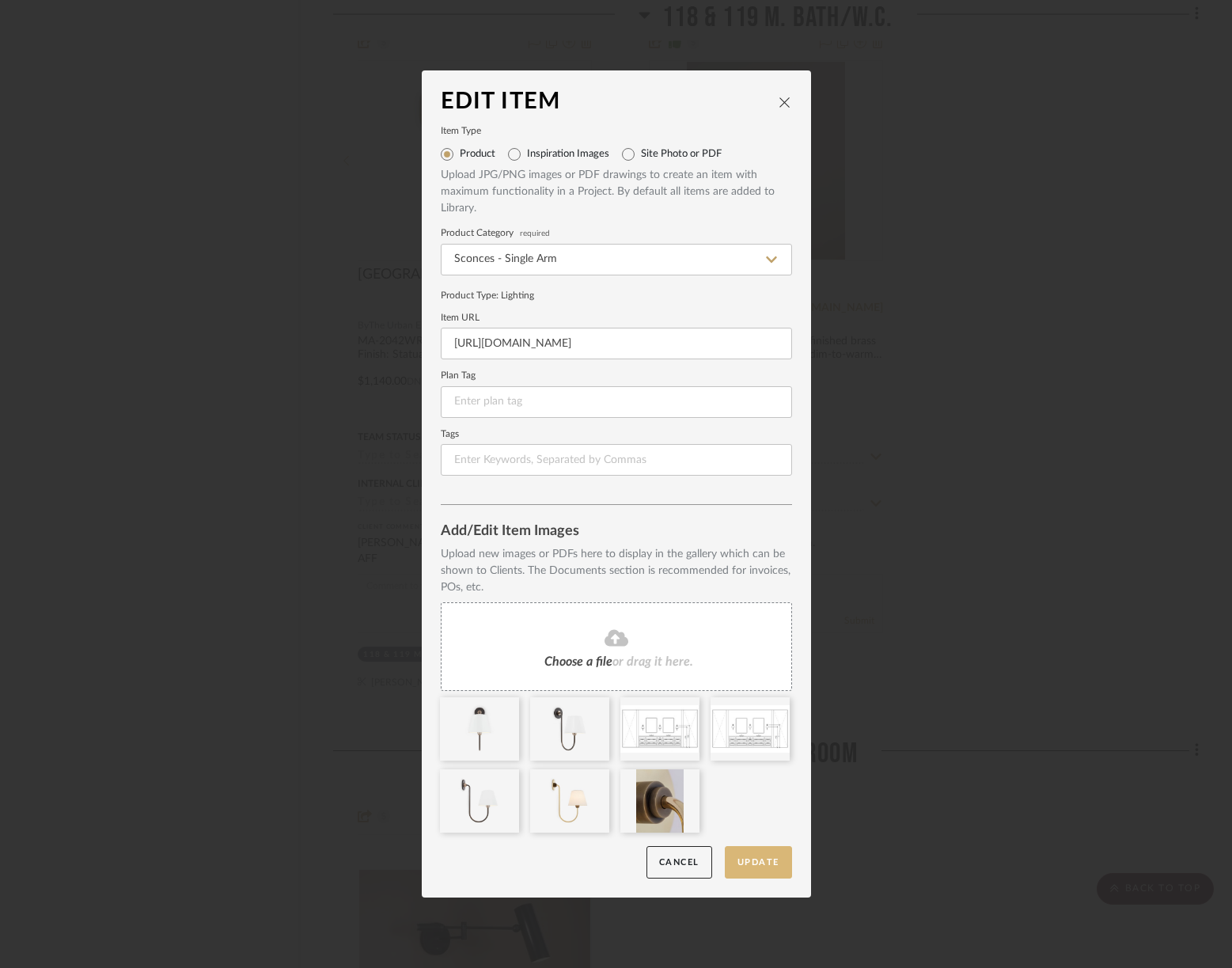
click at [731, 858] on button "Update" at bounding box center [757, 862] width 67 height 32
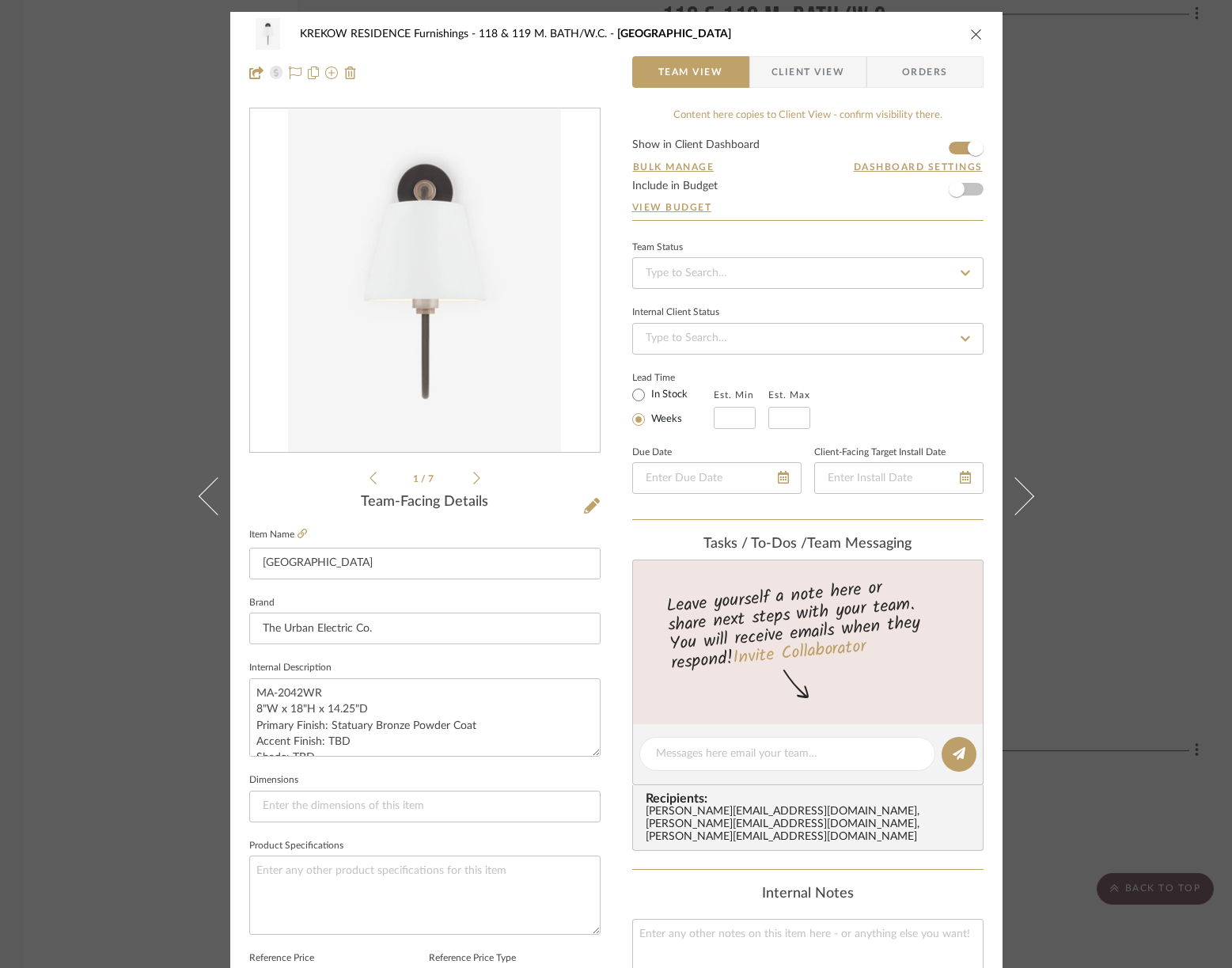
click at [974, 31] on icon "close" at bounding box center [977, 34] width 13 height 13
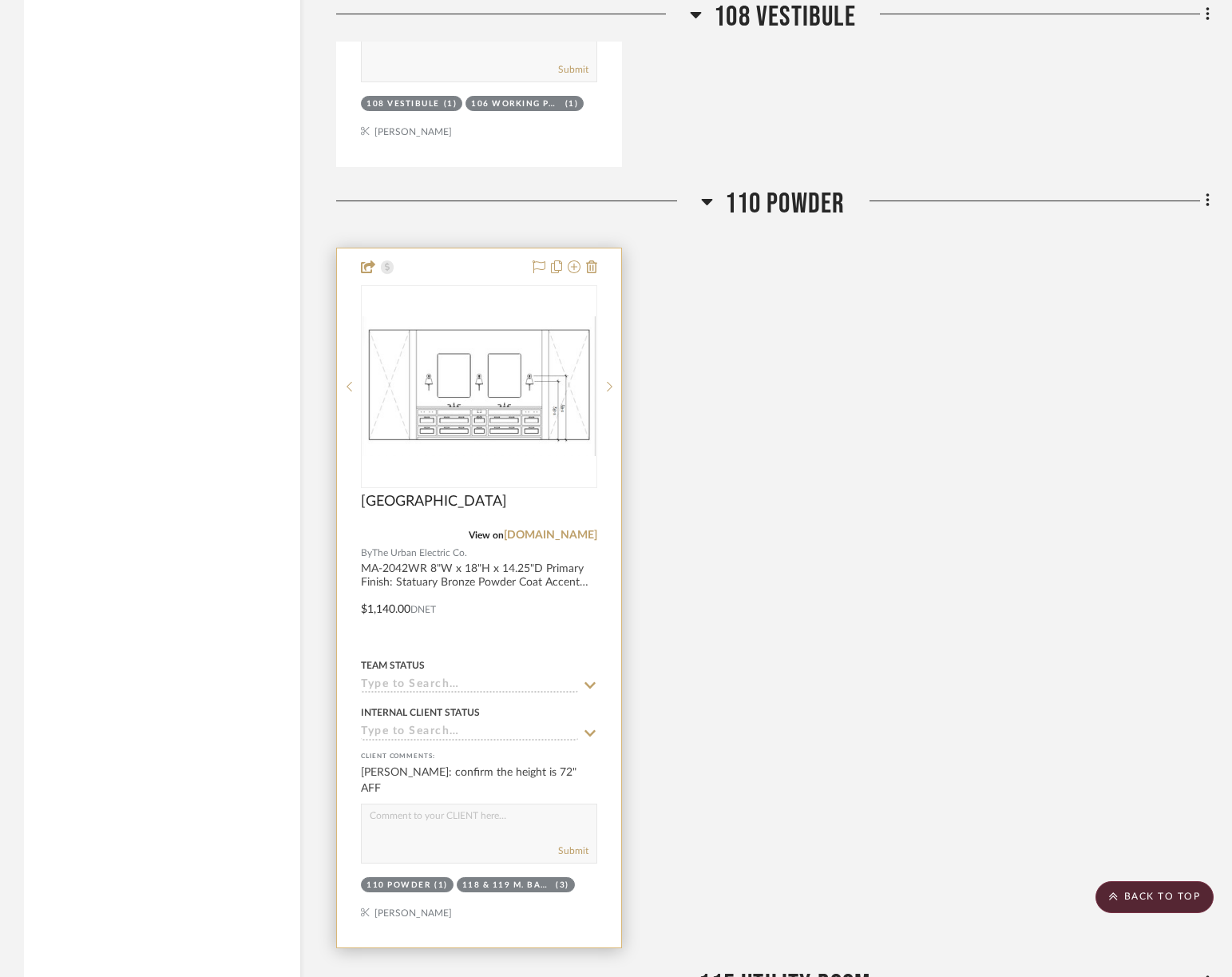
scroll to position [6366, 0]
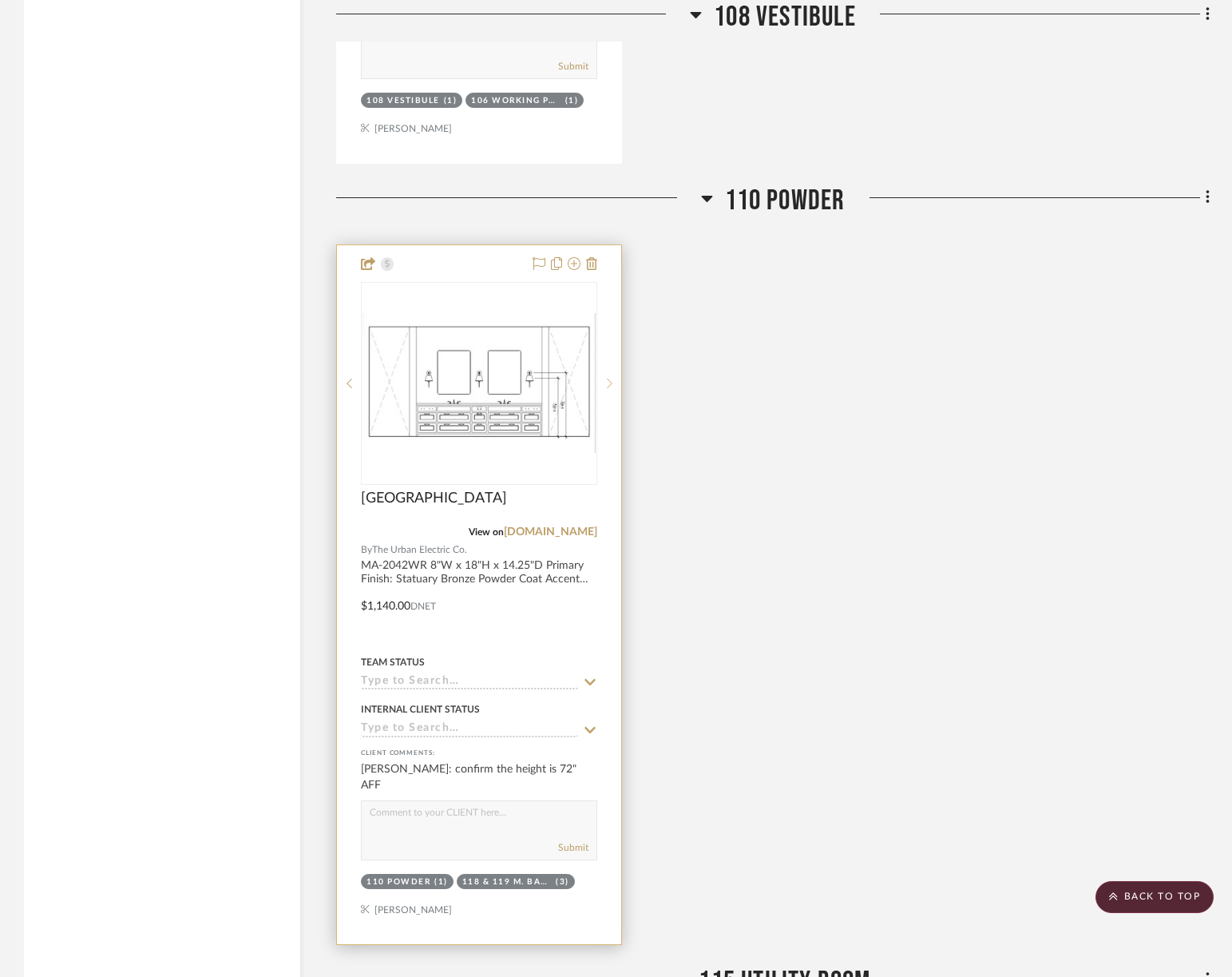
click at [609, 377] on icon at bounding box center [609, 383] width 6 height 11
click at [346, 377] on icon at bounding box center [349, 383] width 6 height 11
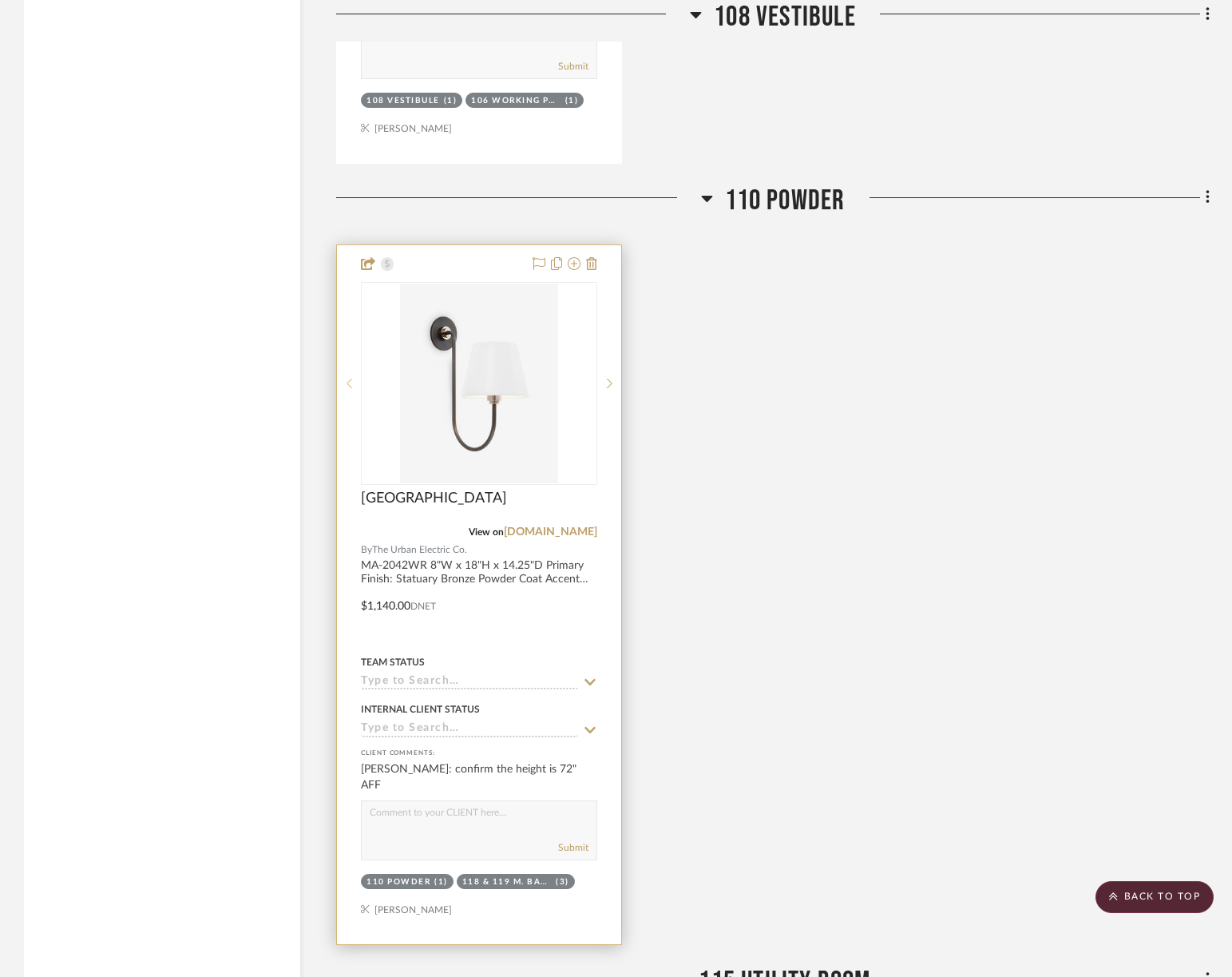
click at [346, 377] on icon at bounding box center [349, 383] width 6 height 11
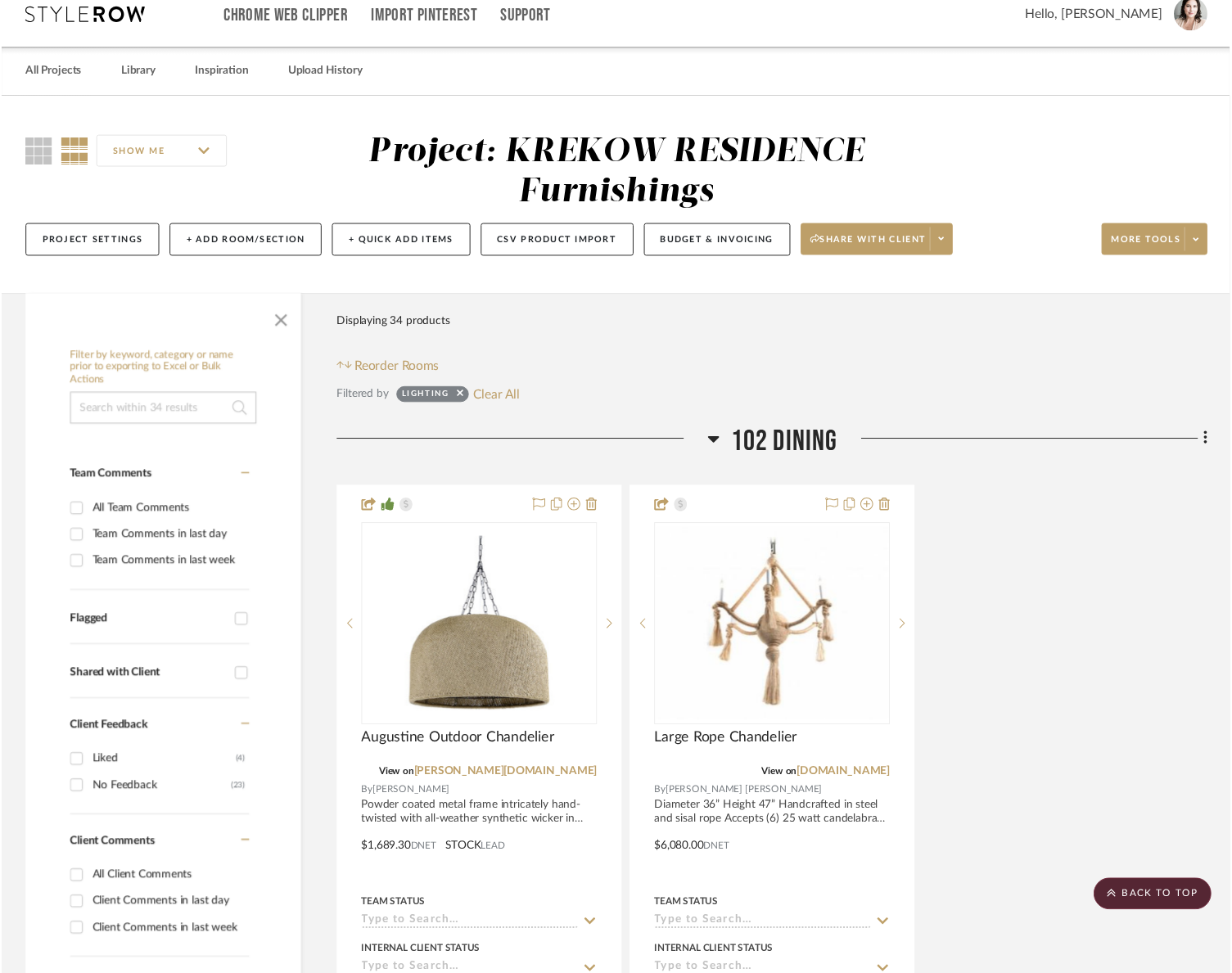
scroll to position [0, 0]
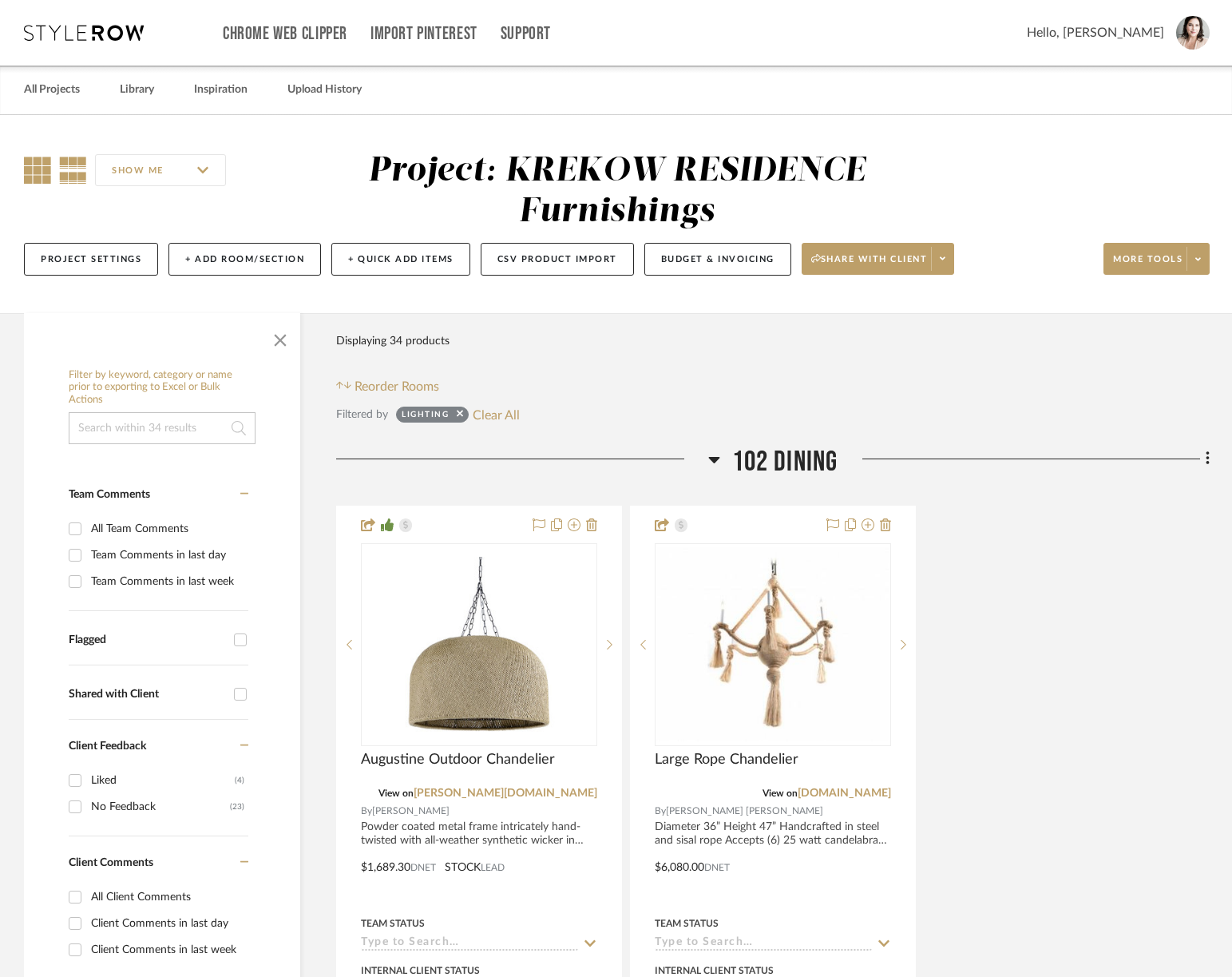
click at [33, 169] on icon at bounding box center [37, 169] width 27 height 27
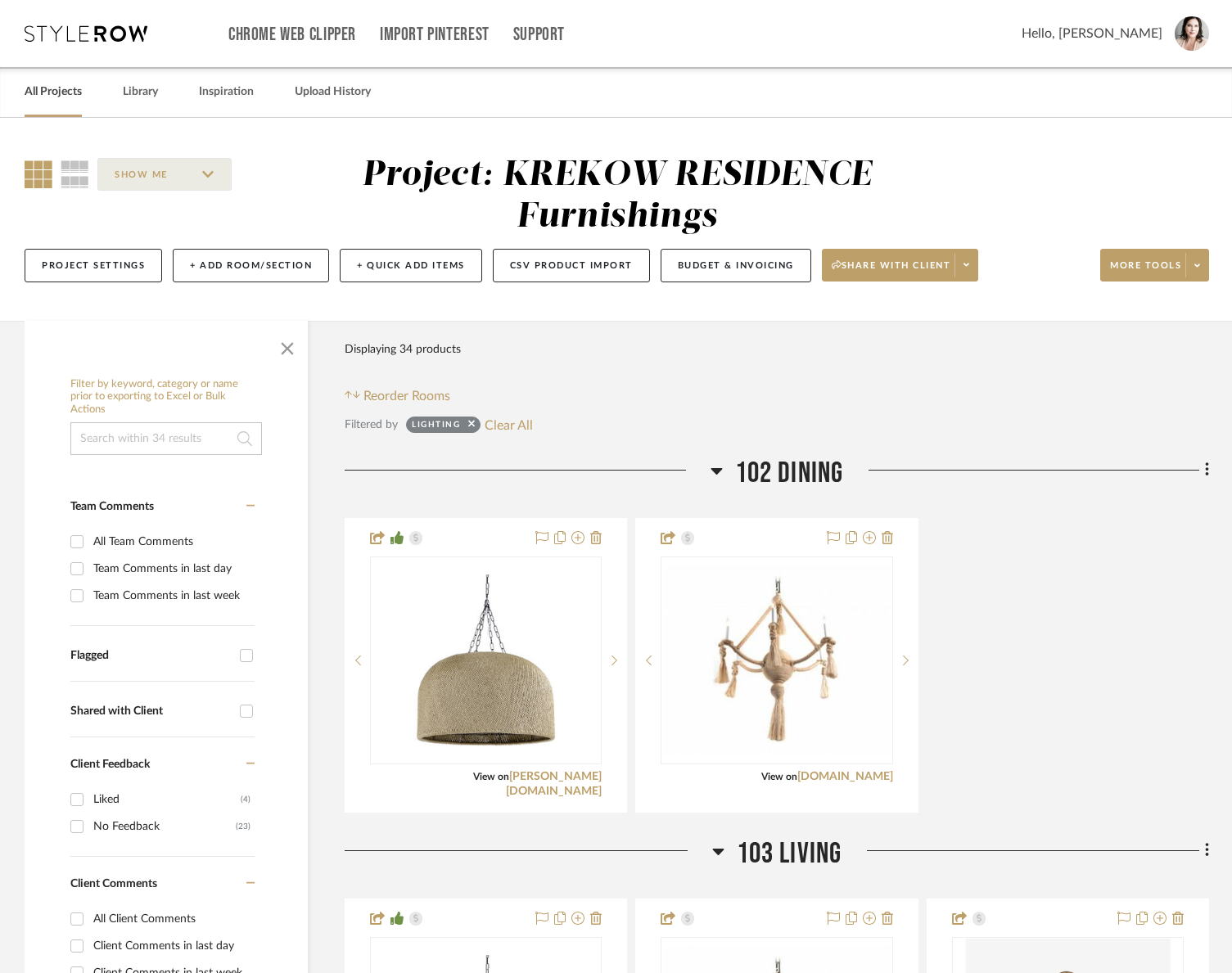
click at [74, 94] on link "All Projects" at bounding box center [53, 92] width 58 height 23
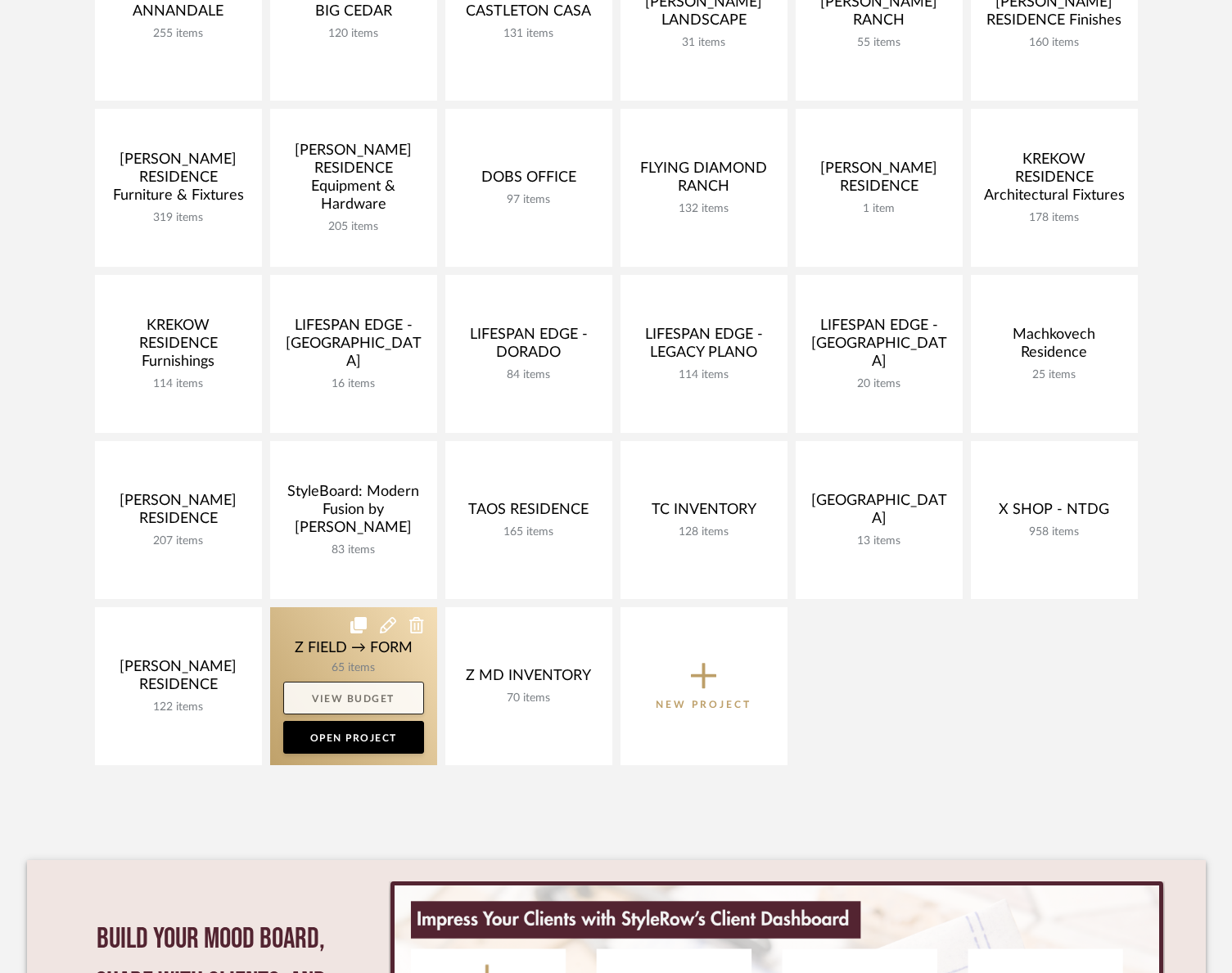
scroll to position [553, 0]
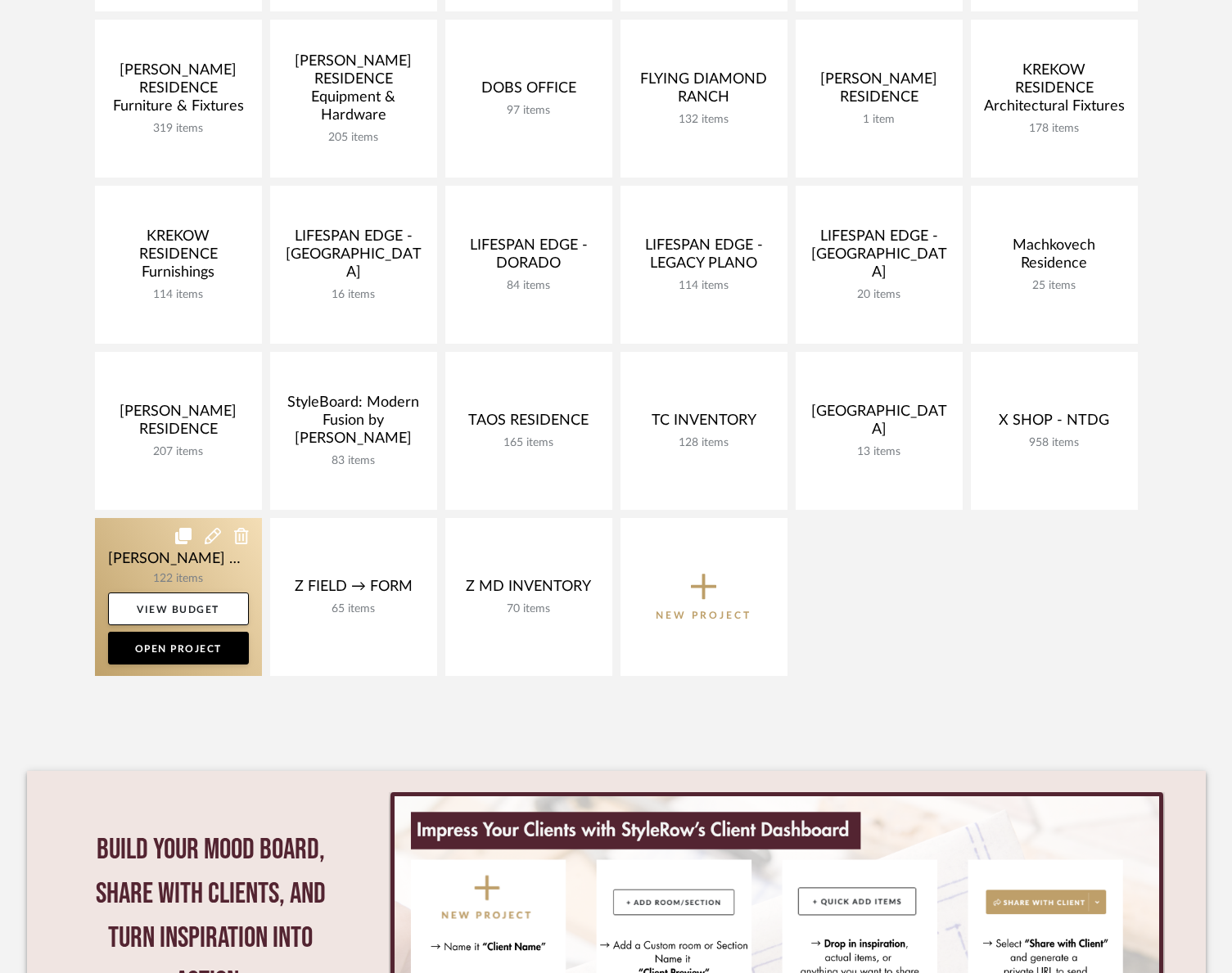
click at [167, 561] on link at bounding box center [178, 596] width 167 height 158
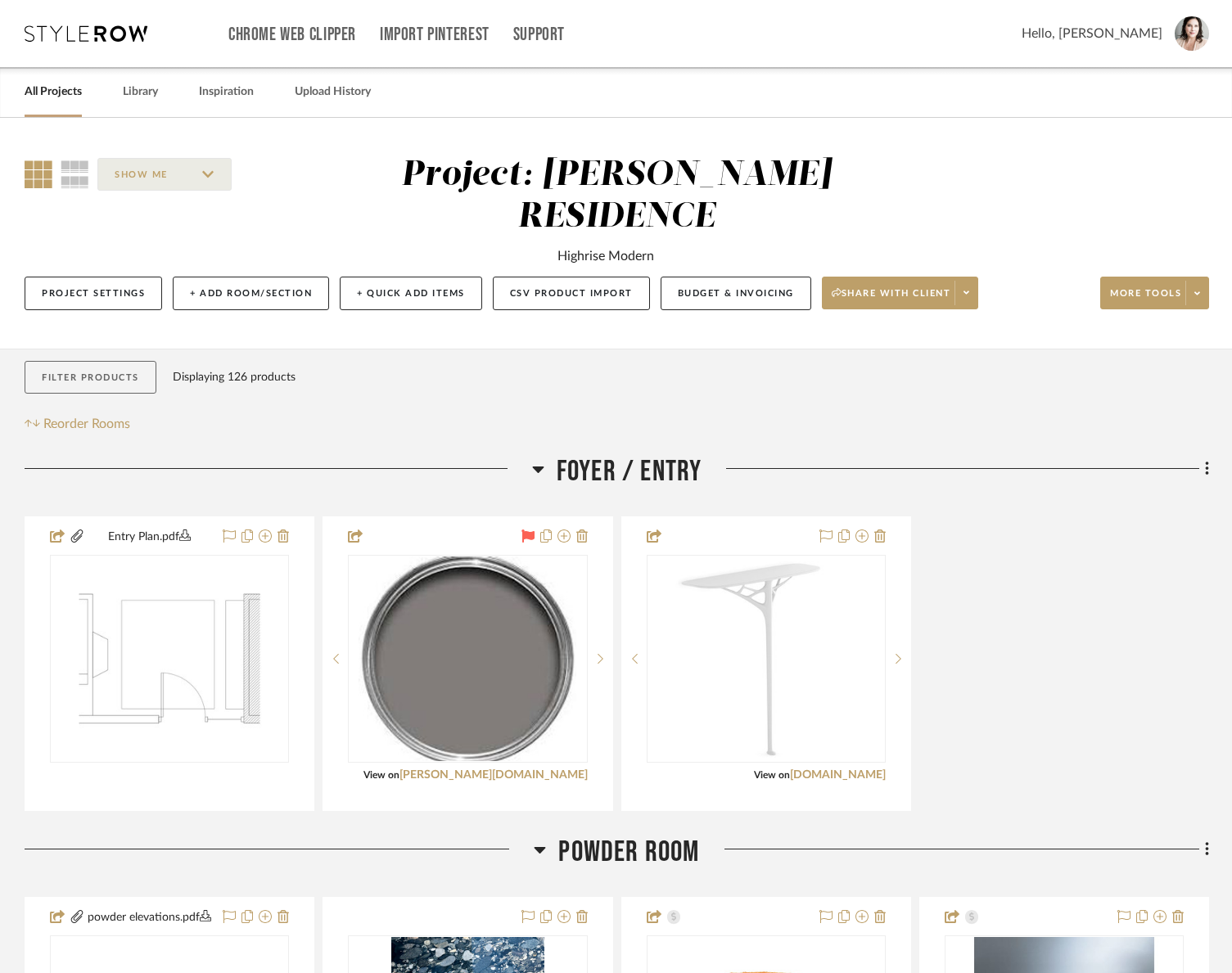
click at [113, 361] on button "Filter Products" at bounding box center [90, 378] width 132 height 33
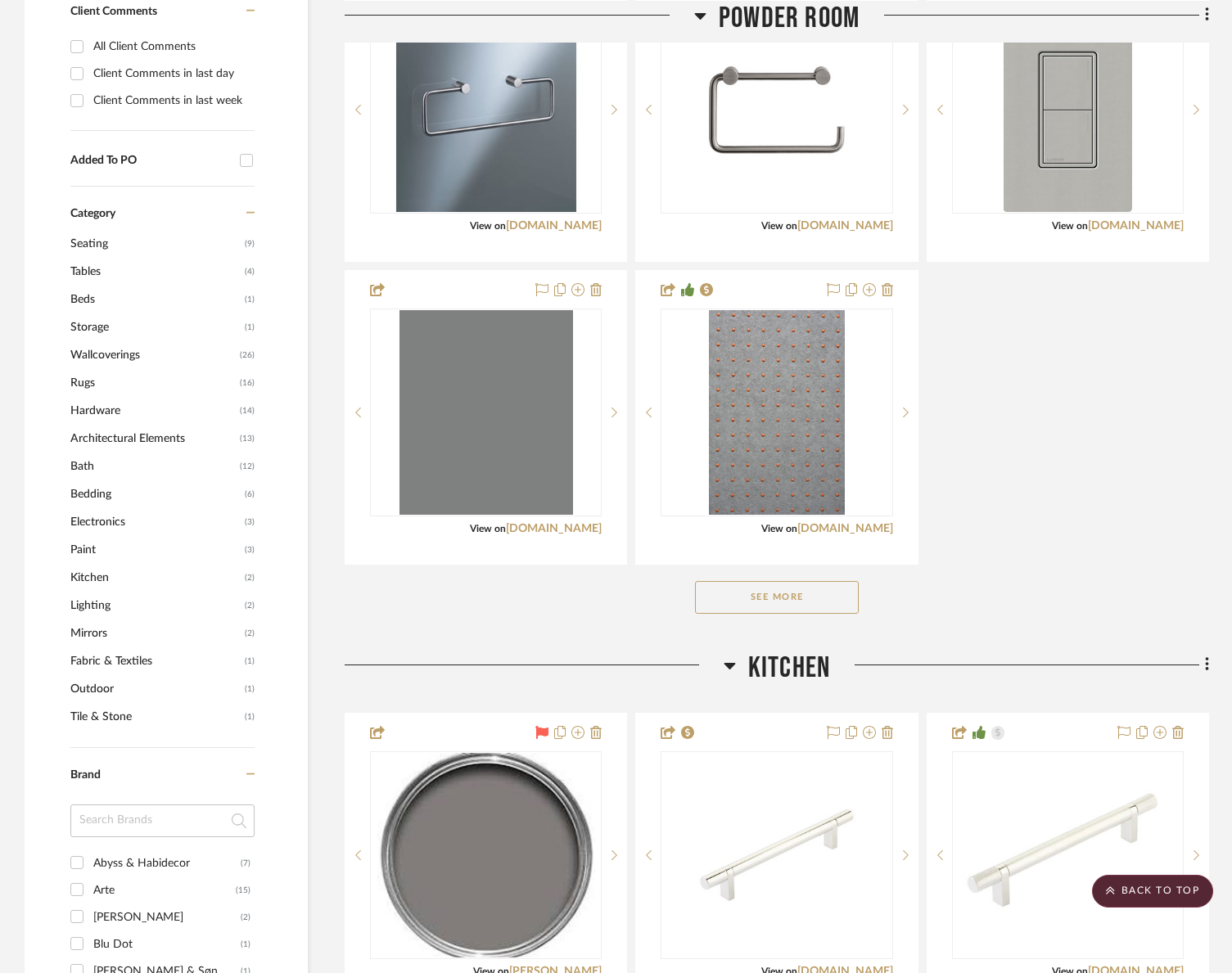
scroll to position [1250, 0]
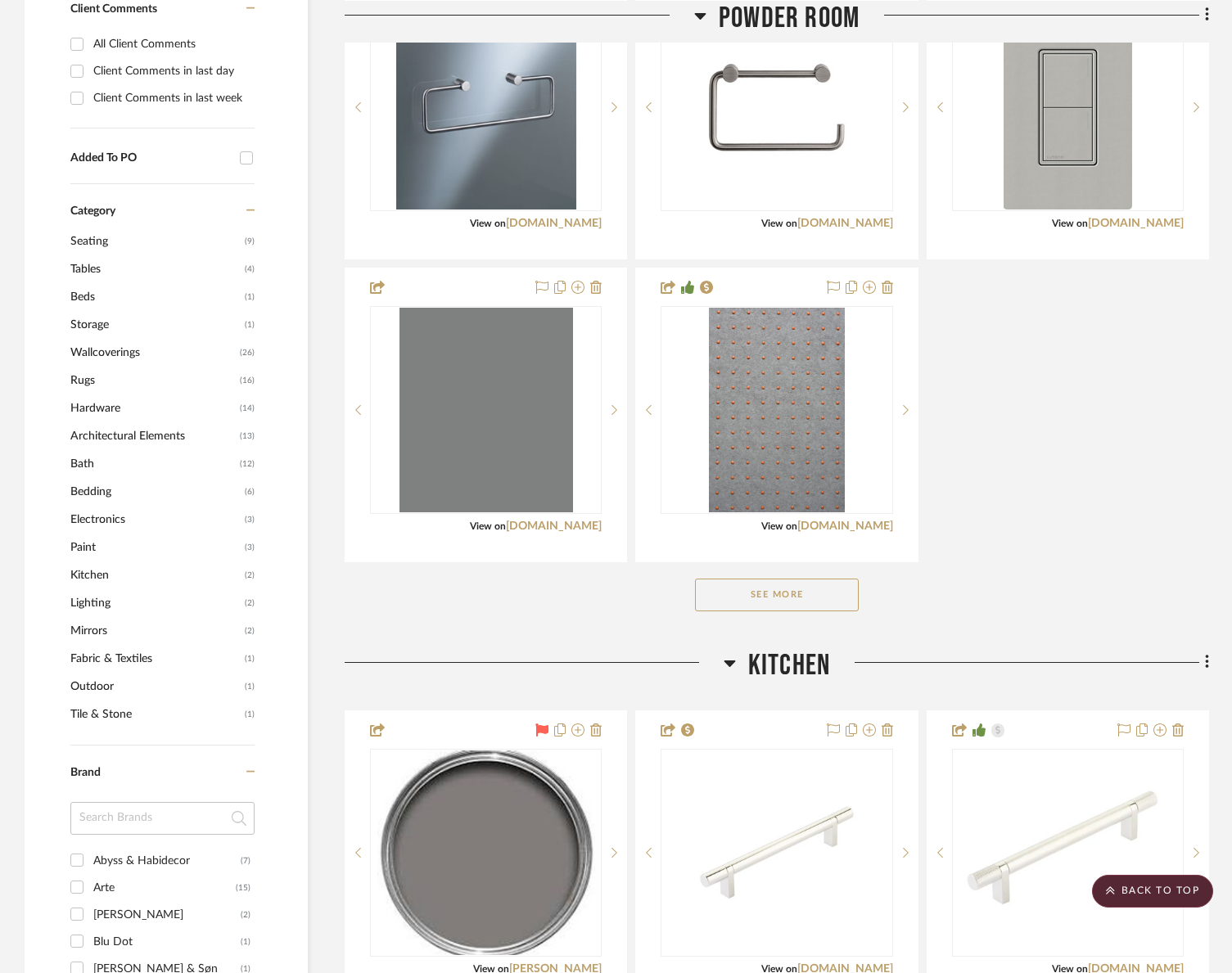
click at [113, 423] on span "Architectural Elements" at bounding box center [153, 436] width 165 height 28
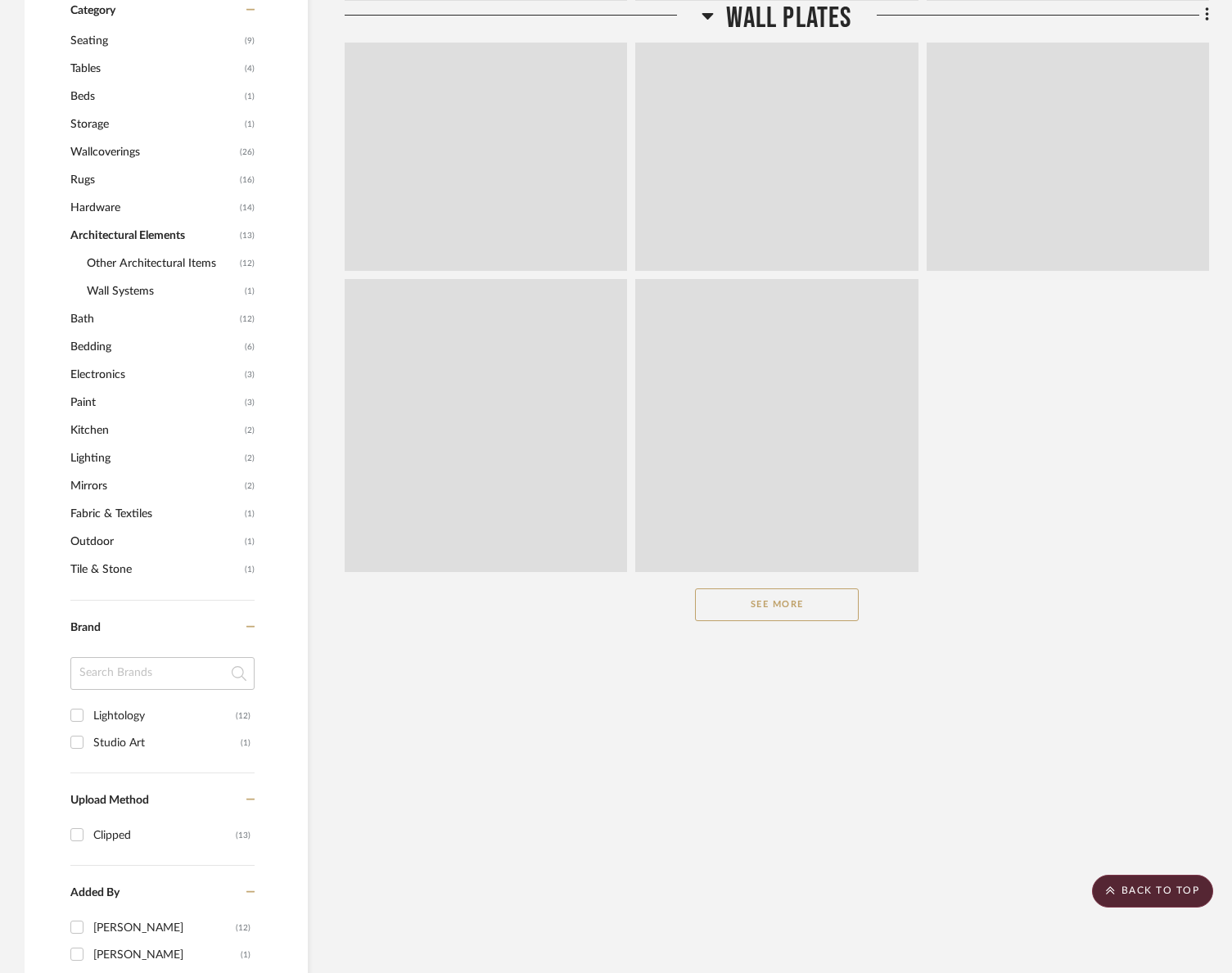
scroll to position [1050, 0]
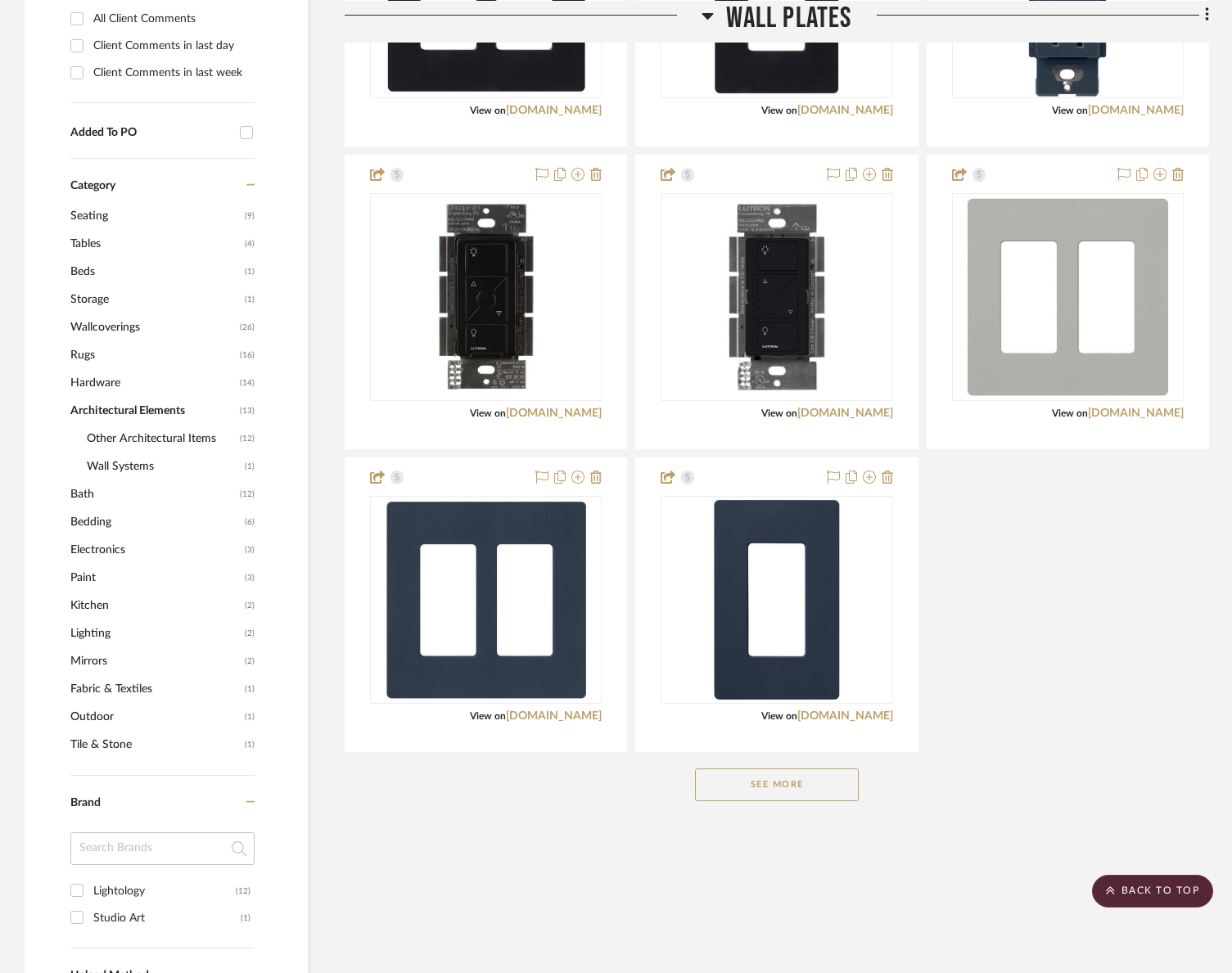
scroll to position [1059, 0]
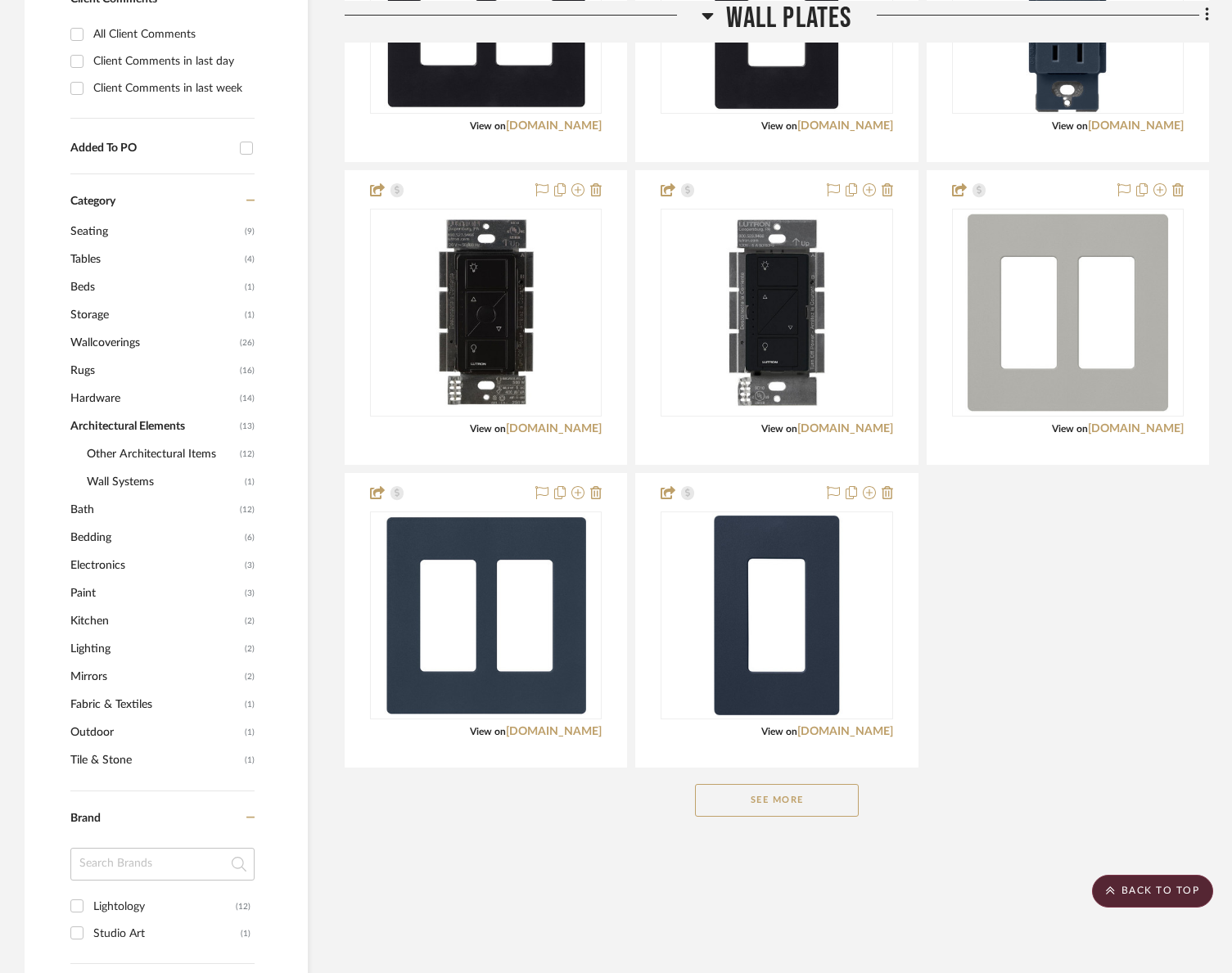
click at [766, 785] on button "See More" at bounding box center [777, 800] width 163 height 33
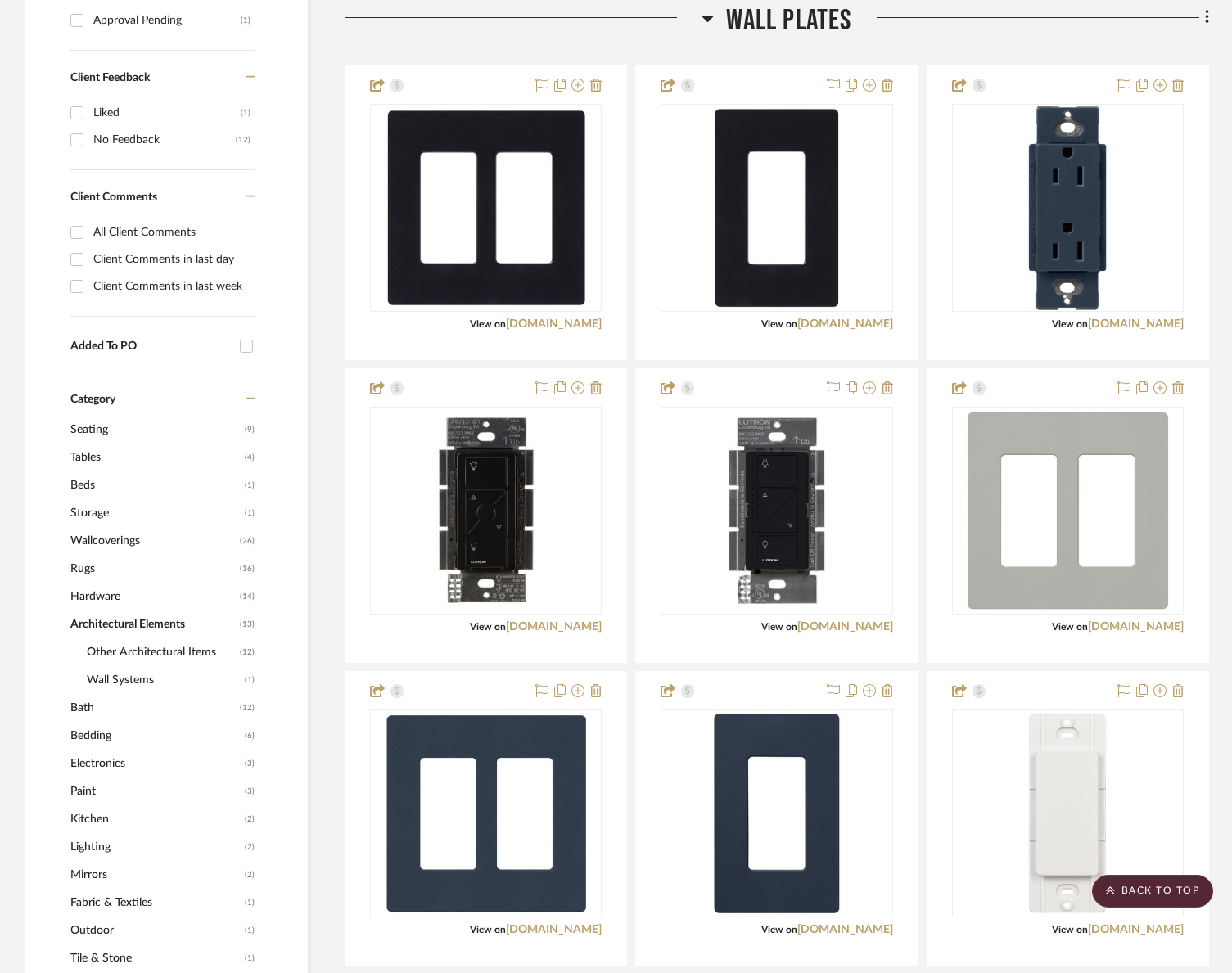
scroll to position [324, 0]
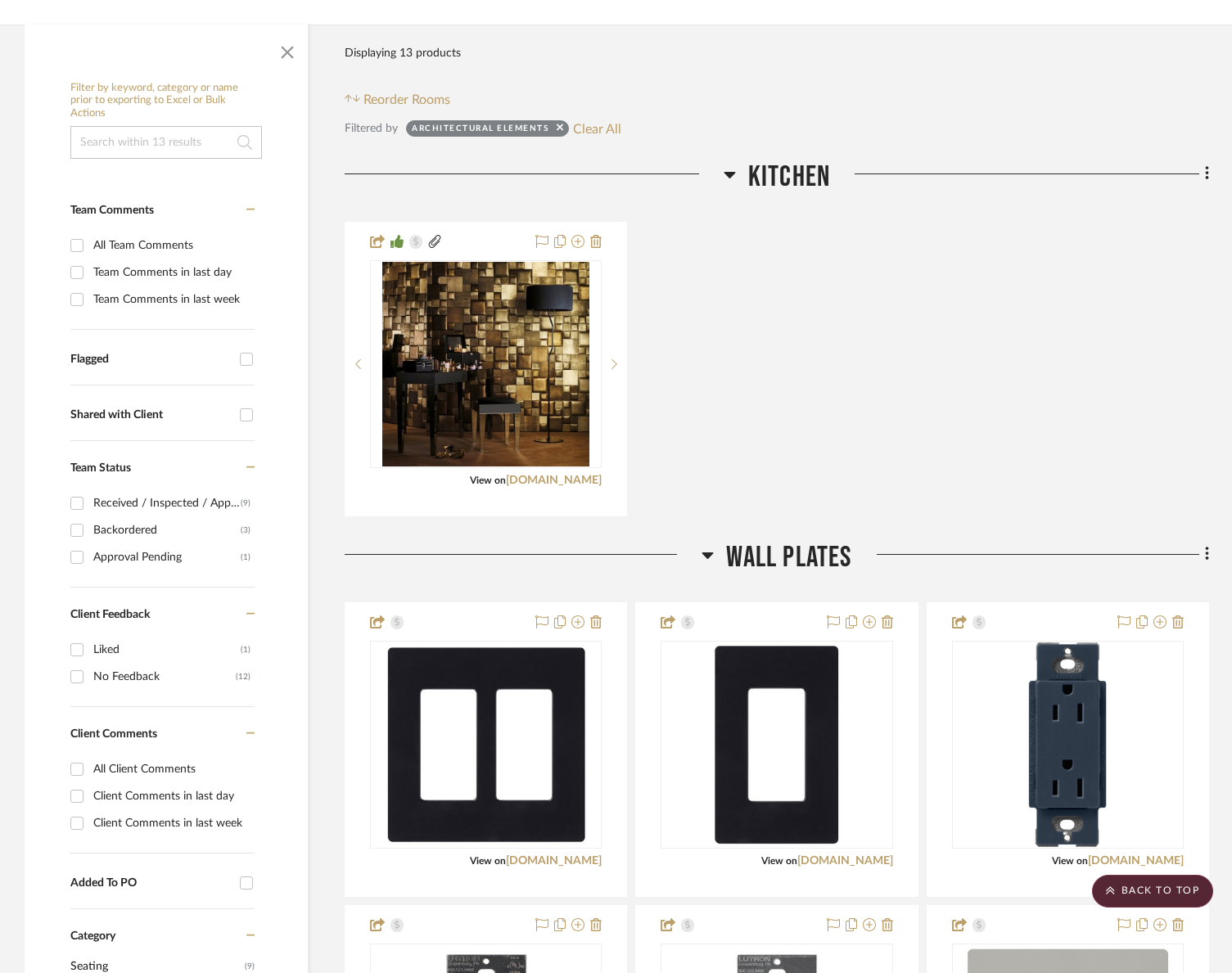
click at [111, 126] on input at bounding box center [166, 142] width 192 height 33
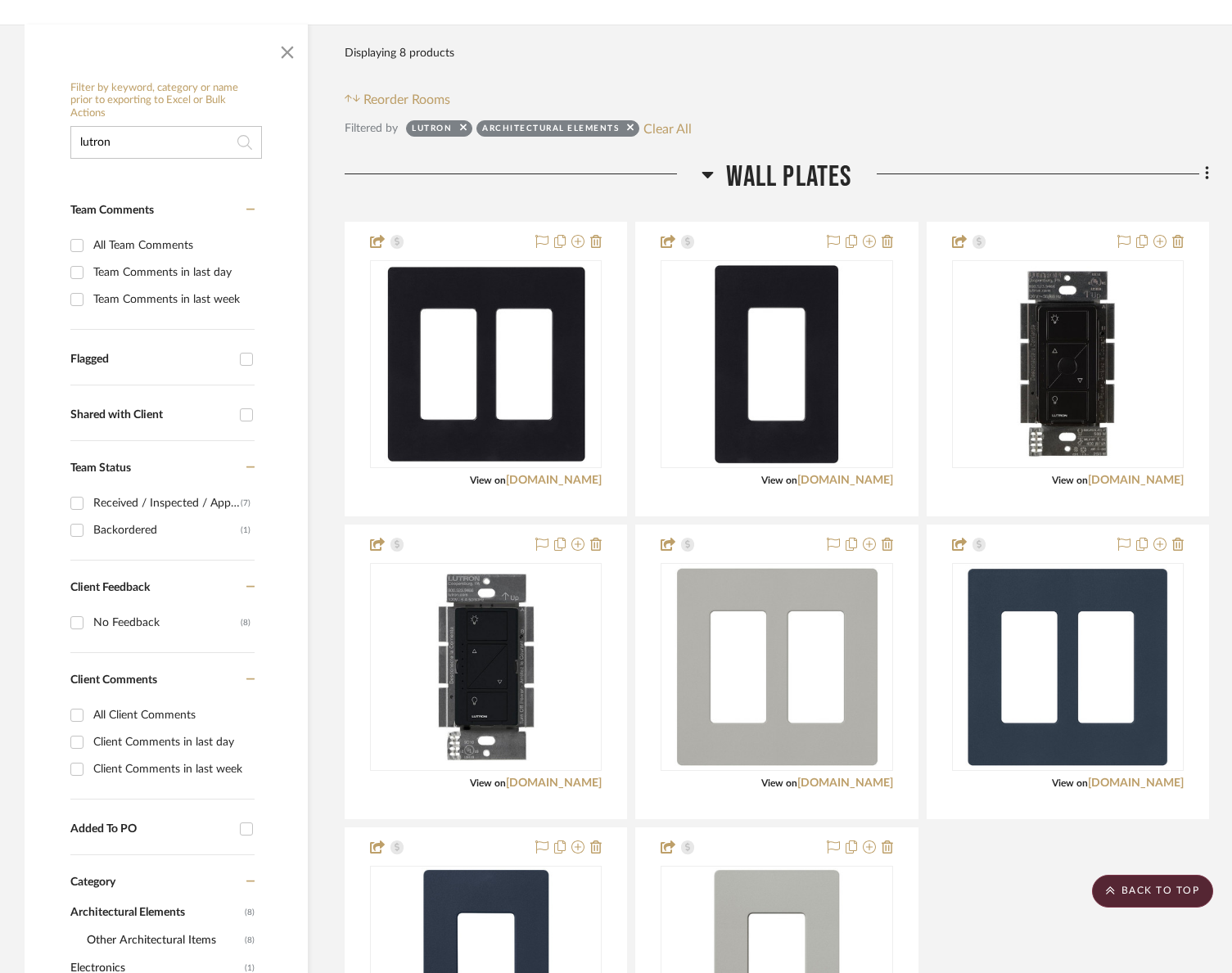
type input "lutron"
click at [627, 123] on div at bounding box center [628, 131] width 11 height 17
click at [629, 122] on icon at bounding box center [630, 127] width 7 height 11
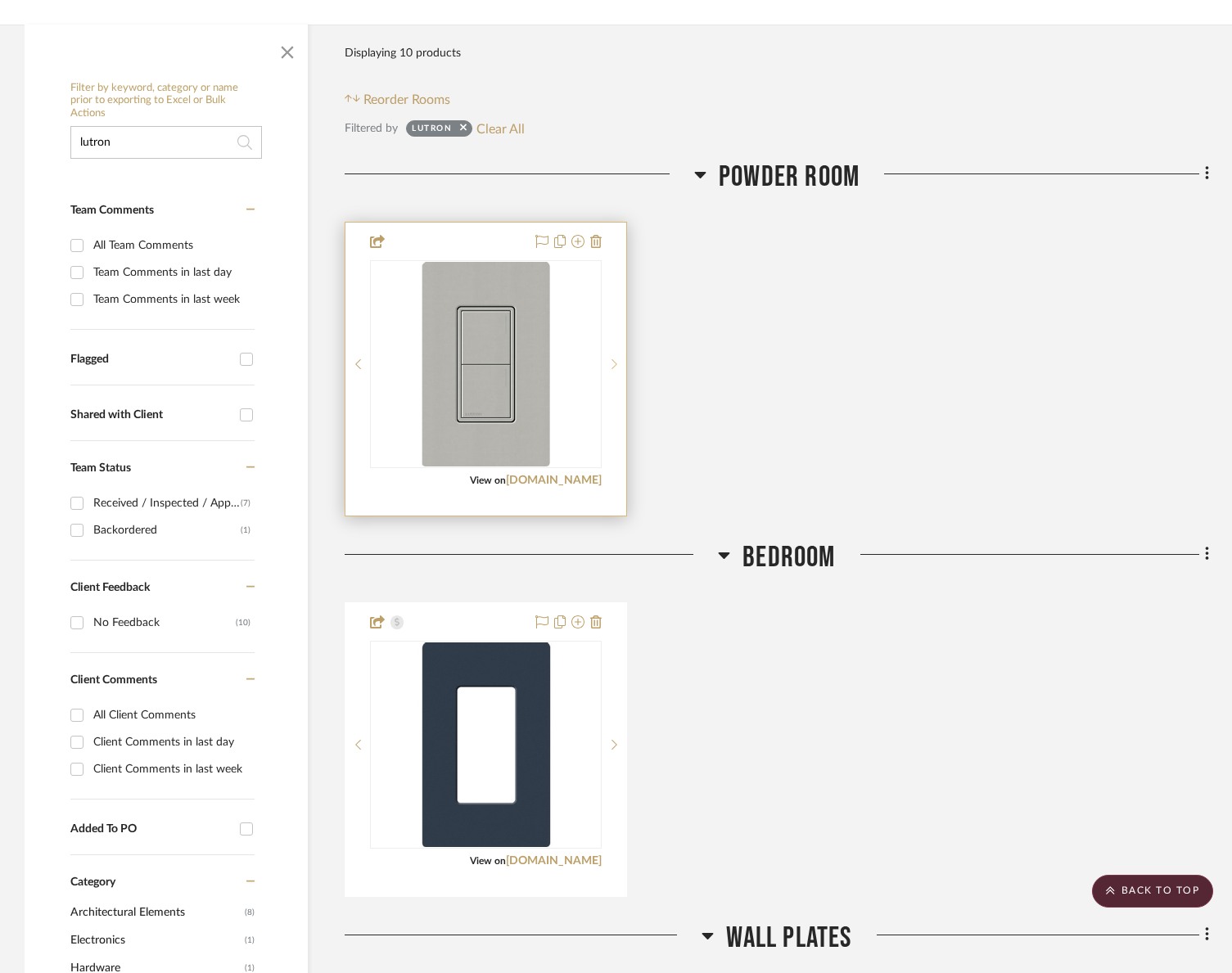
click at [619, 359] on sr-next-btn at bounding box center [613, 364] width 24 height 12
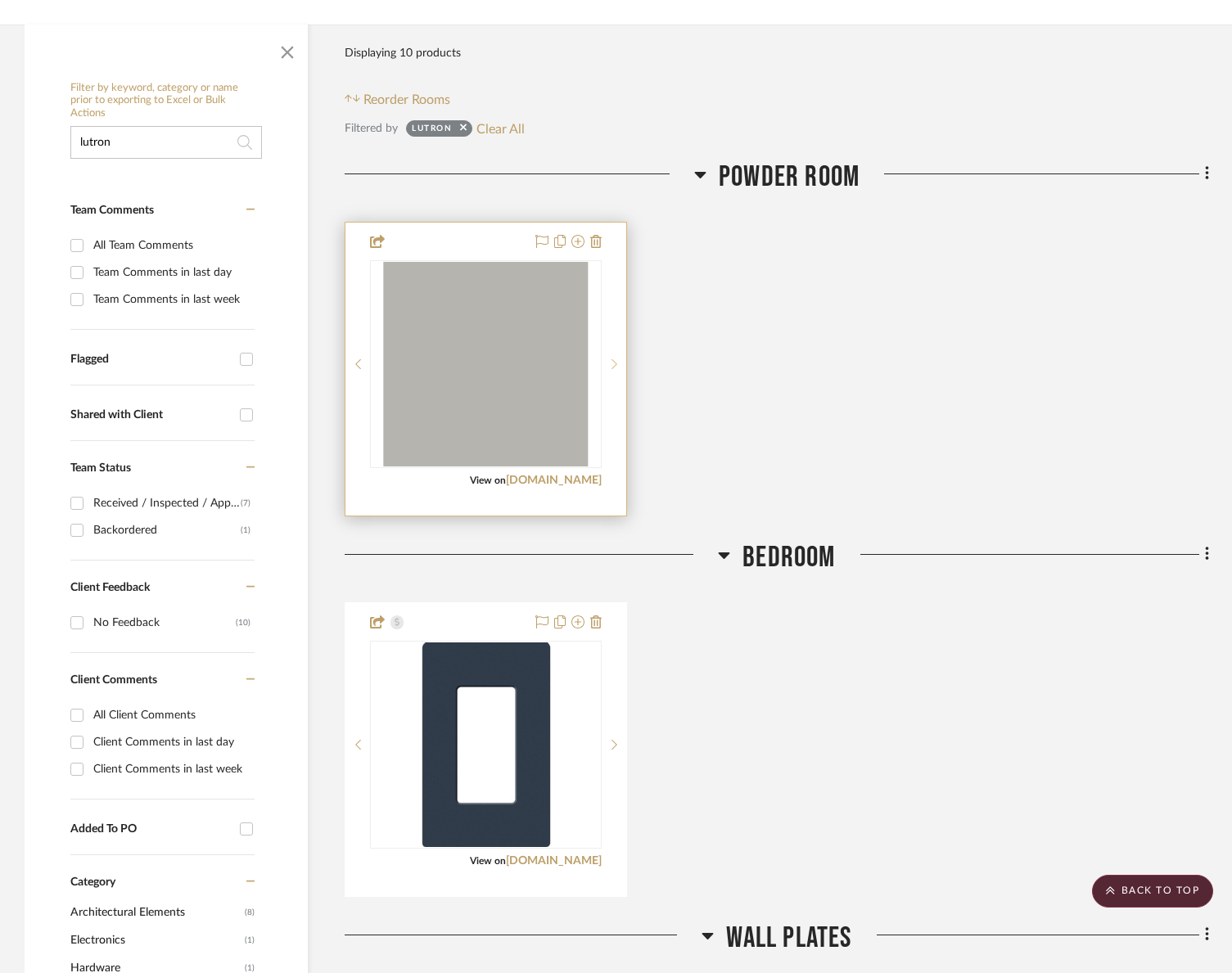
click at [619, 359] on sr-next-btn at bounding box center [613, 364] width 24 height 12
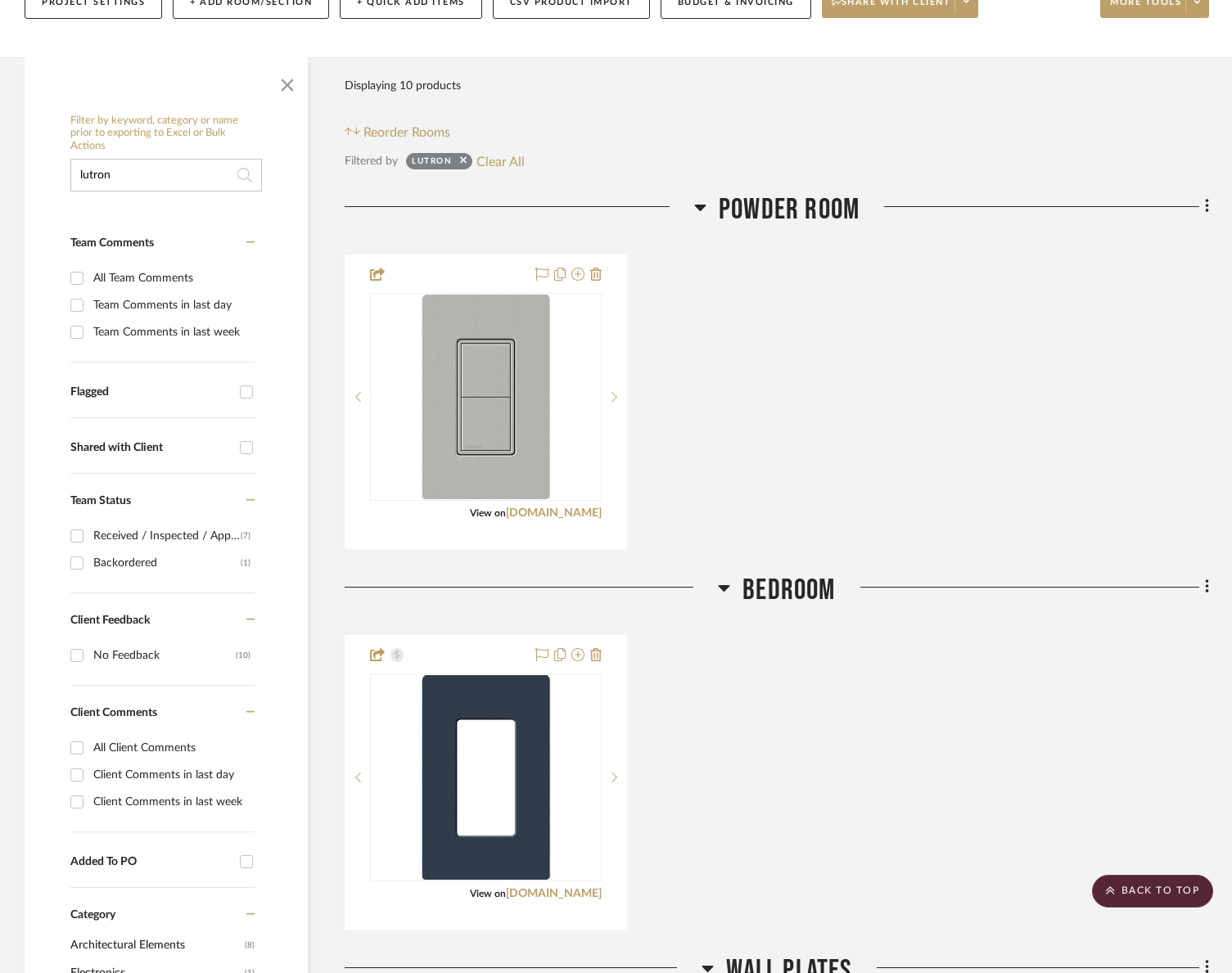
scroll to position [206, 0]
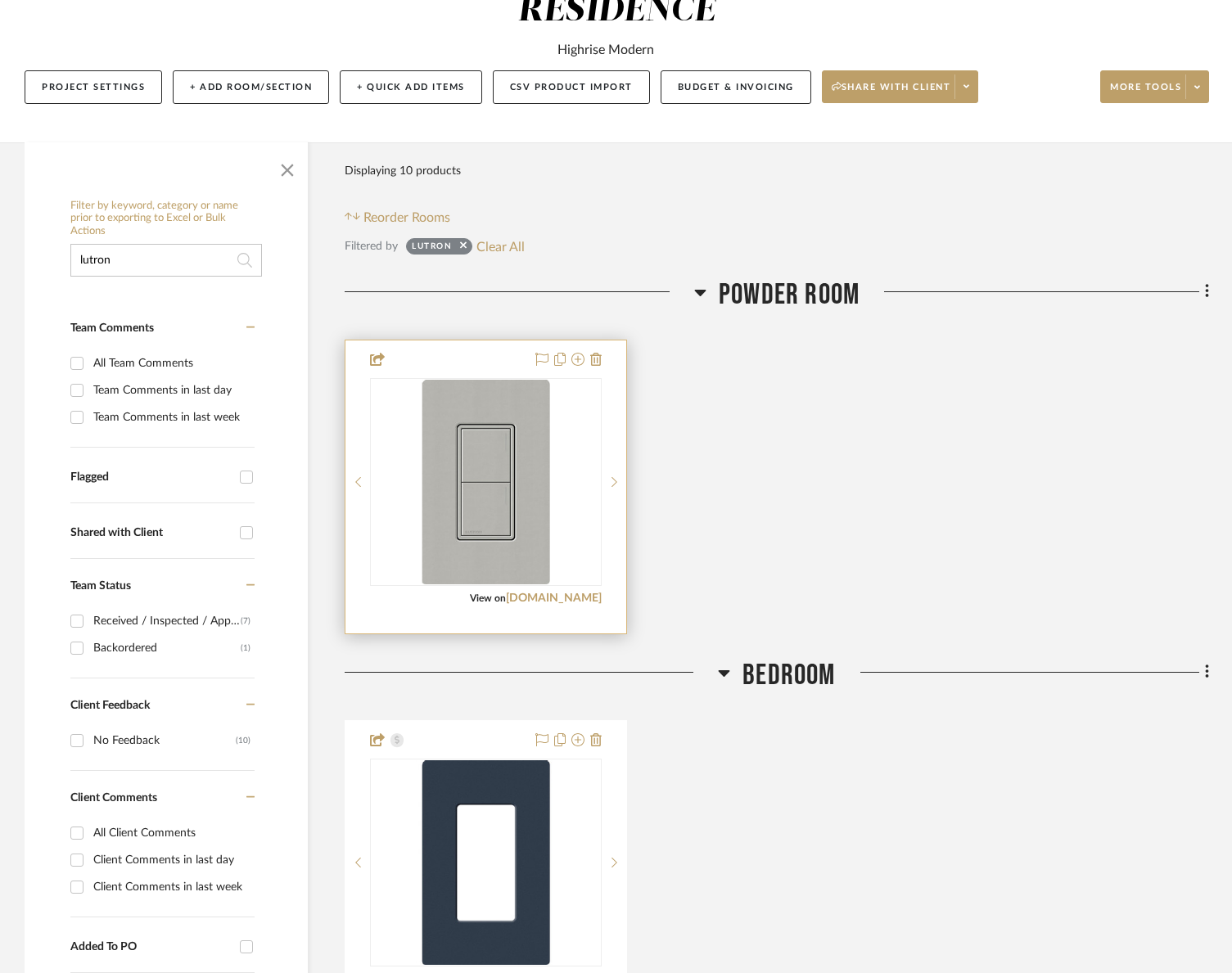
click at [577, 414] on div "0" at bounding box center [486, 482] width 230 height 206
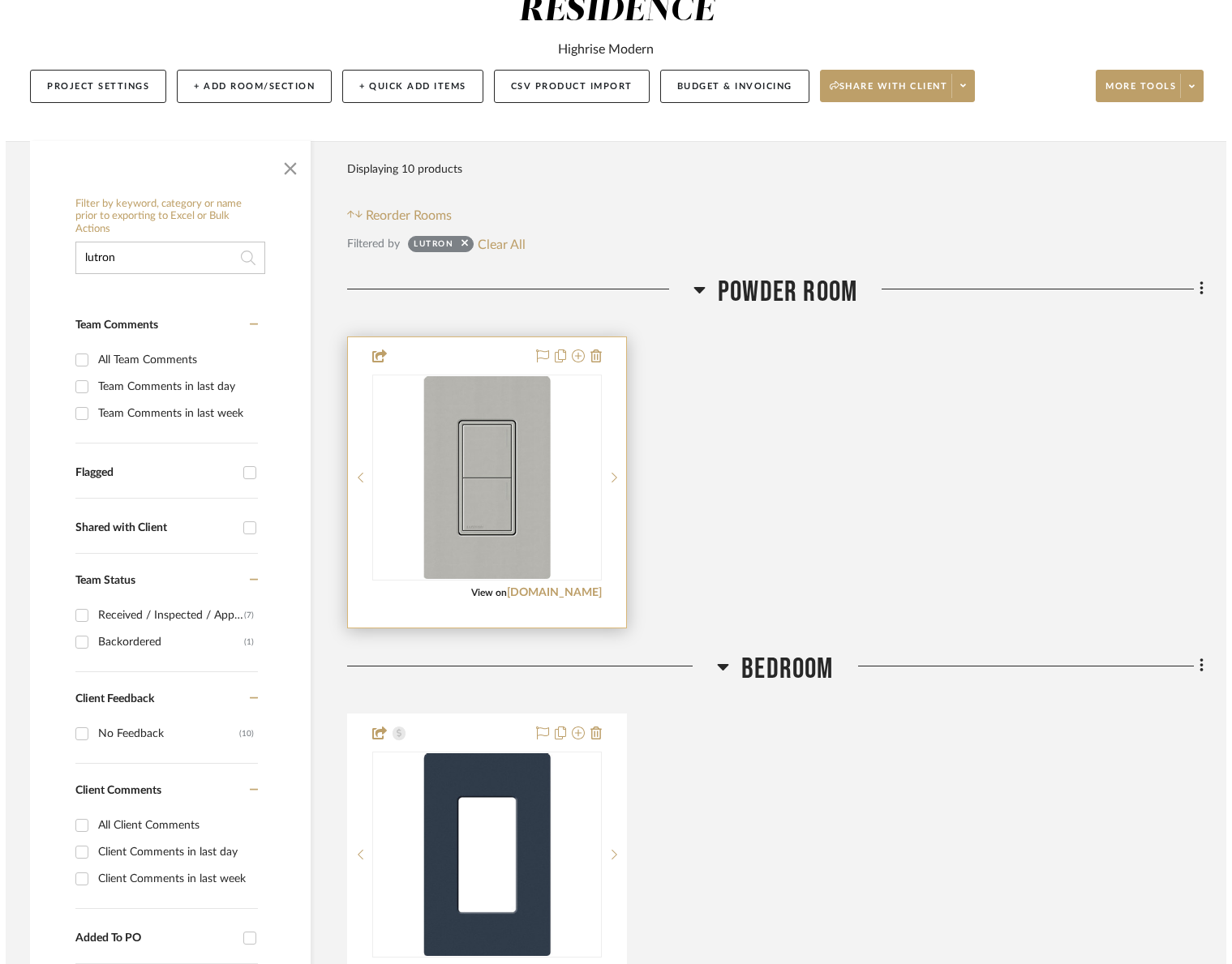
scroll to position [0, 0]
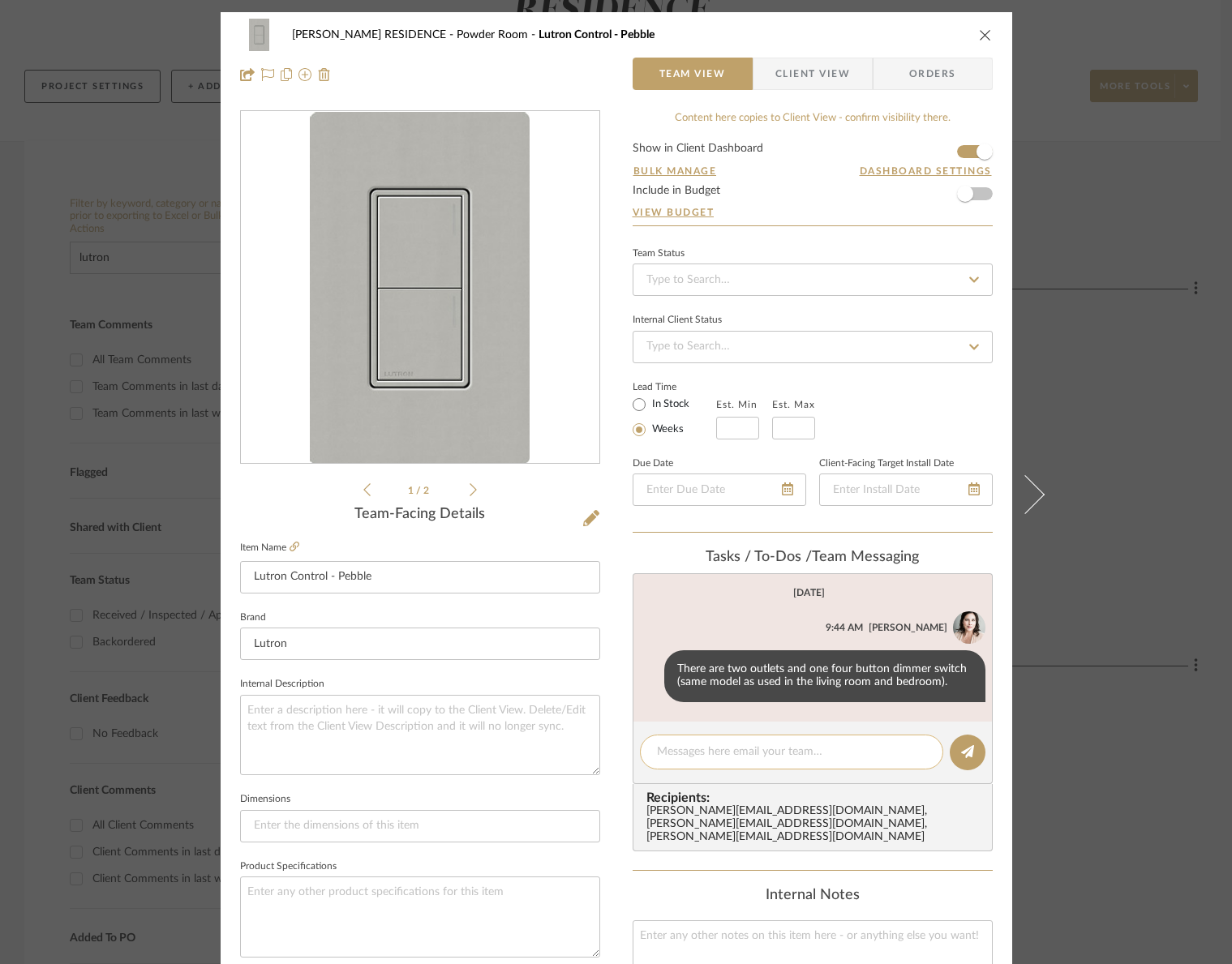
click at [705, 757] on textarea at bounding box center [792, 752] width 269 height 17
type textarea "Reordered and delivered dimmer and two GFI outlets"
click at [954, 753] on button at bounding box center [968, 752] width 36 height 36
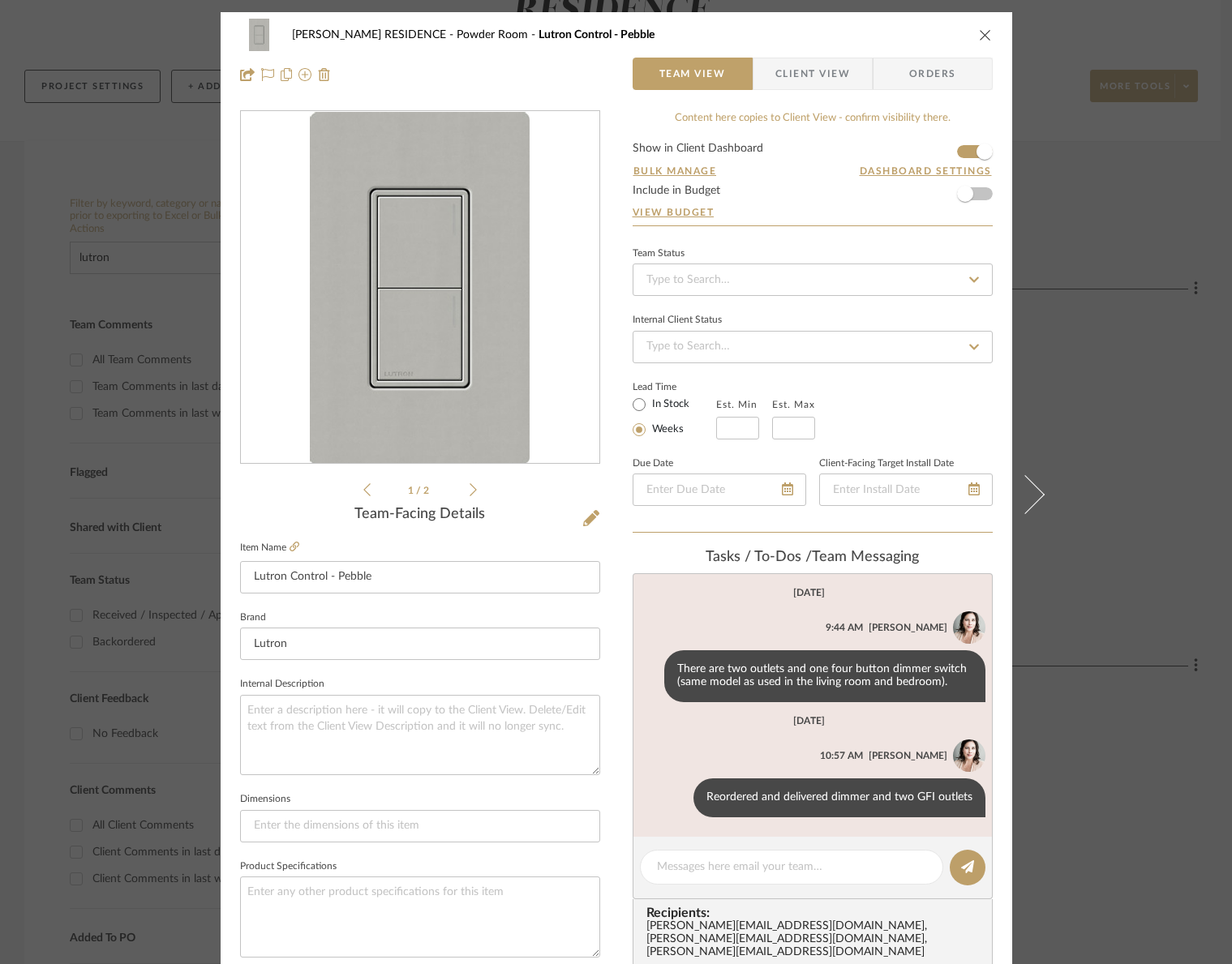
click at [983, 32] on icon "close" at bounding box center [986, 35] width 13 height 13
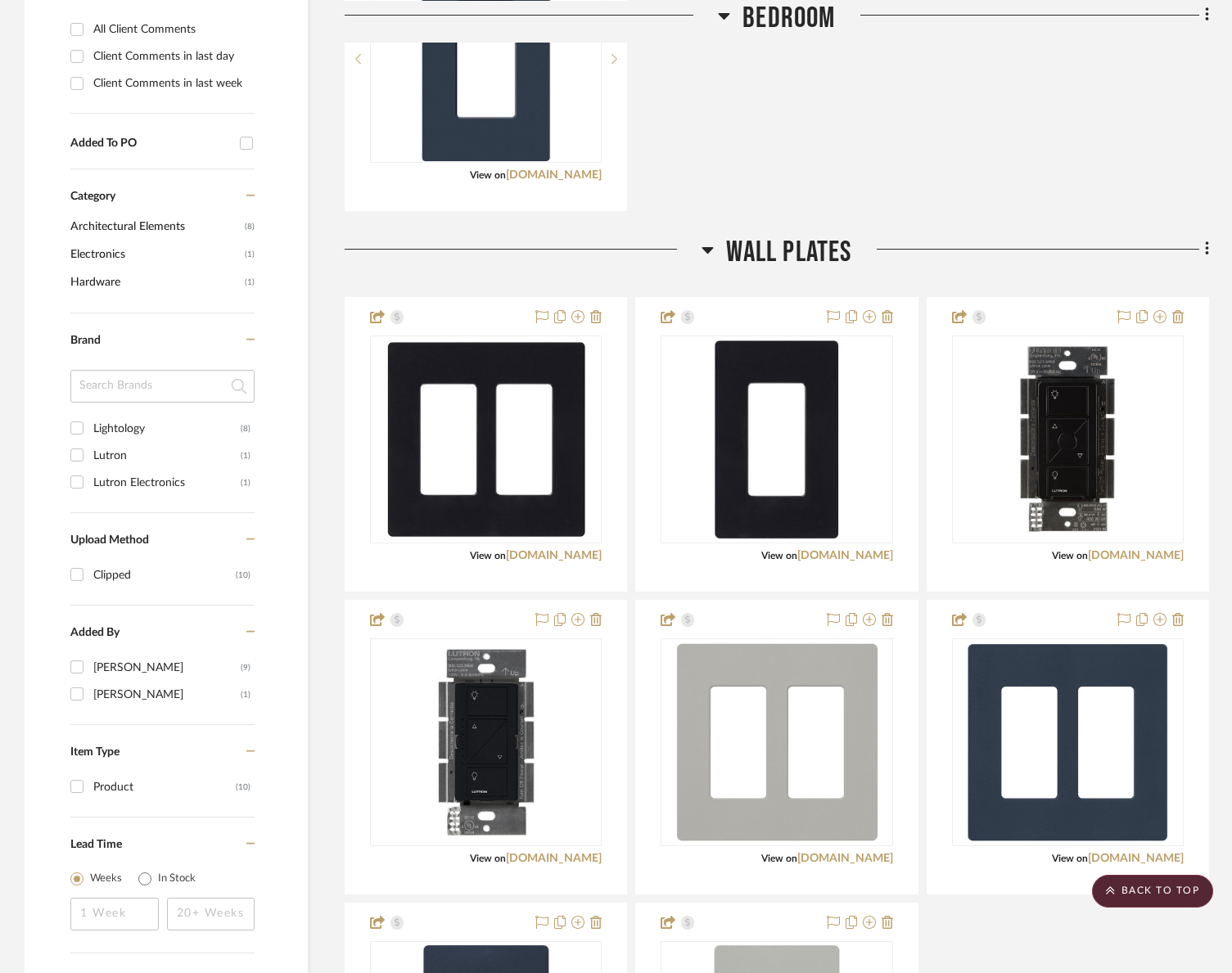
scroll to position [1071, 0]
